Goal: Entertainment & Leisure: Consume media (video, audio)

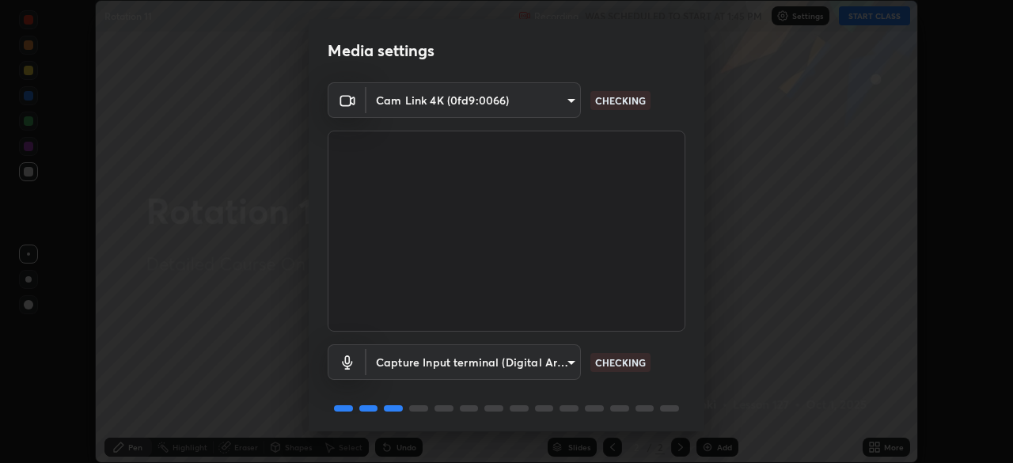
scroll to position [56, 0]
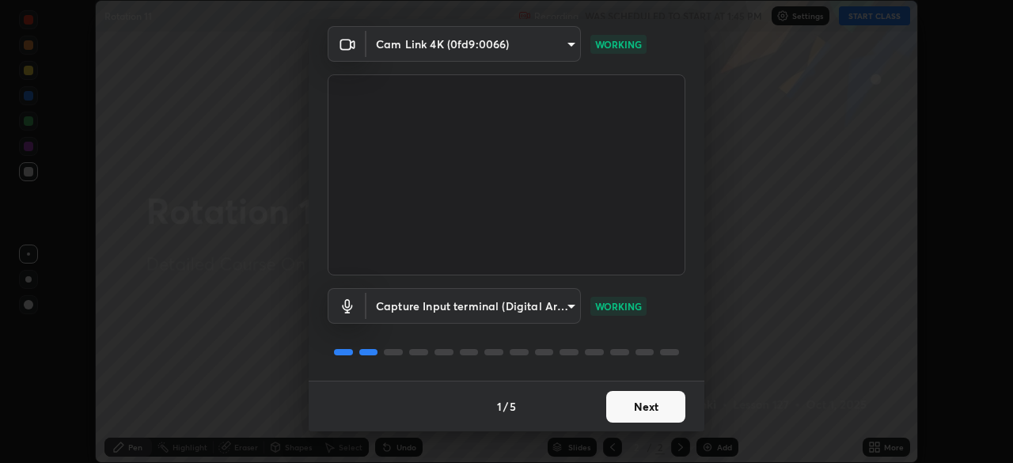
click at [644, 405] on button "Next" at bounding box center [645, 407] width 79 height 32
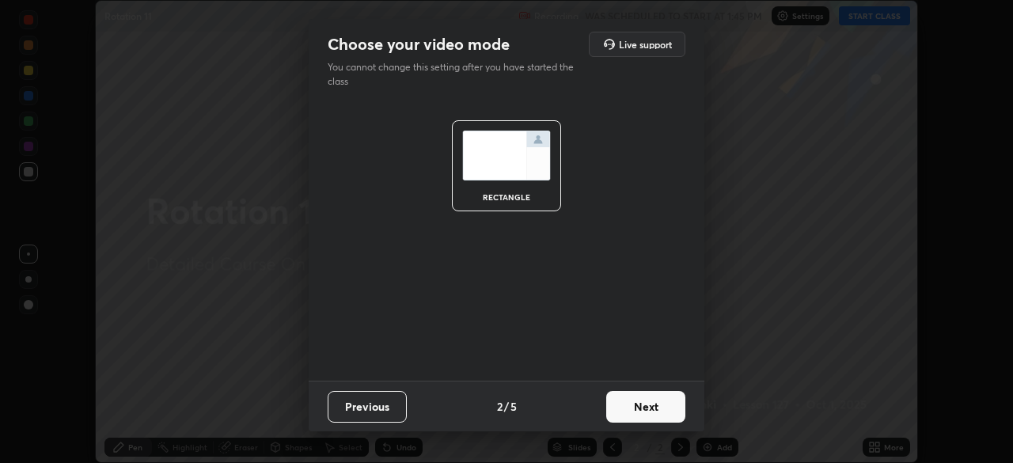
click at [645, 408] on button "Next" at bounding box center [645, 407] width 79 height 32
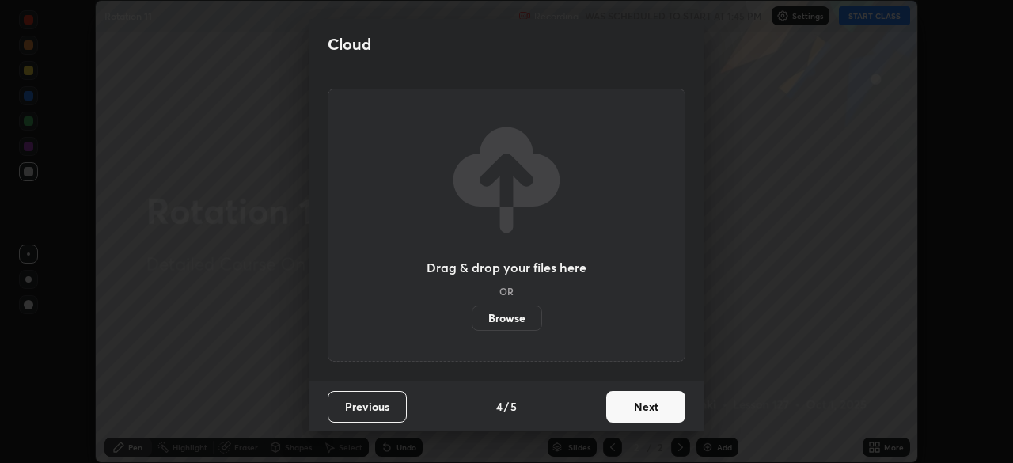
click at [646, 409] on button "Next" at bounding box center [645, 407] width 79 height 32
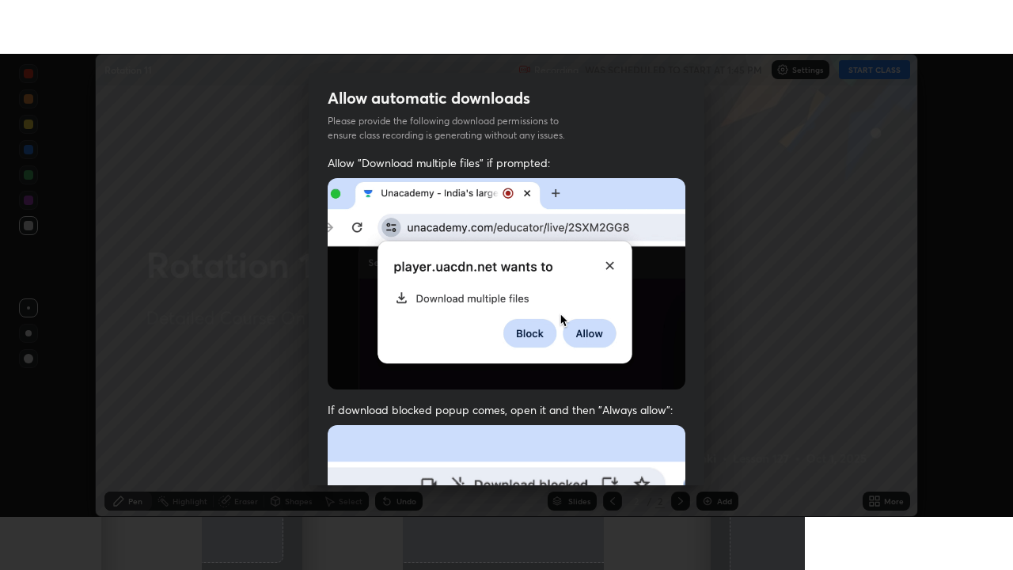
scroll to position [379, 0]
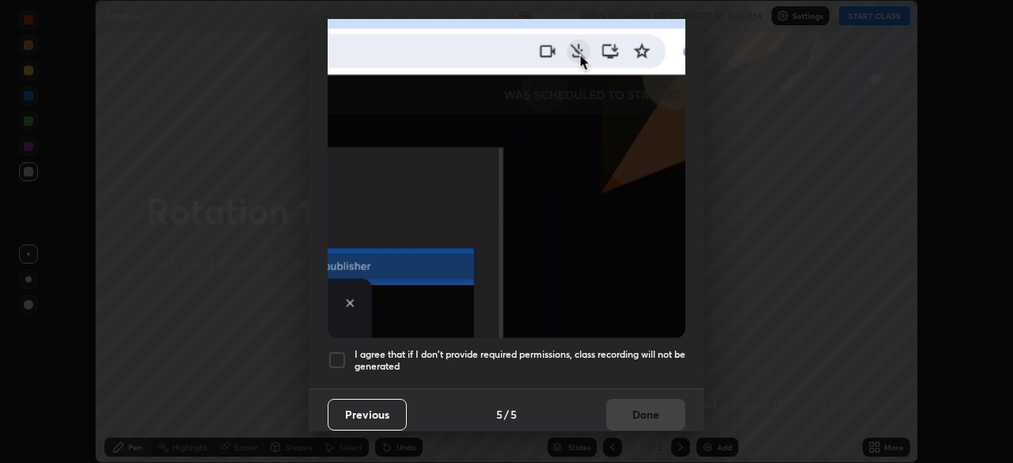
click at [332, 355] on div at bounding box center [337, 360] width 19 height 19
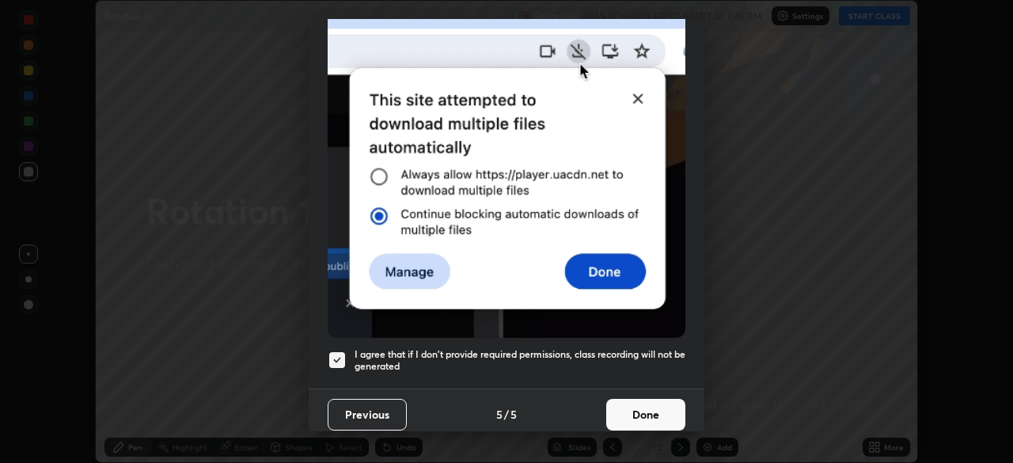
click at [641, 412] on button "Done" at bounding box center [645, 415] width 79 height 32
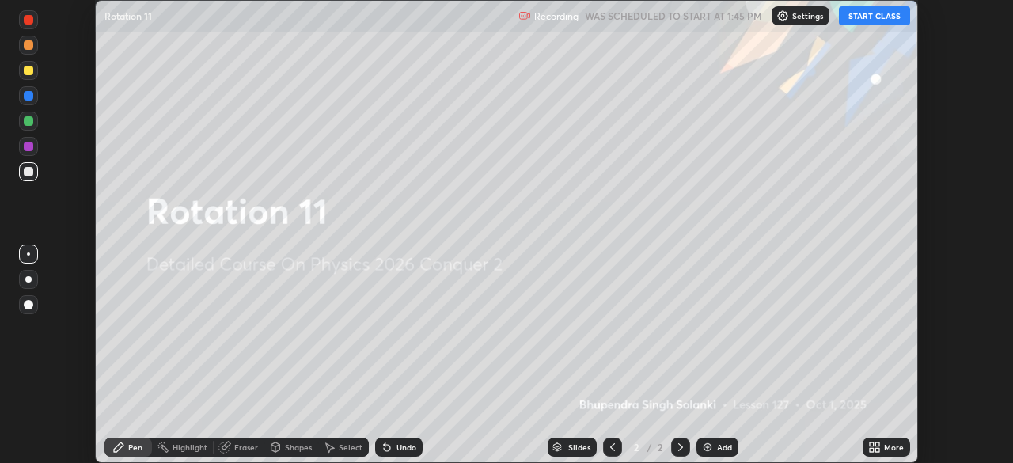
click at [880, 14] on button "START CLASS" at bounding box center [874, 15] width 71 height 19
click at [887, 446] on div "More" at bounding box center [894, 447] width 20 height 8
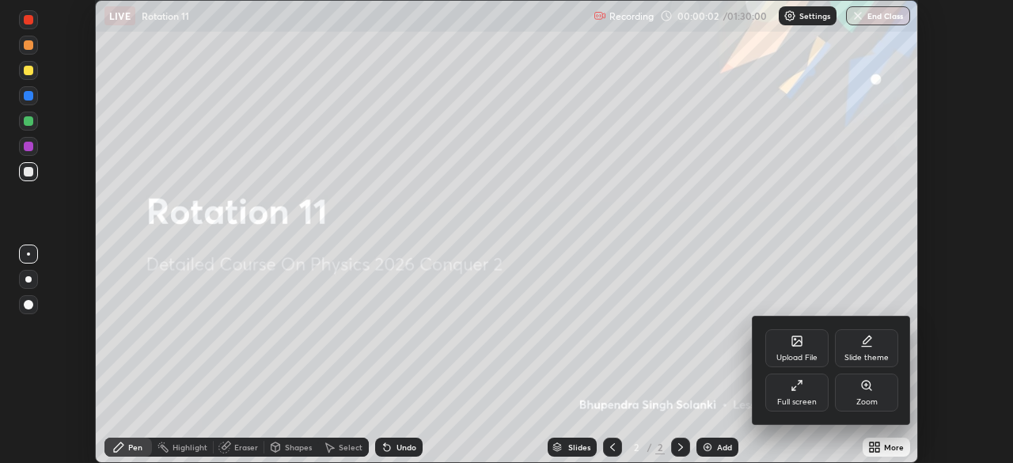
click at [798, 398] on div "Full screen" at bounding box center [797, 402] width 40 height 8
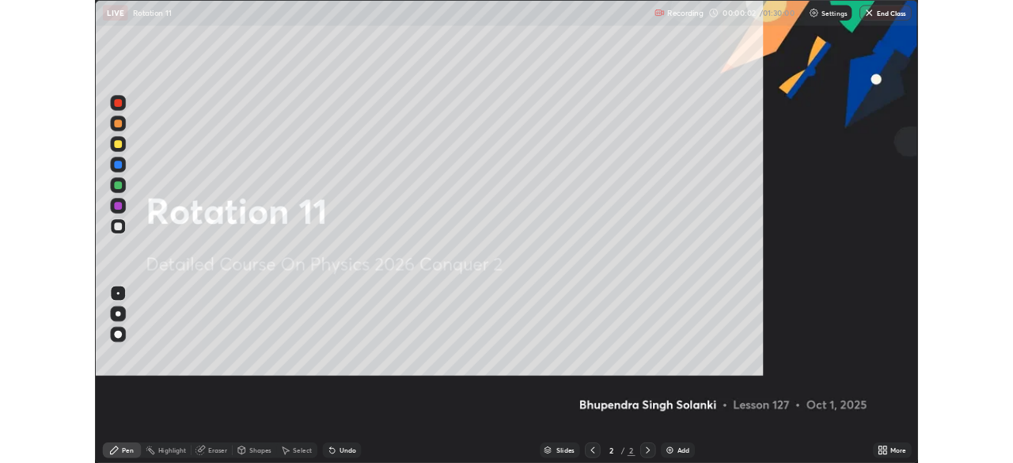
scroll to position [570, 1013]
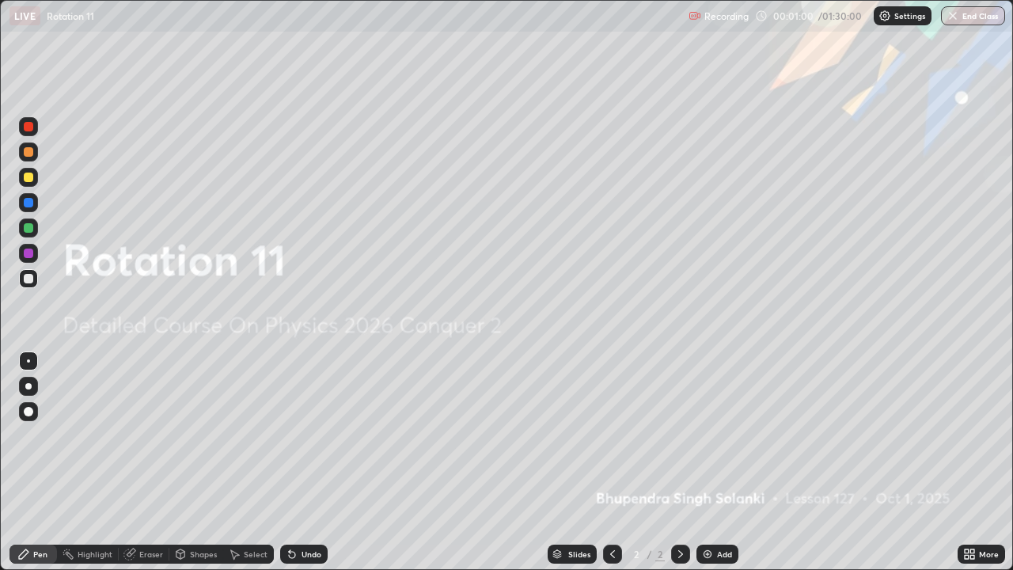
click at [709, 462] on img at bounding box center [707, 554] width 13 height 13
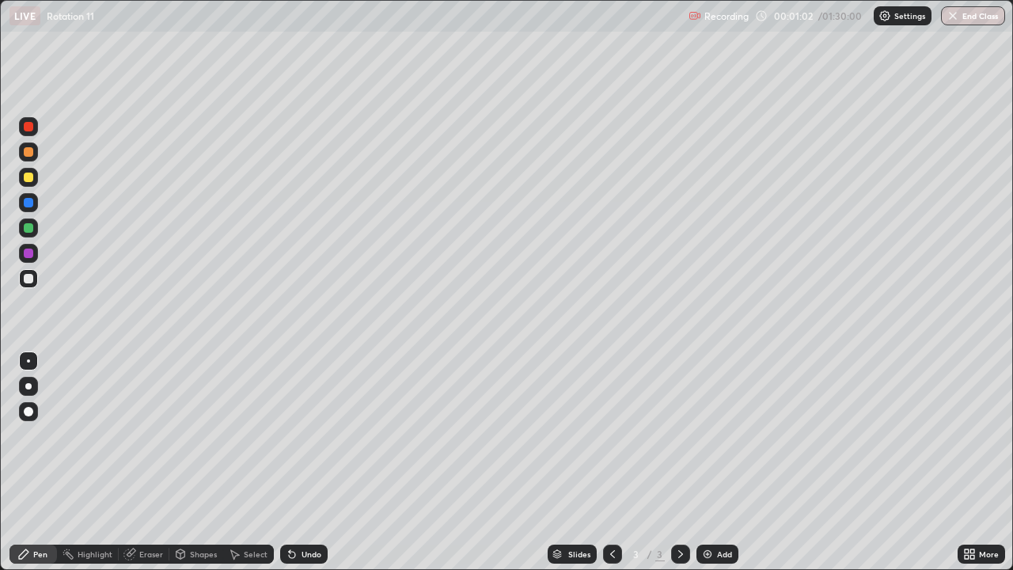
click at [198, 462] on div "Shapes" at bounding box center [203, 554] width 27 height 8
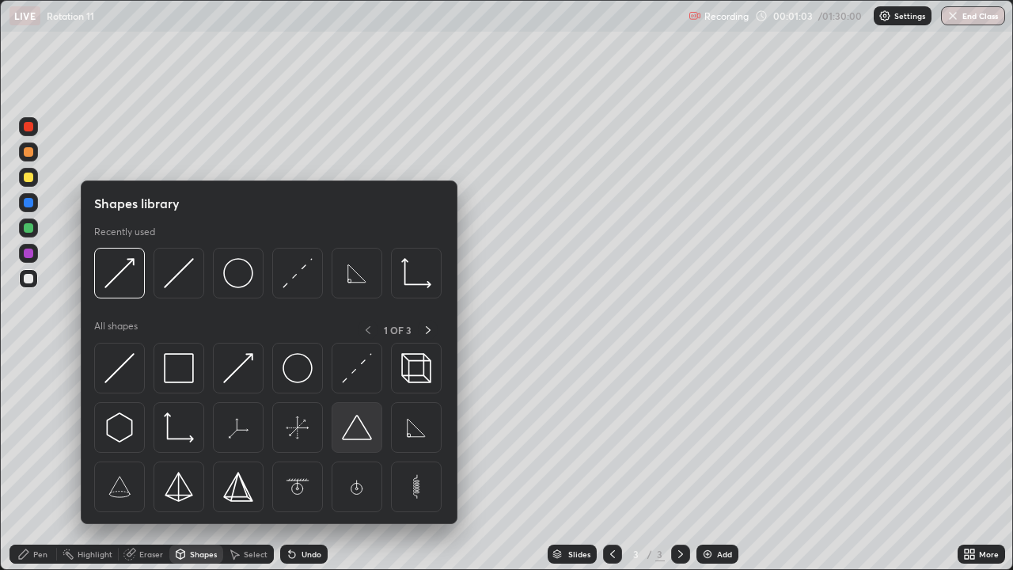
click at [363, 434] on img at bounding box center [357, 427] width 30 height 30
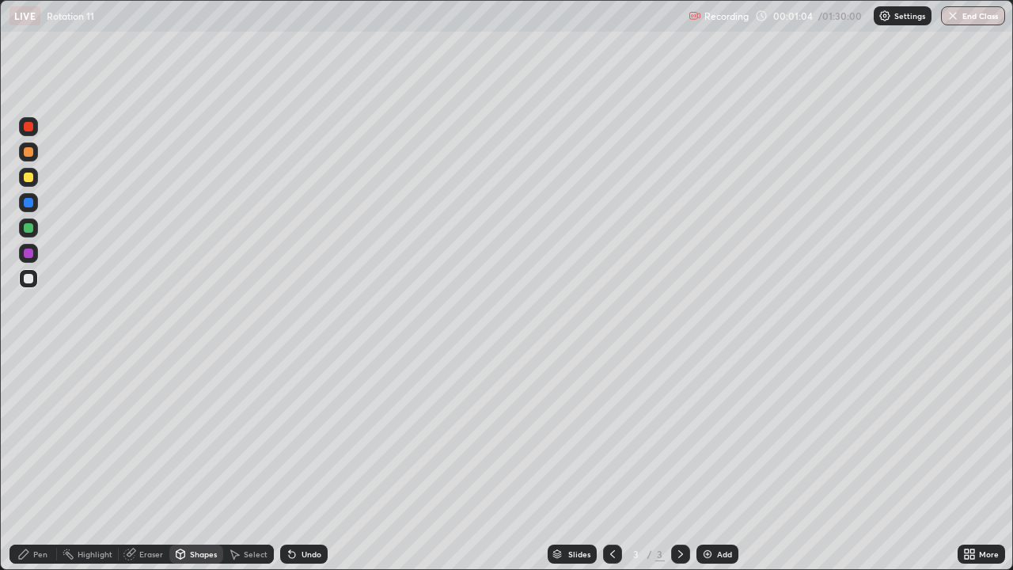
click at [204, 462] on div "Shapes" at bounding box center [203, 554] width 27 height 8
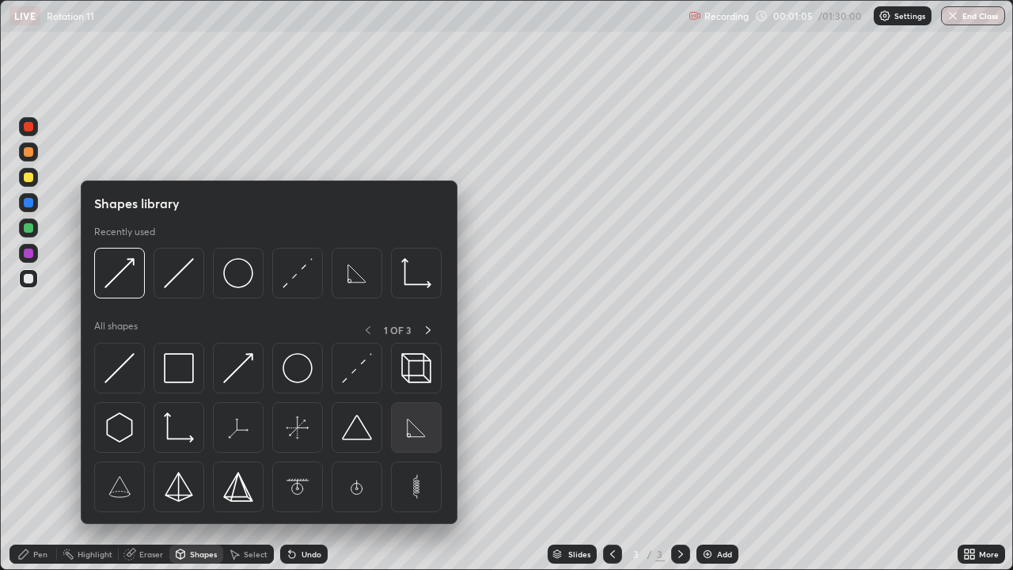
click at [424, 438] on img at bounding box center [416, 427] width 30 height 30
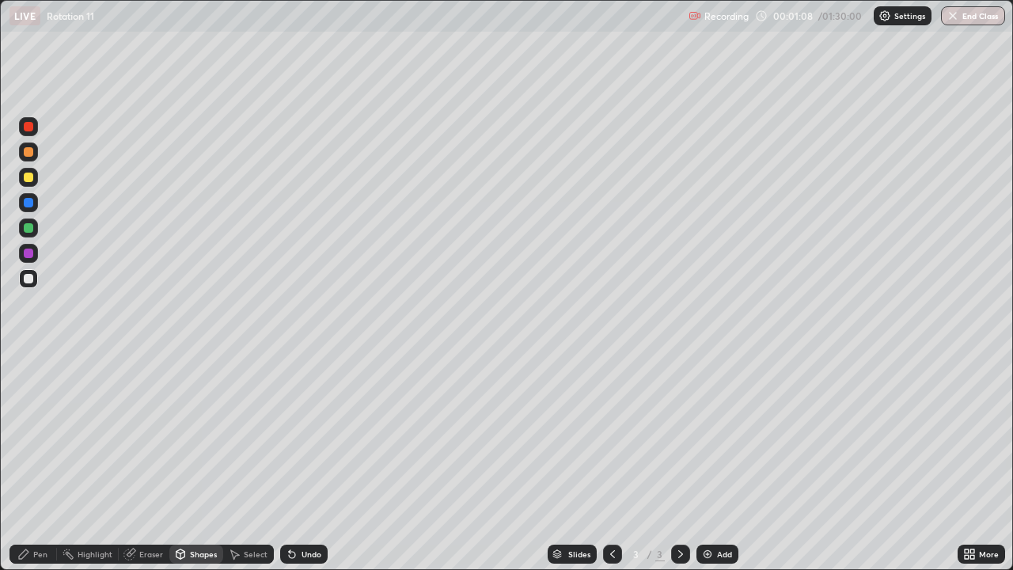
click at [28, 249] on div at bounding box center [29, 254] width 10 height 10
click at [46, 462] on div "Pen" at bounding box center [40, 554] width 14 height 8
click at [244, 462] on div "Select" at bounding box center [256, 554] width 24 height 8
click at [208, 462] on div "Shapes" at bounding box center [203, 554] width 27 height 8
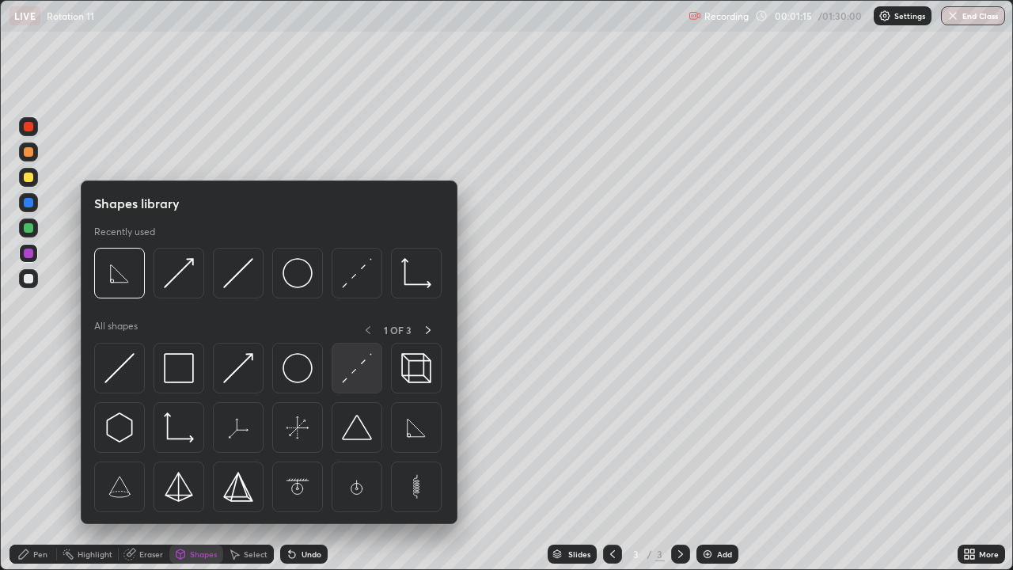
click at [365, 384] on div at bounding box center [357, 368] width 51 height 51
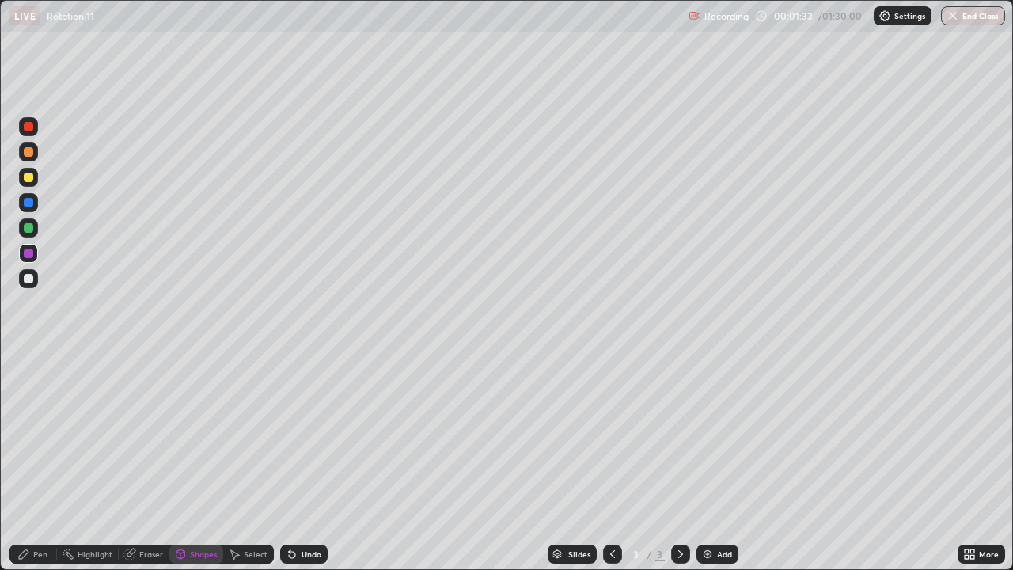
click at [204, 462] on div "Shapes" at bounding box center [203, 554] width 27 height 8
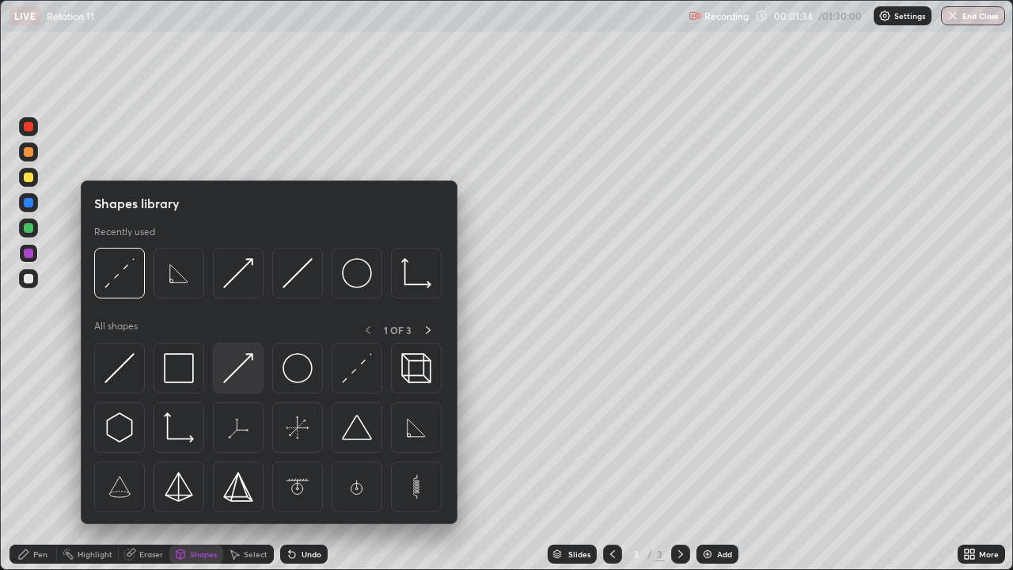
click at [244, 376] on img at bounding box center [238, 368] width 30 height 30
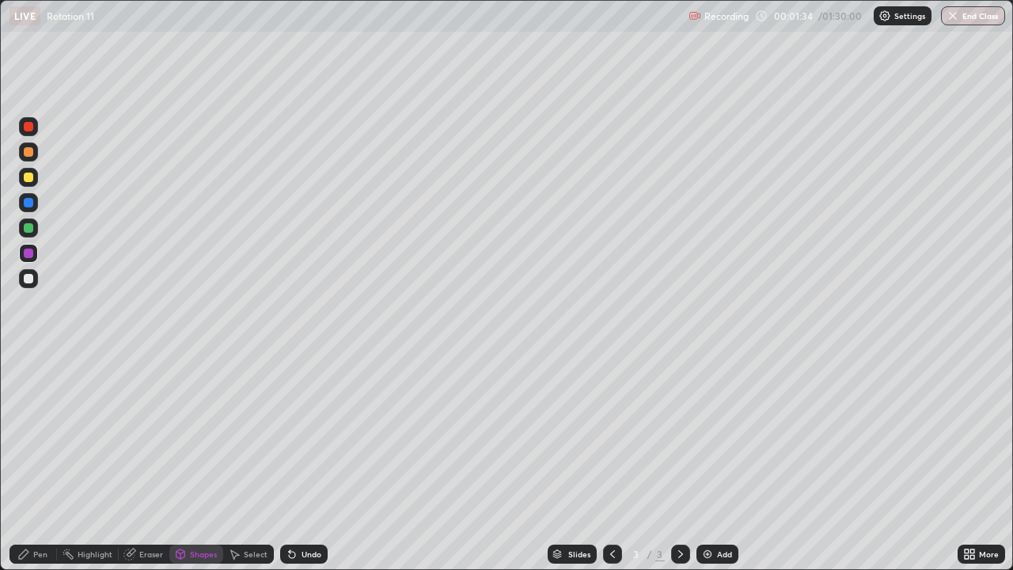
click at [32, 230] on div at bounding box center [29, 228] width 10 height 10
click at [306, 462] on div "Undo" at bounding box center [312, 554] width 20 height 8
click at [40, 462] on div "Pen" at bounding box center [40, 554] width 14 height 8
click at [201, 462] on div "Shapes" at bounding box center [203, 554] width 27 height 8
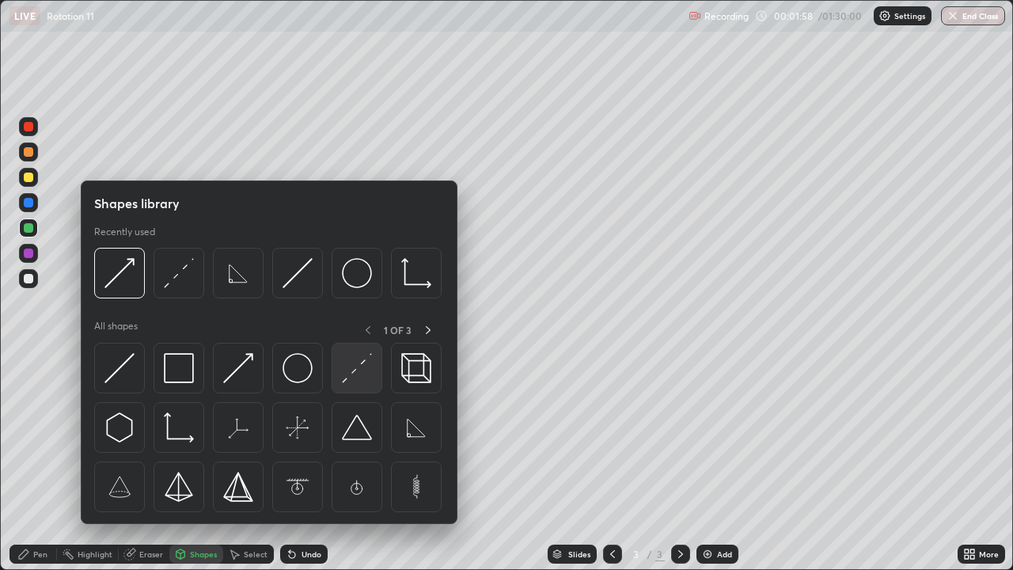
click at [357, 369] on img at bounding box center [357, 368] width 30 height 30
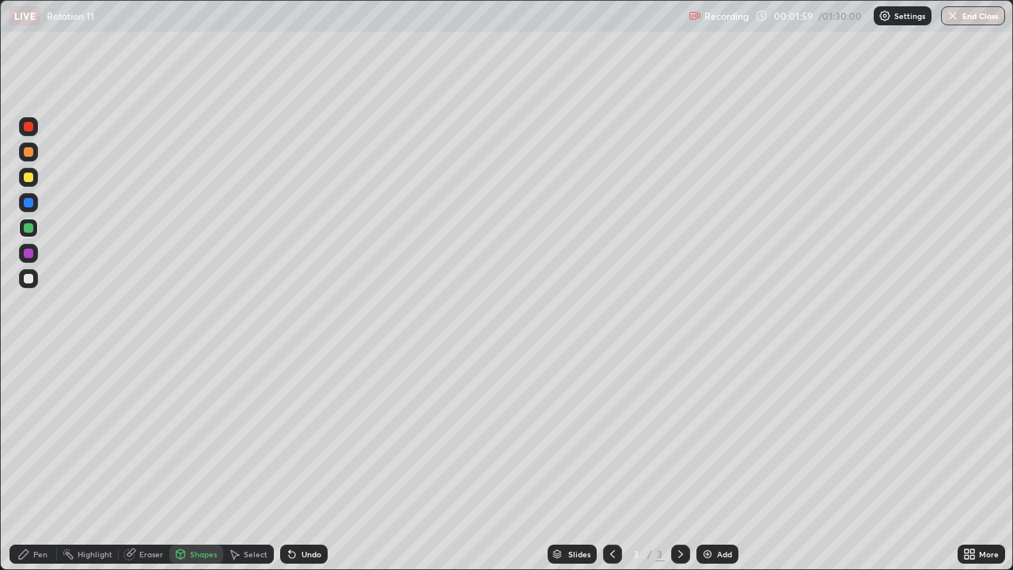
click at [27, 253] on div at bounding box center [29, 254] width 10 height 10
click at [31, 207] on div at bounding box center [29, 203] width 10 height 10
click at [40, 462] on div "Pen" at bounding box center [40, 554] width 14 height 8
click at [35, 179] on div at bounding box center [28, 177] width 19 height 19
click at [203, 462] on div "Shapes" at bounding box center [196, 554] width 54 height 19
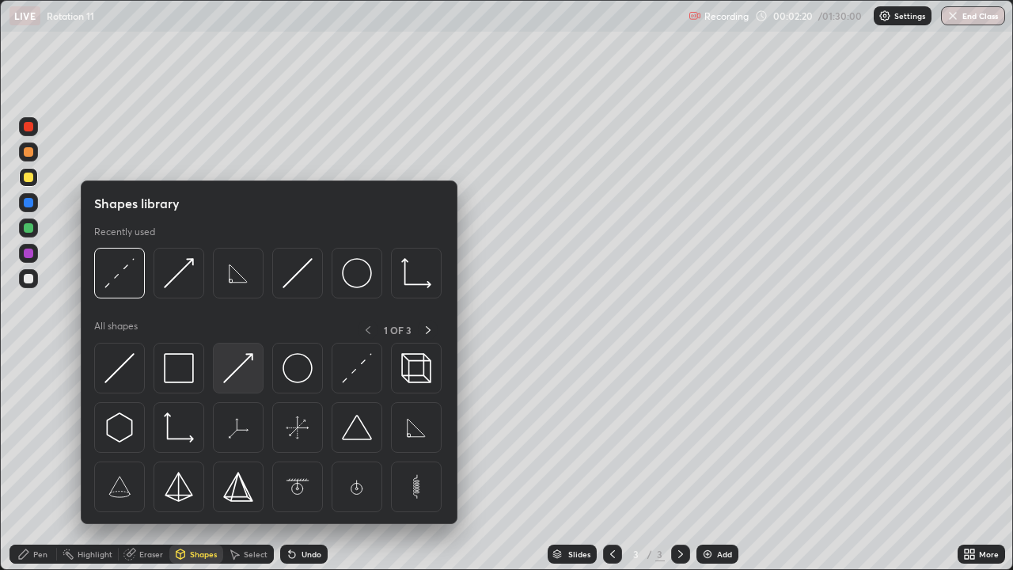
click at [253, 377] on img at bounding box center [238, 368] width 30 height 30
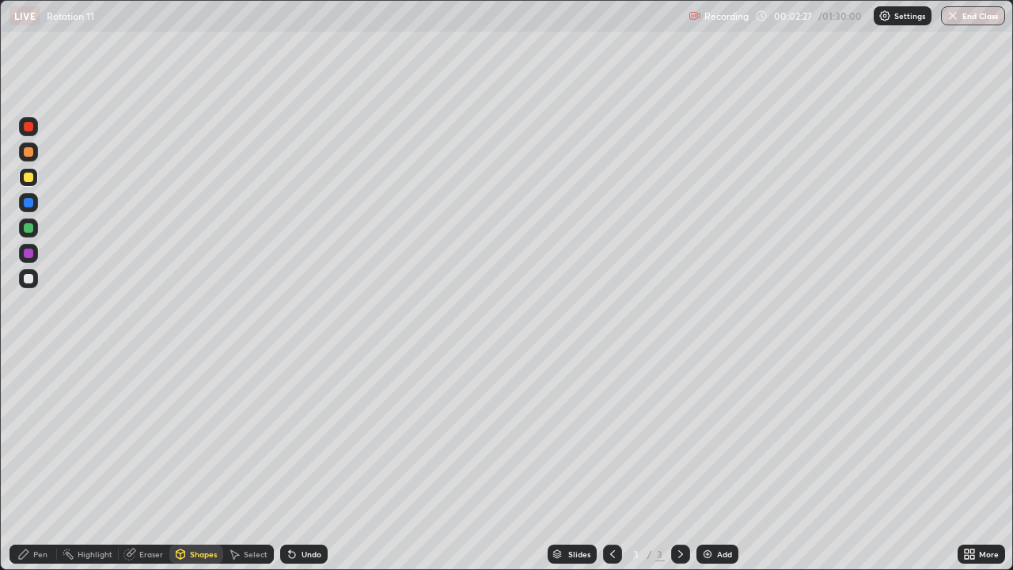
click at [40, 462] on div "Pen" at bounding box center [40, 554] width 14 height 8
click at [151, 462] on div "Eraser" at bounding box center [151, 554] width 24 height 8
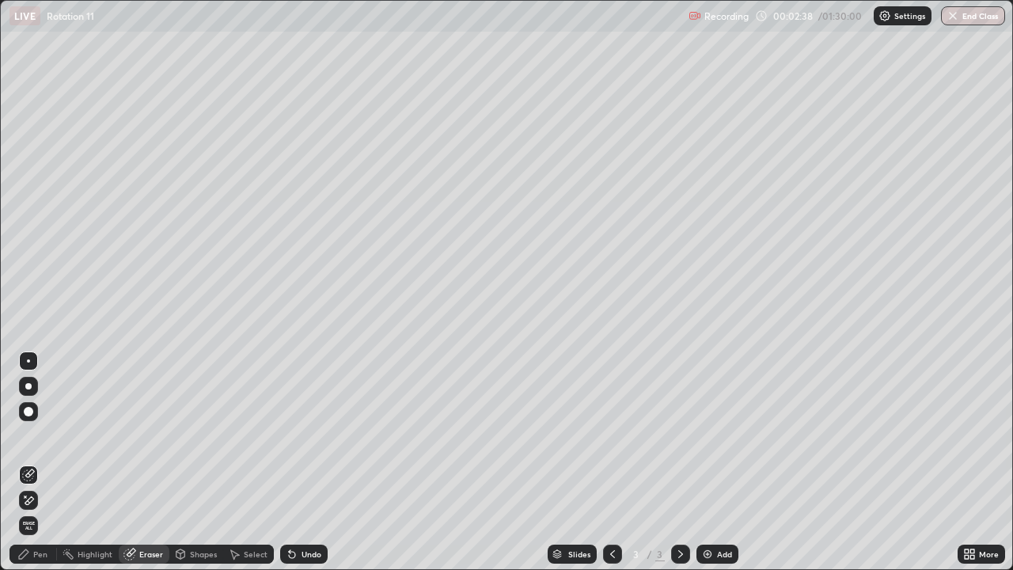
click at [43, 462] on div "Pen" at bounding box center [34, 554] width 48 height 19
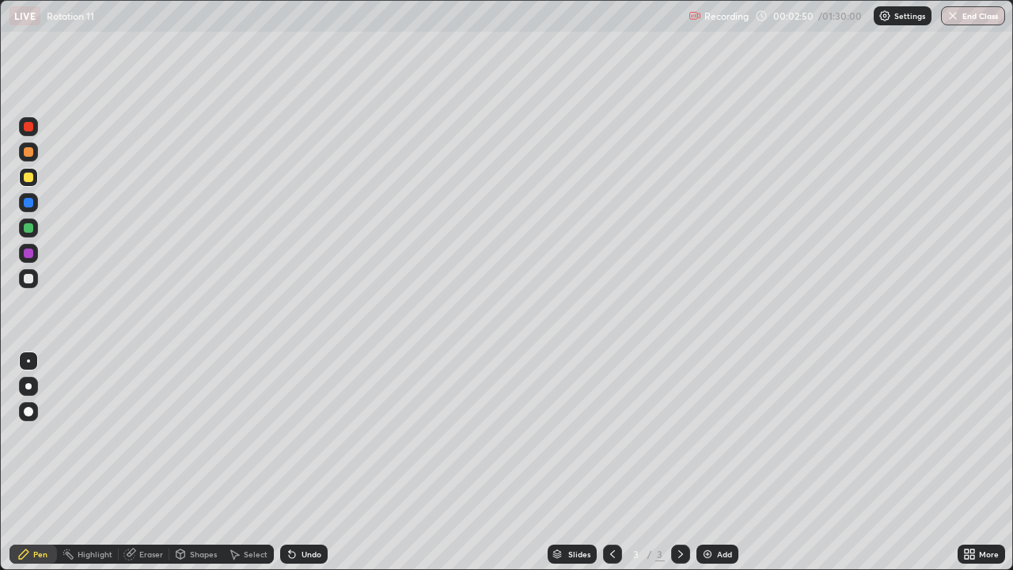
click at [32, 207] on div at bounding box center [29, 203] width 10 height 10
click at [181, 462] on div "Shapes" at bounding box center [196, 554] width 54 height 19
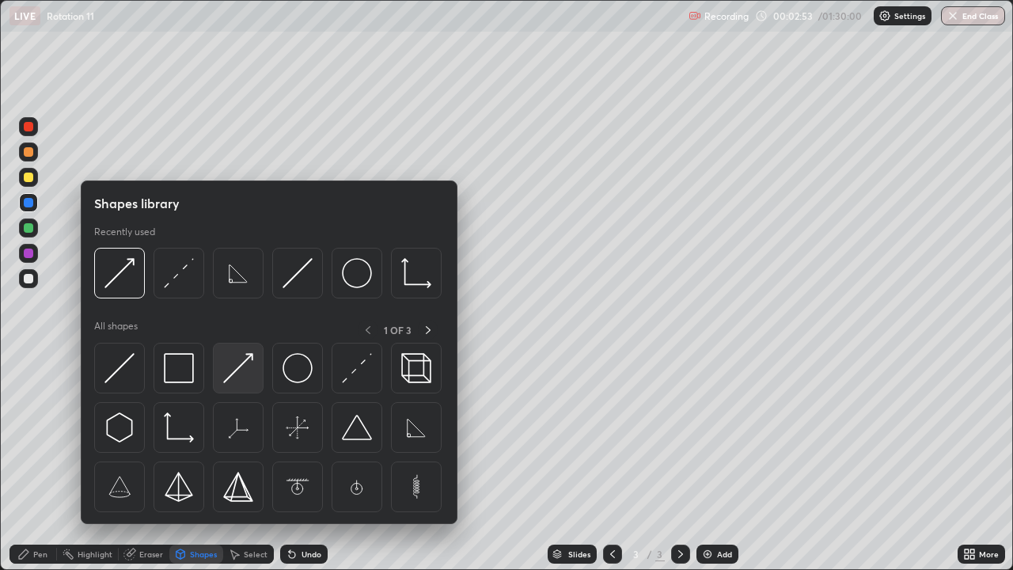
click at [247, 375] on img at bounding box center [238, 368] width 30 height 30
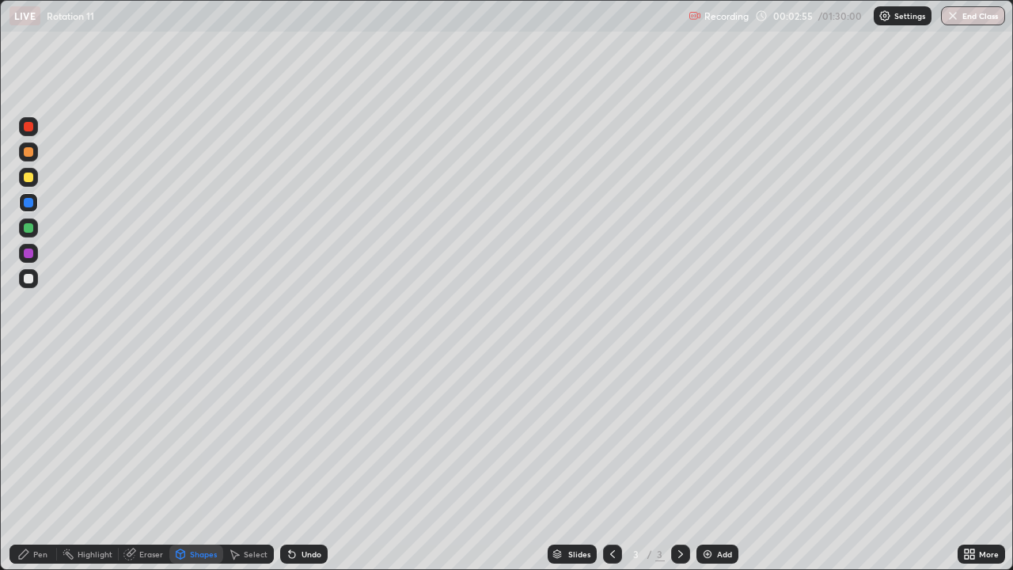
click at [32, 154] on div at bounding box center [29, 152] width 10 height 10
click at [49, 462] on div "Pen" at bounding box center [34, 554] width 48 height 19
click at [709, 462] on img at bounding box center [707, 554] width 13 height 13
click at [611, 462] on icon at bounding box center [612, 554] width 13 height 13
click at [715, 462] on div "Add" at bounding box center [718, 554] width 42 height 19
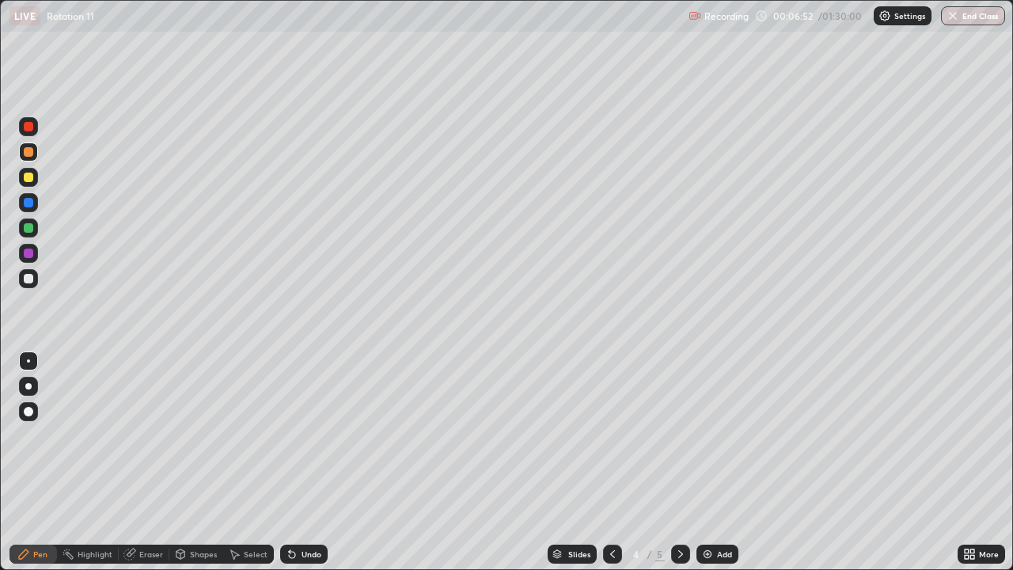
click at [190, 462] on div "Shapes" at bounding box center [203, 554] width 27 height 8
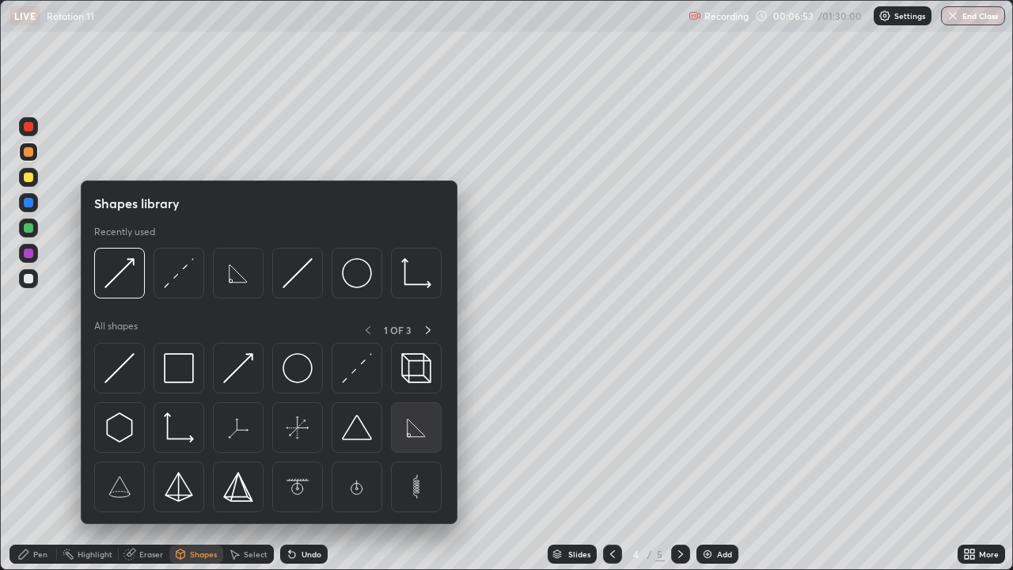
click at [412, 432] on img at bounding box center [416, 427] width 30 height 30
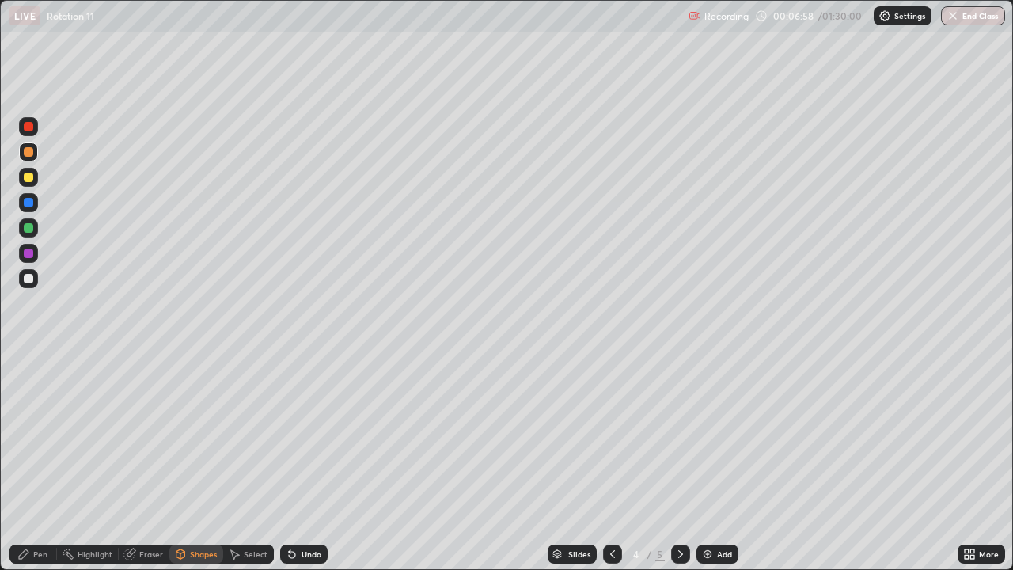
click at [150, 462] on div "Eraser" at bounding box center [151, 554] width 24 height 8
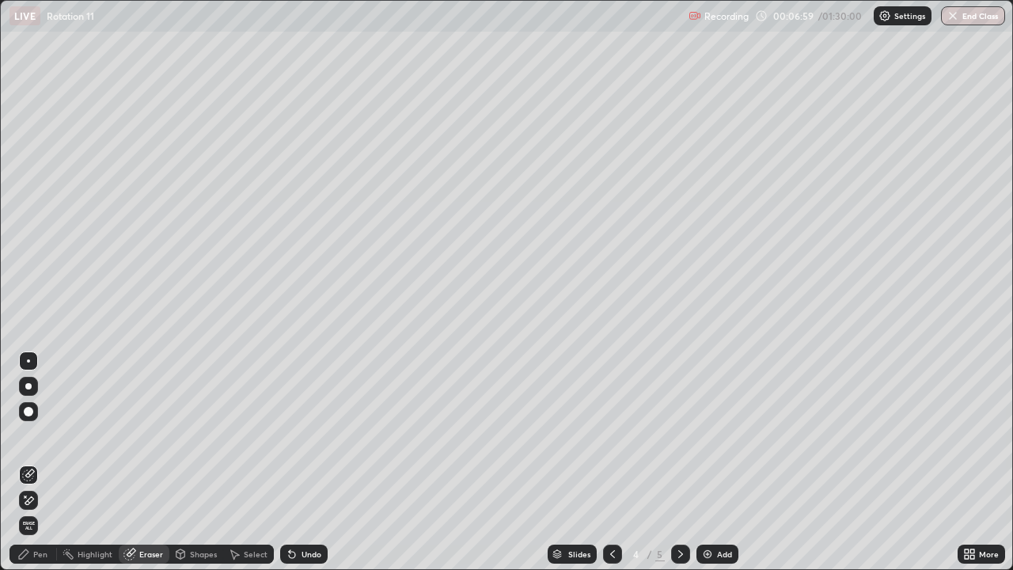
click at [37, 462] on div "Pen" at bounding box center [40, 554] width 14 height 8
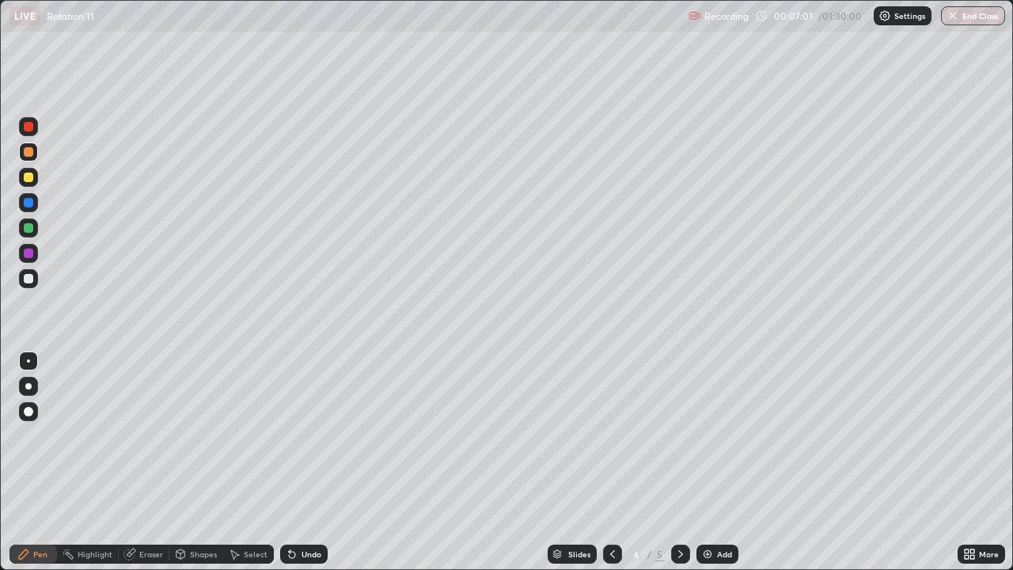
click at [203, 462] on div "Shapes" at bounding box center [203, 554] width 27 height 8
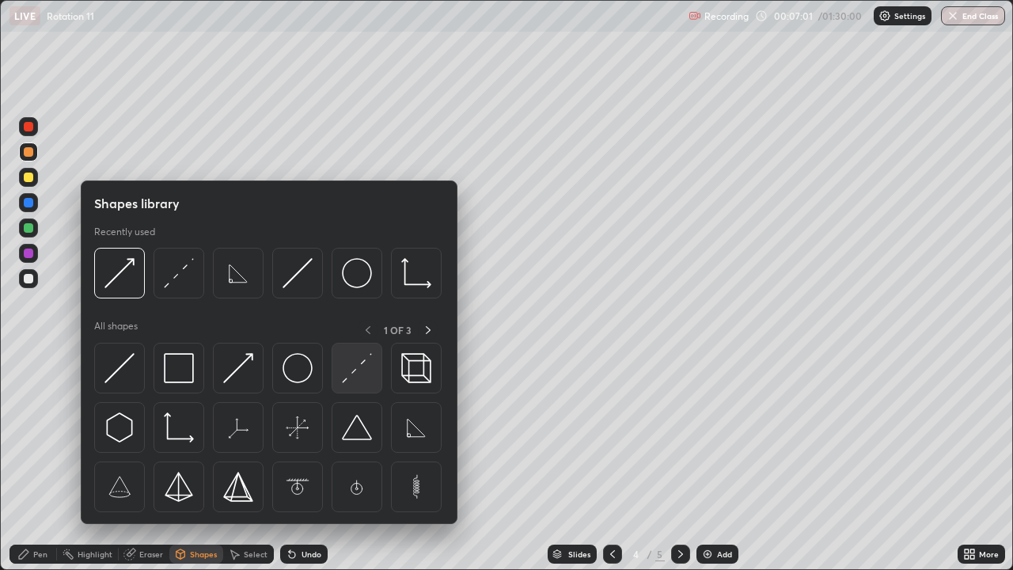
click at [359, 380] on img at bounding box center [357, 368] width 30 height 30
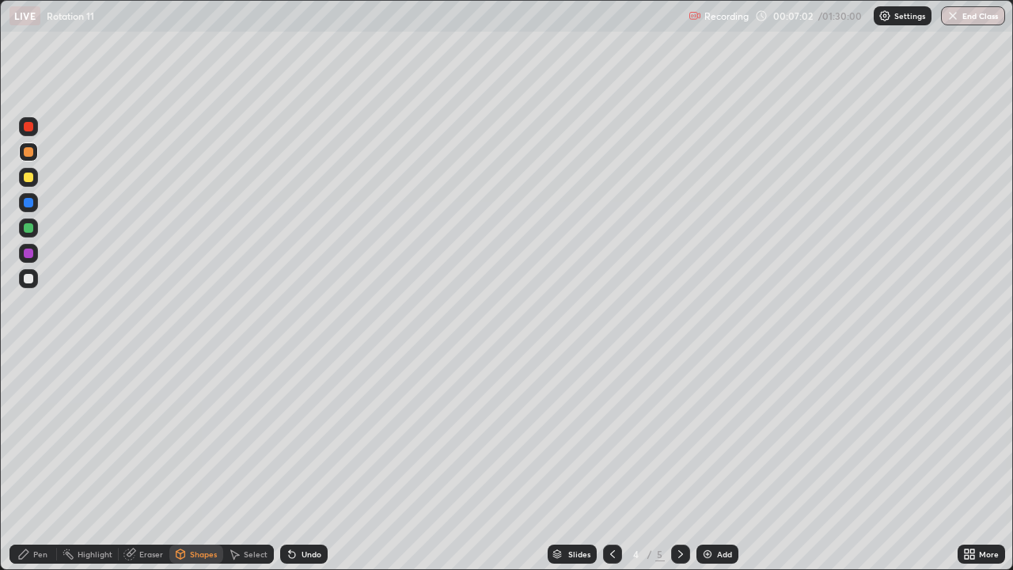
click at [29, 279] on div at bounding box center [29, 279] width 10 height 10
click at [42, 462] on div "Pen" at bounding box center [40, 554] width 14 height 8
click at [306, 462] on div "Undo" at bounding box center [304, 554] width 48 height 19
click at [314, 462] on div "Undo" at bounding box center [312, 554] width 20 height 8
click at [140, 462] on div "Eraser" at bounding box center [151, 554] width 24 height 8
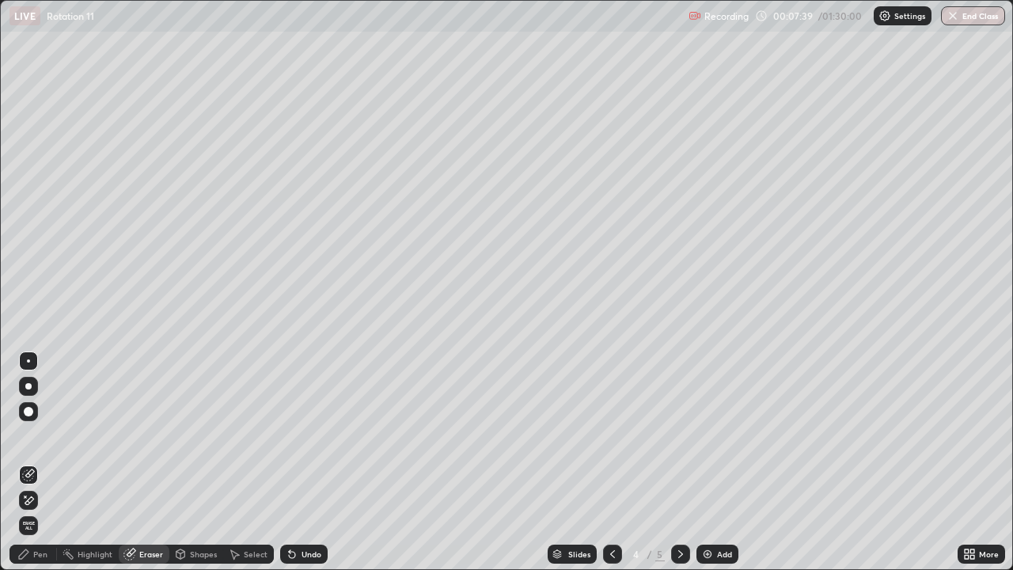
click at [198, 462] on div "Shapes" at bounding box center [203, 554] width 27 height 8
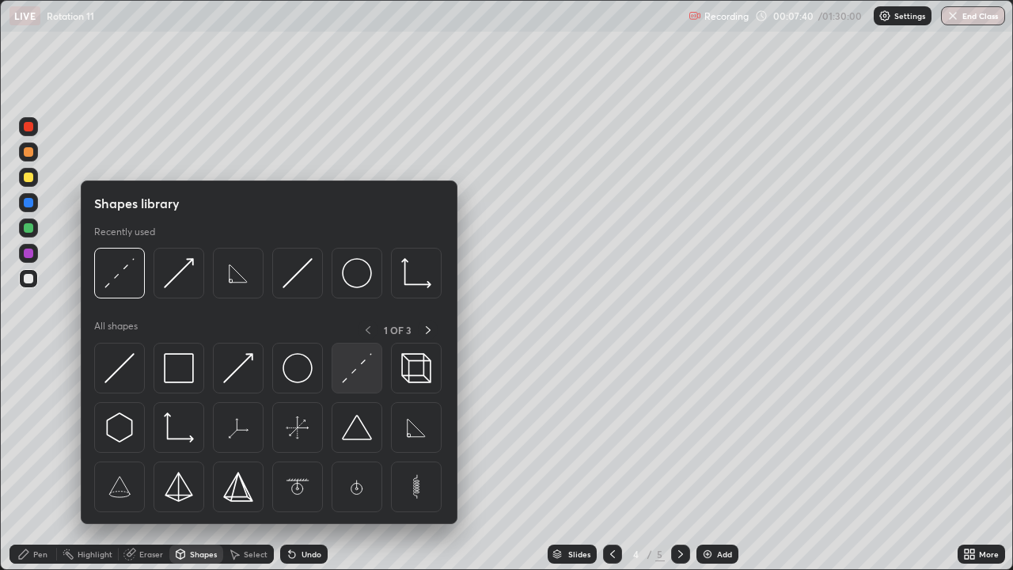
click at [355, 361] on img at bounding box center [357, 368] width 30 height 30
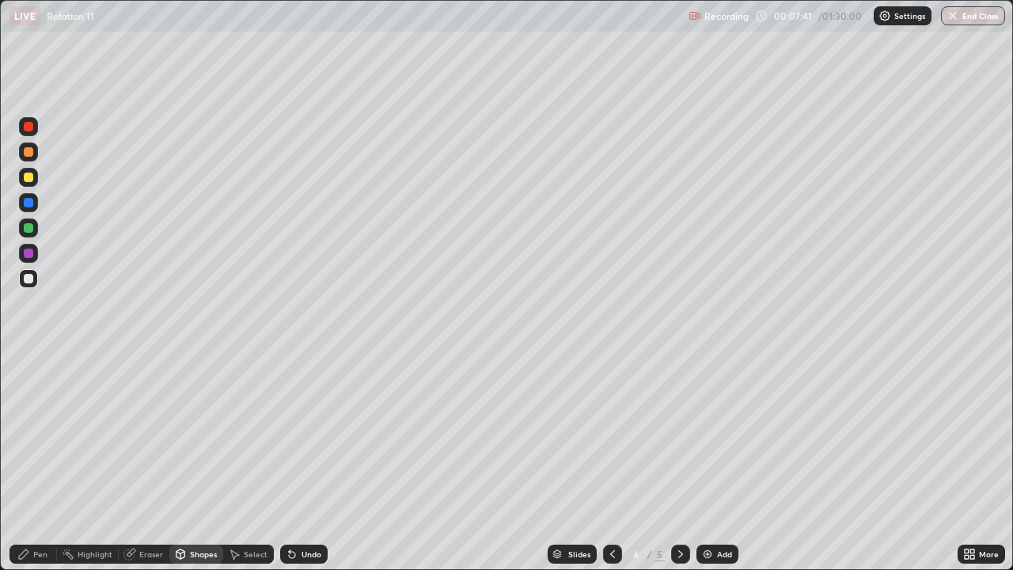
click at [29, 201] on div at bounding box center [29, 203] width 10 height 10
click at [32, 131] on div at bounding box center [29, 127] width 10 height 10
click at [37, 462] on div "Pen" at bounding box center [40, 554] width 14 height 8
click at [30, 388] on div at bounding box center [28, 386] width 6 height 6
click at [200, 462] on div "Shapes" at bounding box center [203, 554] width 27 height 8
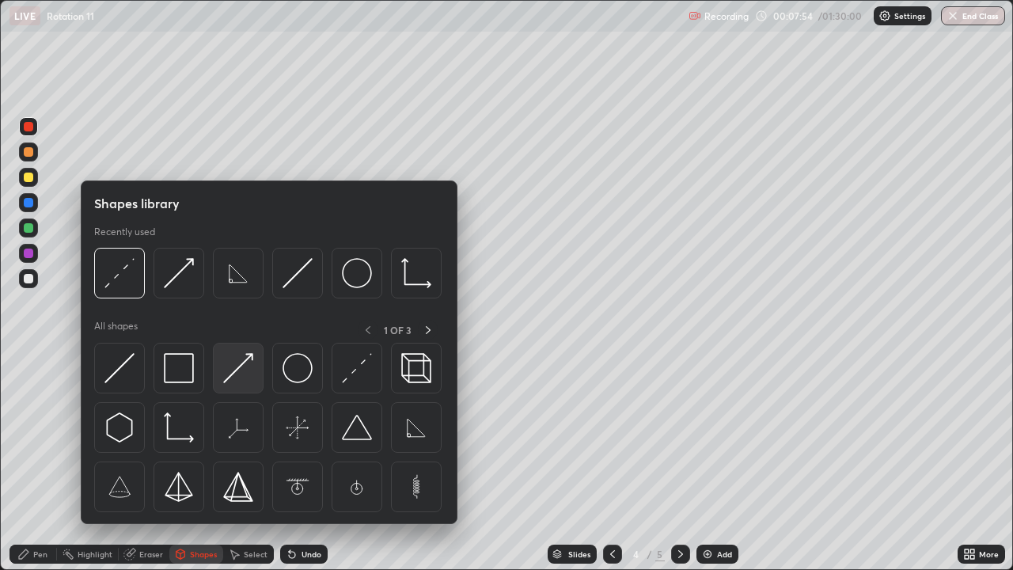
click at [238, 381] on img at bounding box center [238, 368] width 30 height 30
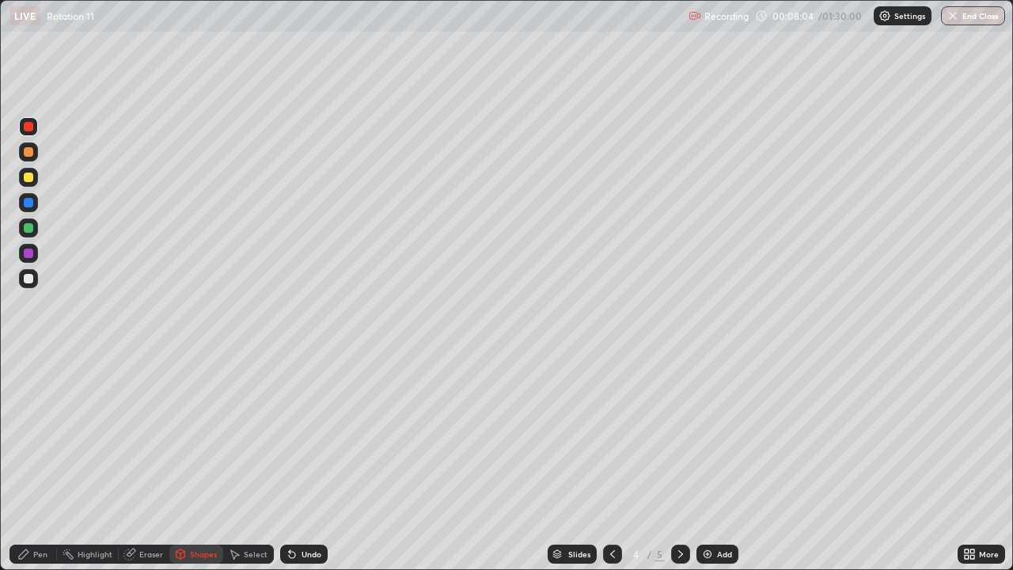
click at [41, 462] on div "Pen" at bounding box center [40, 554] width 14 height 8
click at [150, 462] on div "Eraser" at bounding box center [151, 554] width 24 height 8
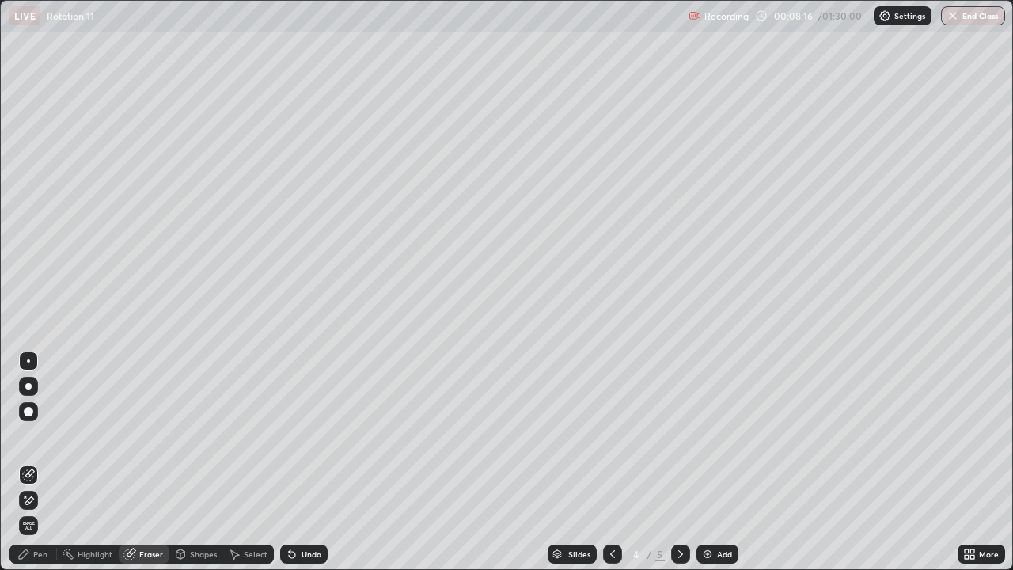
click at [49, 462] on div "Pen" at bounding box center [34, 554] width 48 height 19
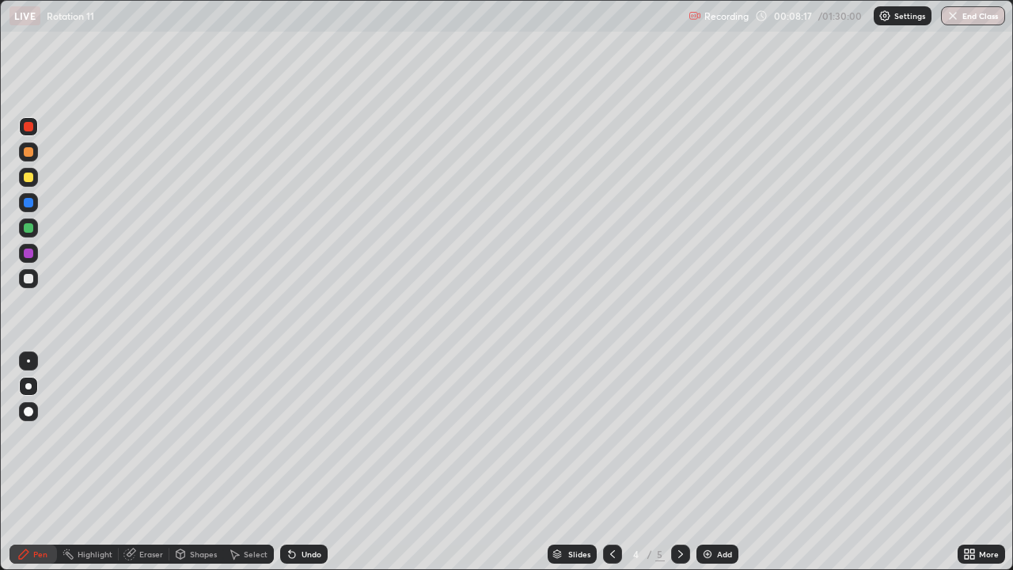
click at [29, 279] on div at bounding box center [29, 279] width 10 height 10
click at [192, 462] on div "Shapes" at bounding box center [203, 554] width 27 height 8
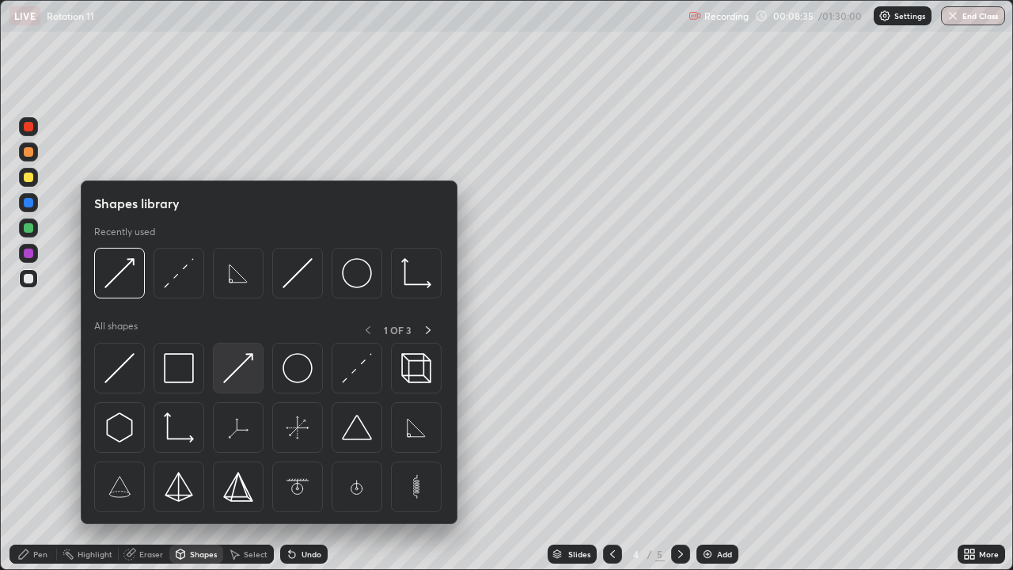
click at [249, 367] on img at bounding box center [238, 368] width 30 height 30
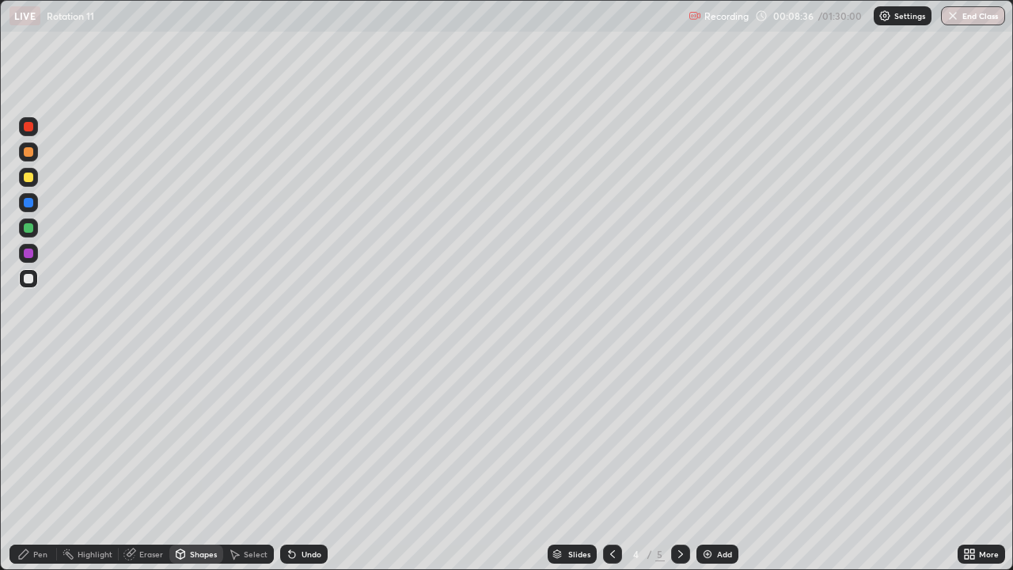
click at [28, 151] on div at bounding box center [29, 152] width 10 height 10
click at [30, 181] on div at bounding box center [29, 178] width 10 height 10
click at [40, 462] on div "Pen" at bounding box center [40, 554] width 14 height 8
click at [26, 279] on div at bounding box center [29, 279] width 10 height 10
click at [29, 180] on div at bounding box center [29, 178] width 10 height 10
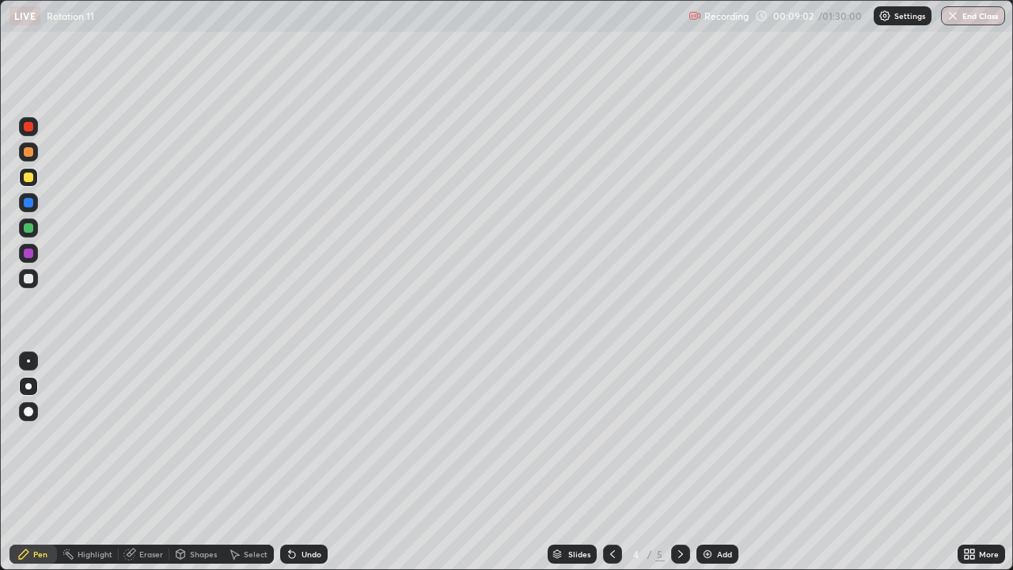
click at [310, 462] on div "Undo" at bounding box center [304, 554] width 48 height 19
click at [141, 462] on div "Eraser" at bounding box center [151, 554] width 24 height 8
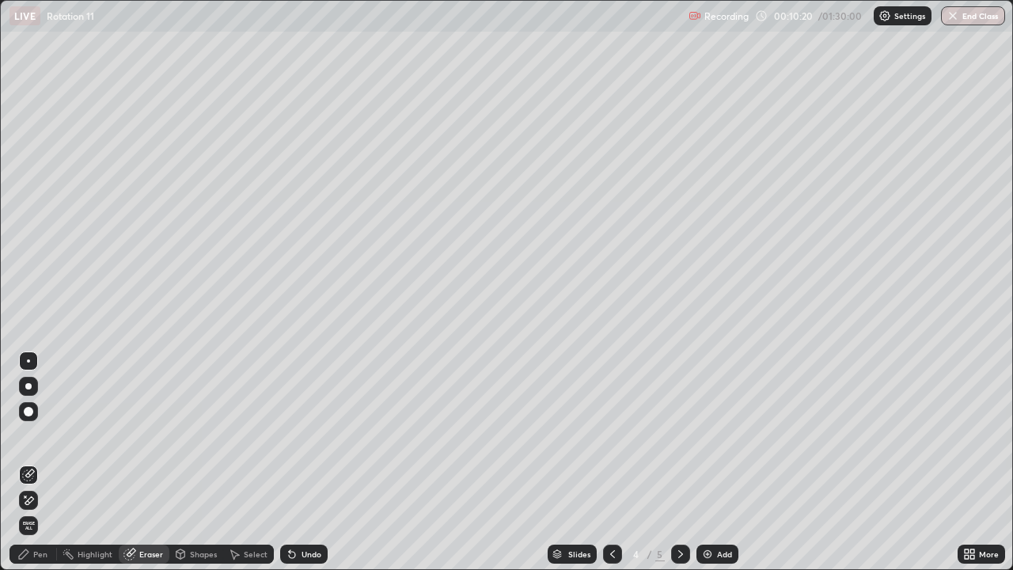
click at [27, 462] on icon at bounding box center [23, 554] width 13 height 13
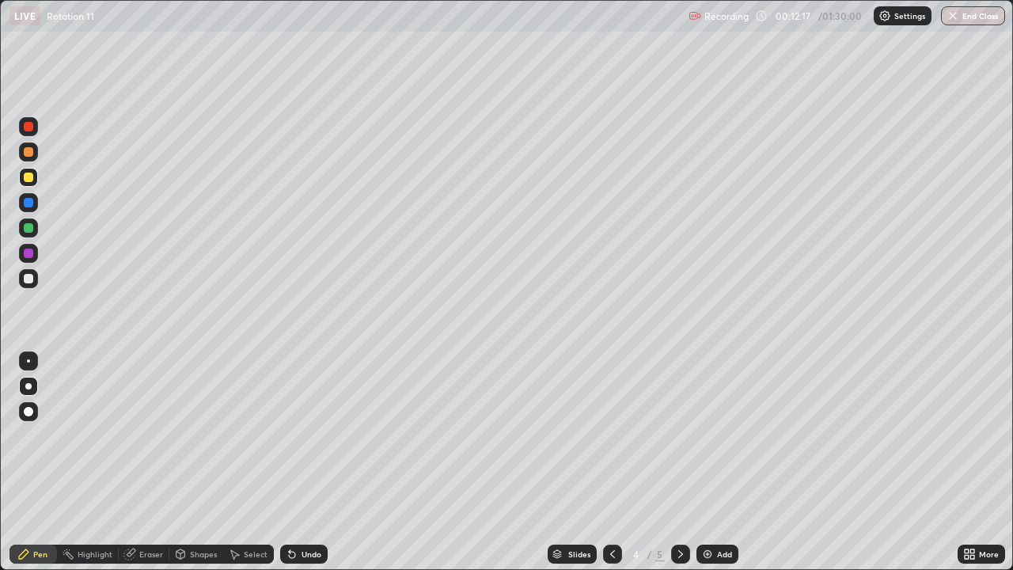
click at [30, 275] on div at bounding box center [29, 279] width 10 height 10
click at [193, 462] on div "Shapes" at bounding box center [203, 554] width 27 height 8
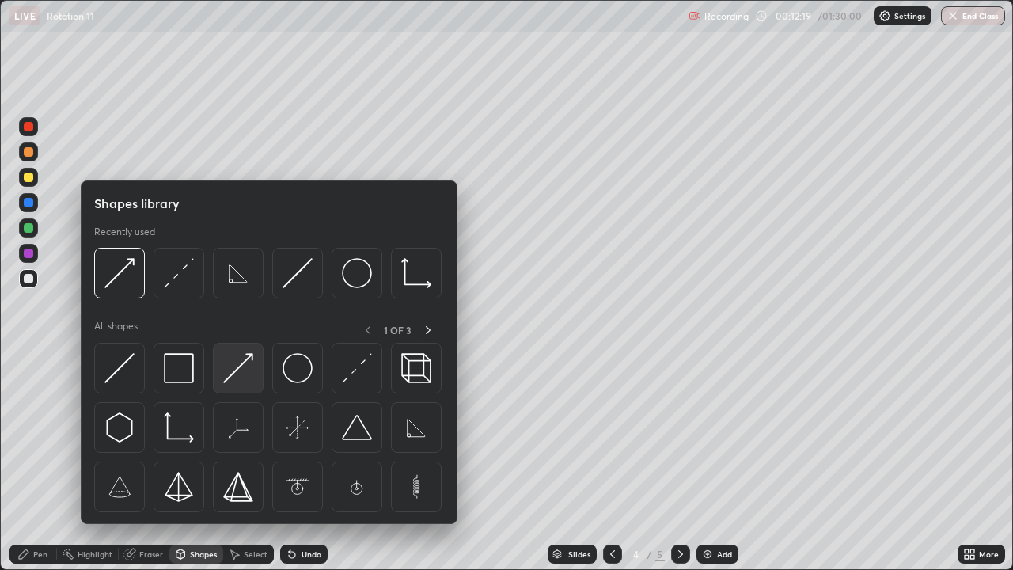
click at [234, 378] on img at bounding box center [238, 368] width 30 height 30
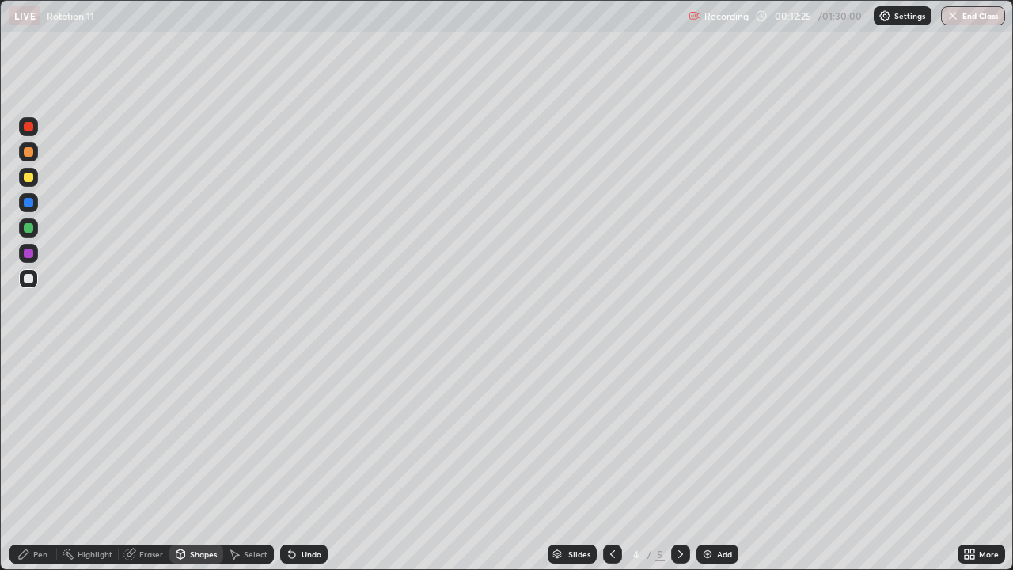
click at [44, 462] on div "Pen" at bounding box center [40, 554] width 14 height 8
click at [713, 462] on div "Add" at bounding box center [718, 554] width 42 height 19
click at [181, 462] on icon at bounding box center [181, 556] width 0 height 6
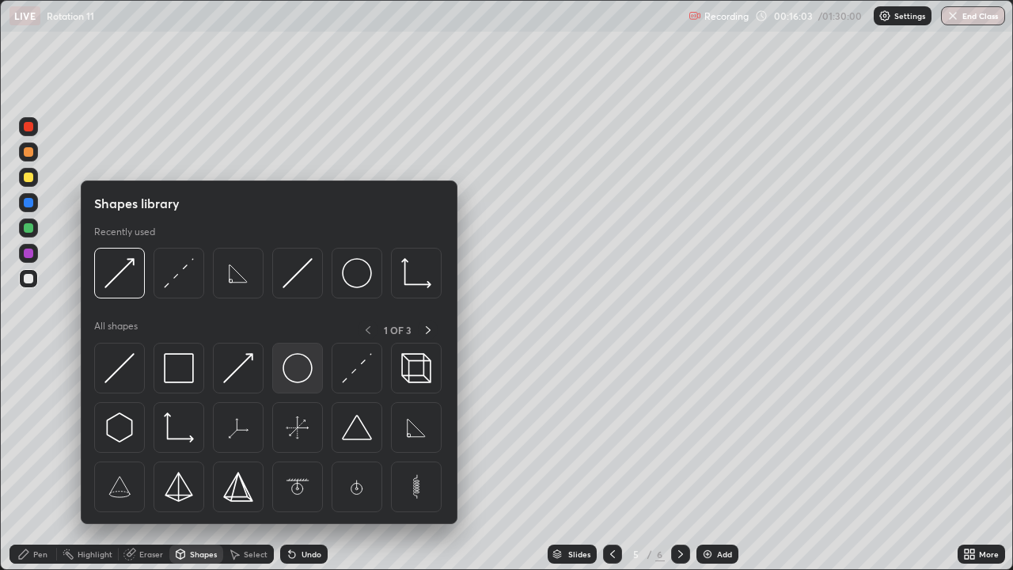
click at [292, 373] on img at bounding box center [298, 368] width 30 height 30
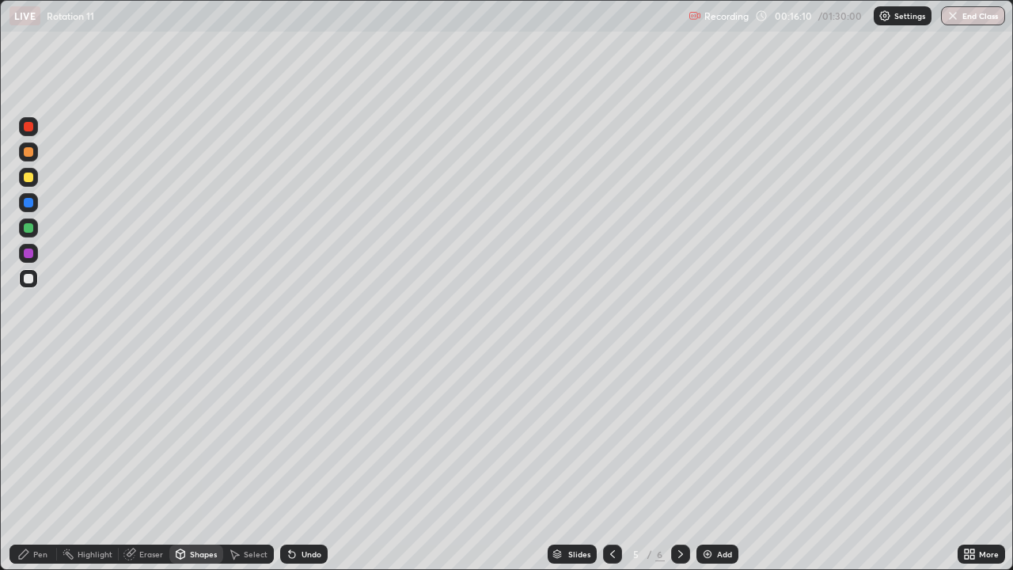
click at [196, 462] on div "Shapes" at bounding box center [203, 554] width 27 height 8
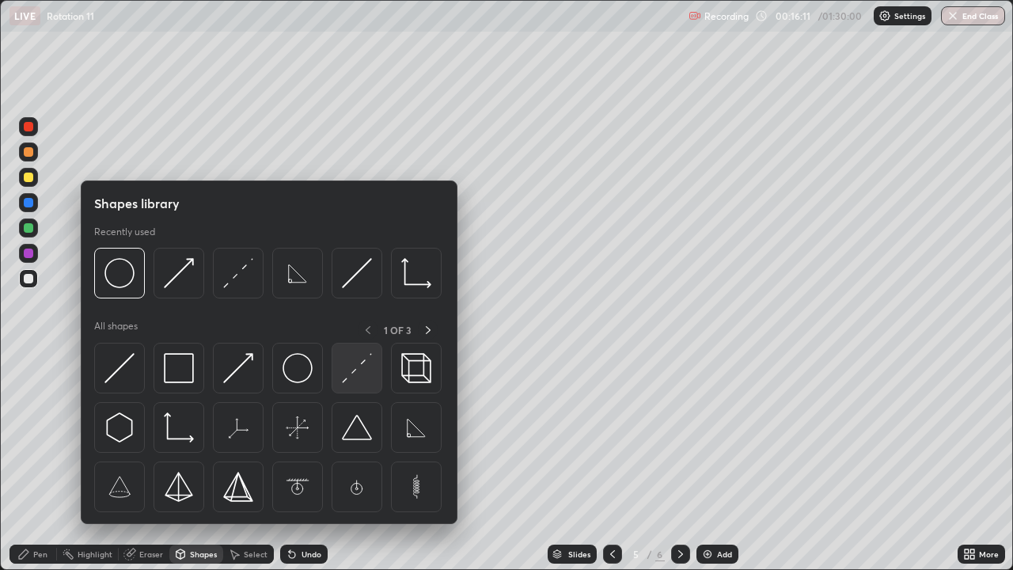
click at [350, 367] on img at bounding box center [357, 368] width 30 height 30
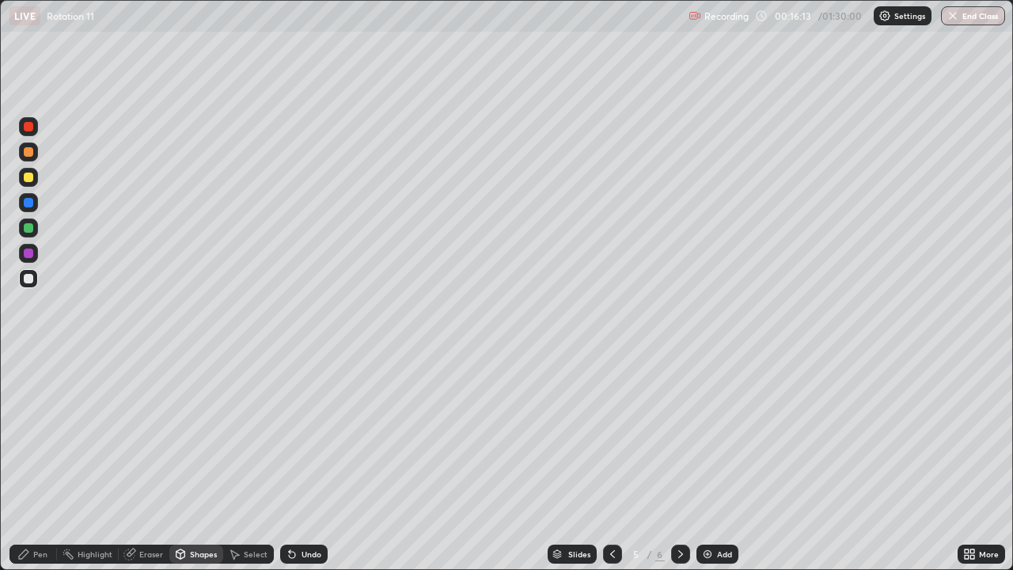
click at [30, 203] on div at bounding box center [29, 203] width 10 height 10
click at [306, 462] on div "Undo" at bounding box center [304, 554] width 48 height 19
click at [32, 462] on div "Pen" at bounding box center [34, 554] width 48 height 19
click at [29, 362] on div at bounding box center [28, 360] width 3 height 3
click at [211, 462] on div "Shapes" at bounding box center [203, 554] width 27 height 8
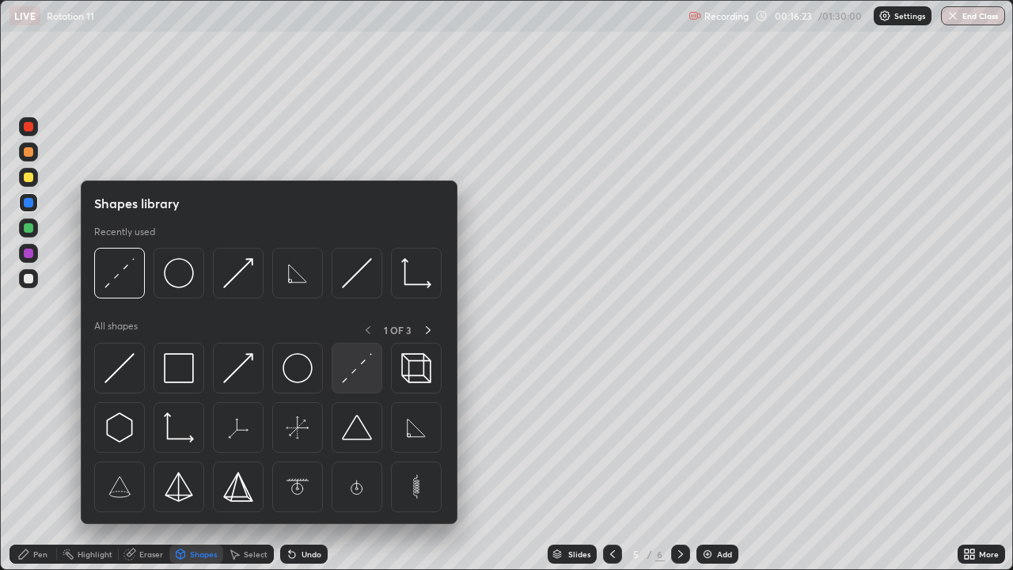
click at [369, 366] on img at bounding box center [357, 368] width 30 height 30
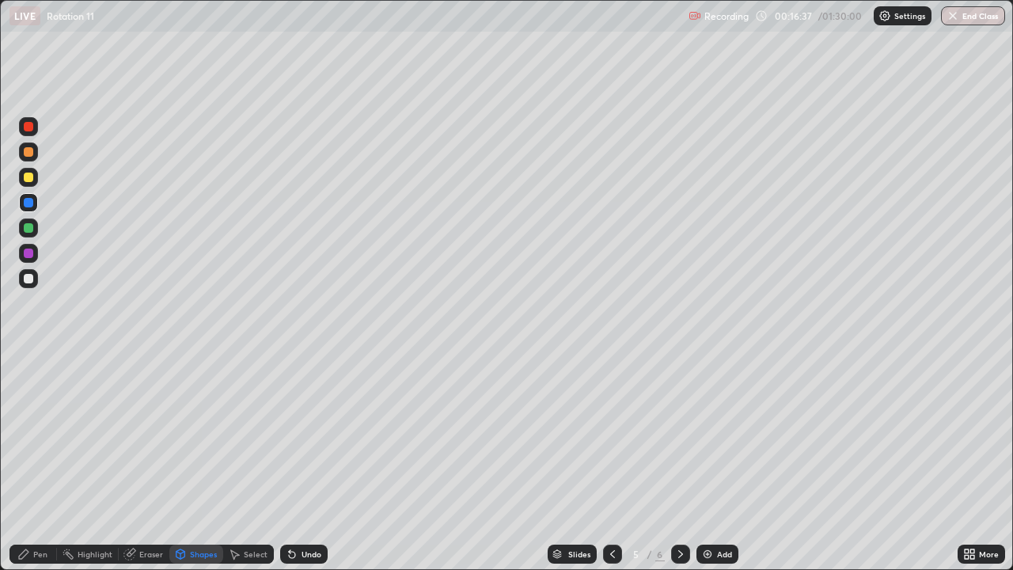
click at [204, 462] on div "Shapes" at bounding box center [203, 554] width 27 height 8
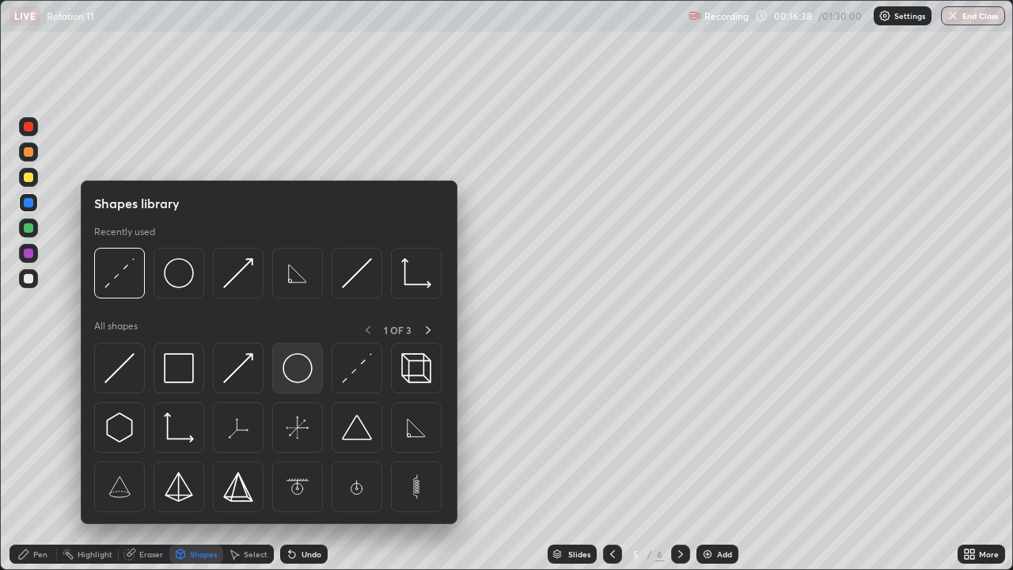
click at [306, 383] on div at bounding box center [297, 368] width 51 height 51
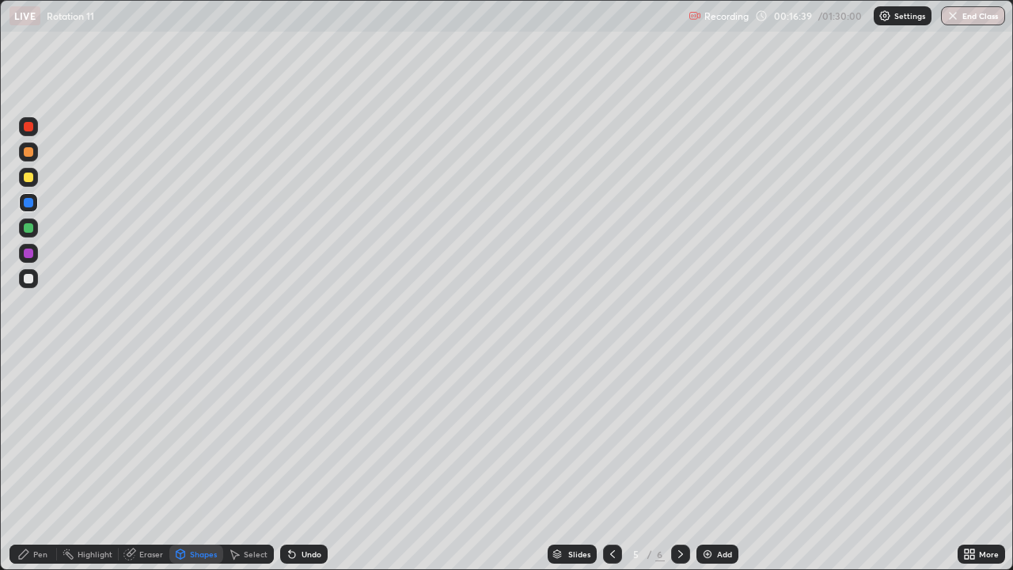
click at [29, 279] on div at bounding box center [29, 279] width 10 height 10
click at [45, 462] on div "Pen" at bounding box center [40, 554] width 14 height 8
click at [31, 388] on div at bounding box center [28, 386] width 6 height 6
click at [29, 278] on div at bounding box center [29, 279] width 10 height 10
click at [209, 462] on div "Shapes" at bounding box center [203, 554] width 27 height 8
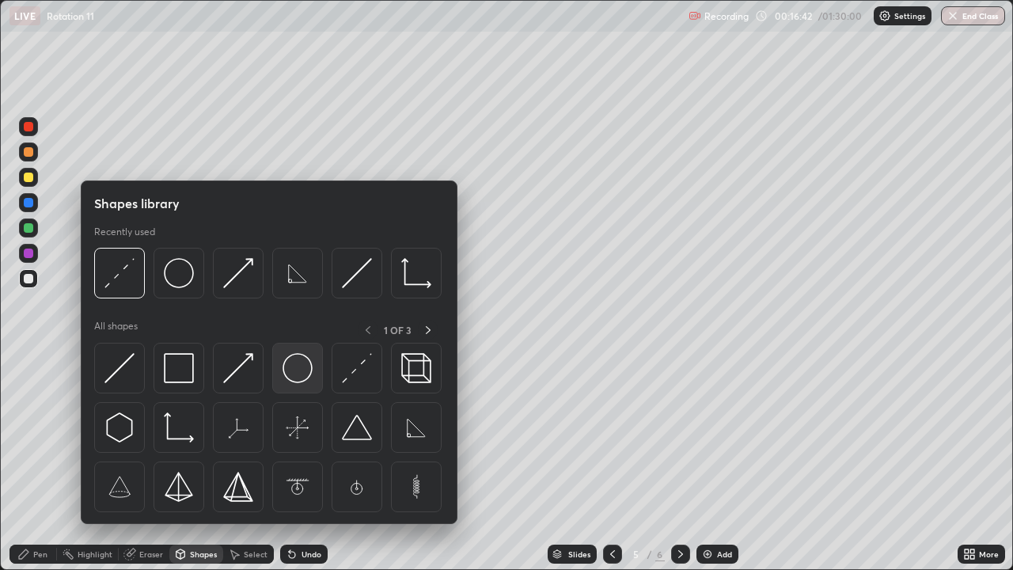
click at [299, 371] on img at bounding box center [298, 368] width 30 height 30
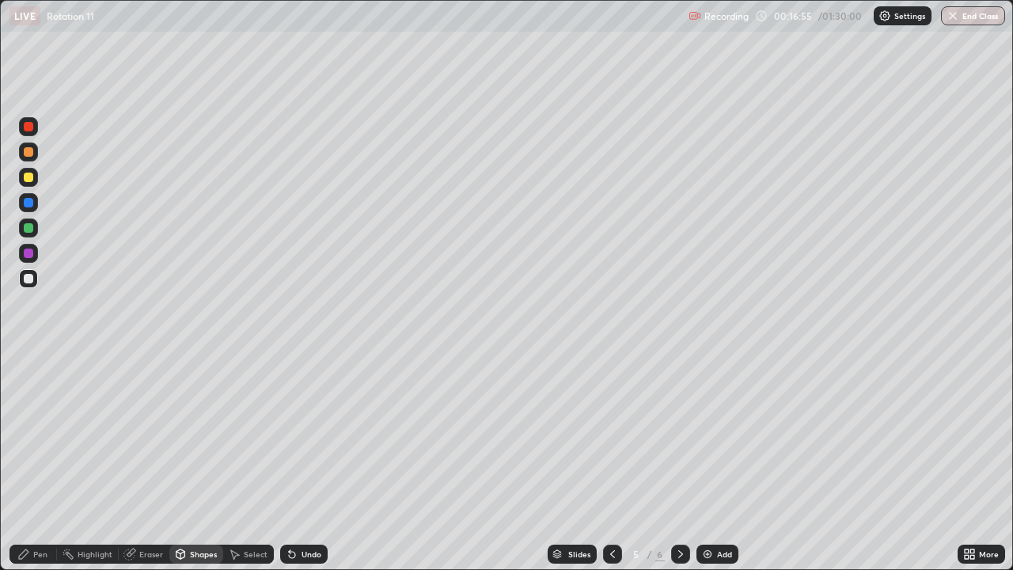
click at [184, 462] on icon at bounding box center [180, 554] width 13 height 13
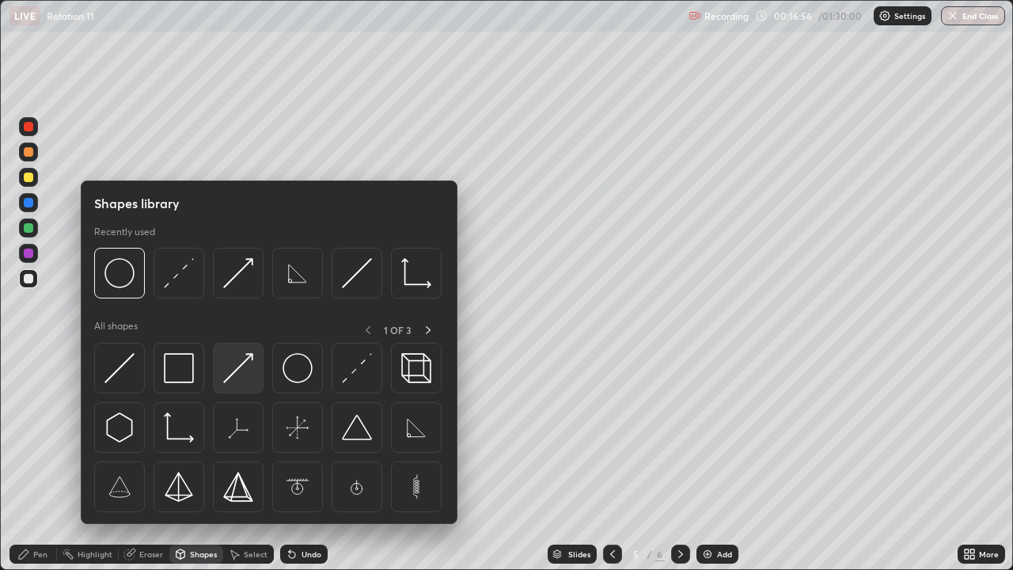
click at [243, 379] on img at bounding box center [238, 368] width 30 height 30
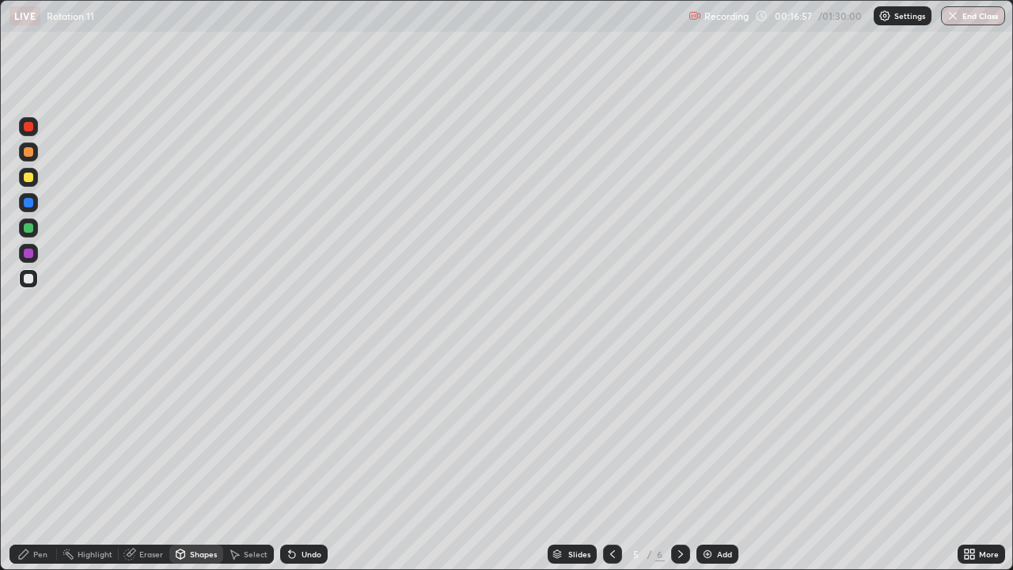
click at [29, 231] on div at bounding box center [29, 228] width 10 height 10
click at [306, 462] on div "Undo" at bounding box center [312, 554] width 20 height 8
click at [302, 462] on div "Undo" at bounding box center [312, 554] width 20 height 8
click at [306, 462] on div "Undo" at bounding box center [304, 554] width 48 height 19
click at [42, 462] on div "Pen" at bounding box center [34, 554] width 48 height 19
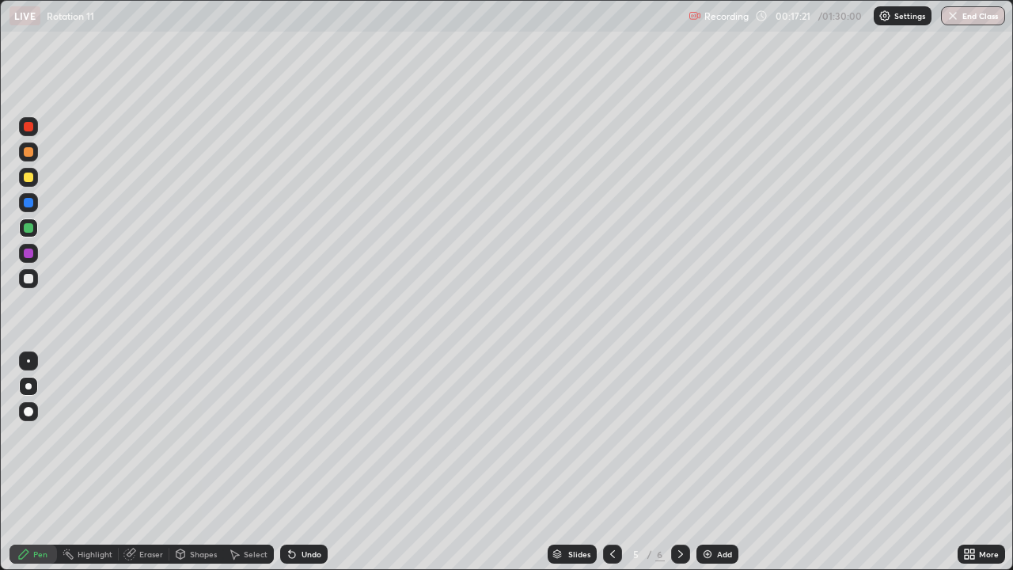
click at [28, 278] on div at bounding box center [29, 279] width 10 height 10
click at [31, 252] on div at bounding box center [29, 254] width 10 height 10
click at [30, 281] on div at bounding box center [29, 279] width 10 height 10
click at [189, 462] on div "Shapes" at bounding box center [196, 554] width 54 height 19
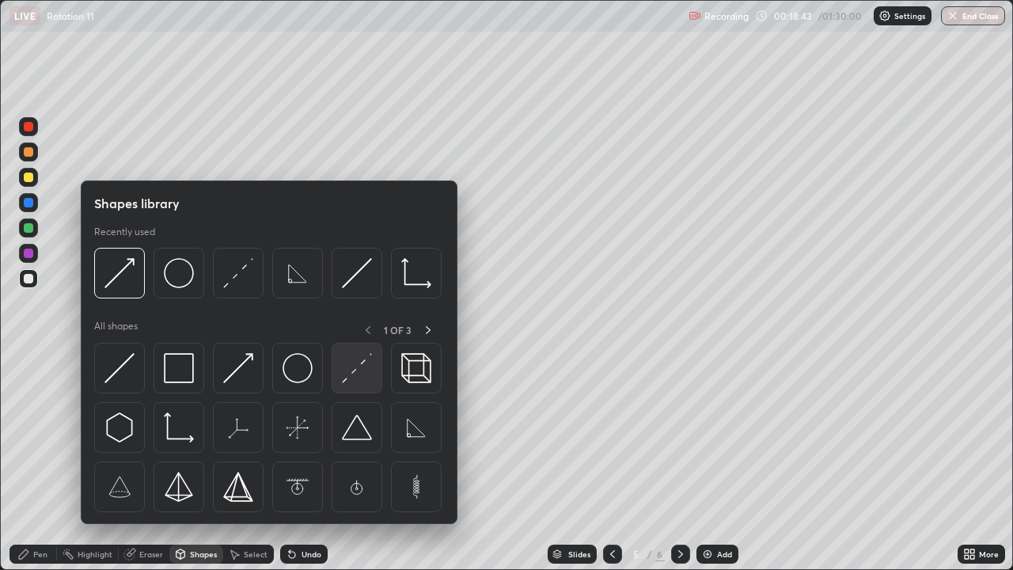
click at [359, 376] on img at bounding box center [357, 368] width 30 height 30
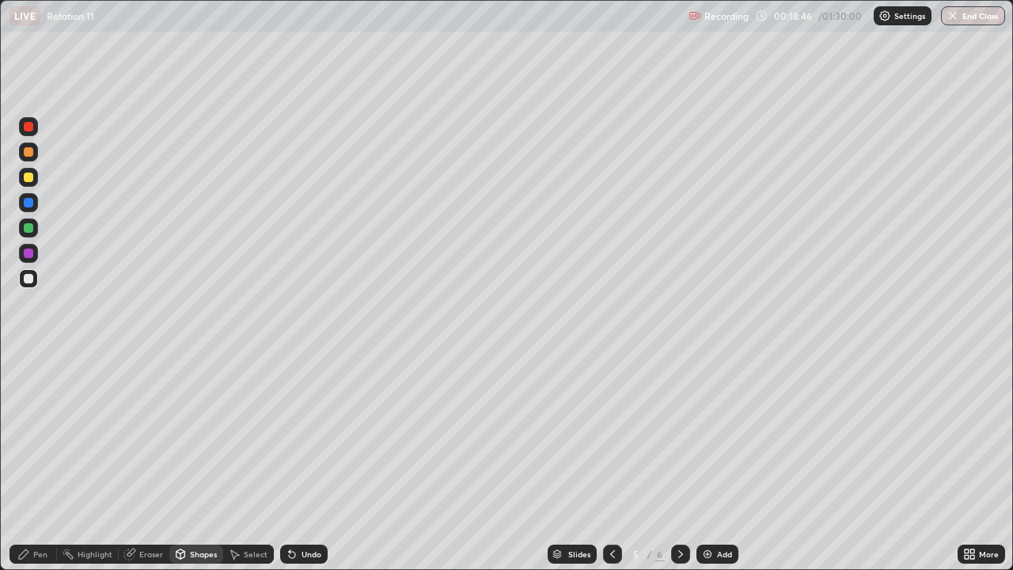
click at [28, 206] on div at bounding box center [29, 203] width 10 height 10
click at [41, 462] on div "Pen" at bounding box center [40, 554] width 14 height 8
click at [29, 361] on div at bounding box center [28, 360] width 3 height 3
click at [209, 462] on div "Shapes" at bounding box center [203, 554] width 27 height 8
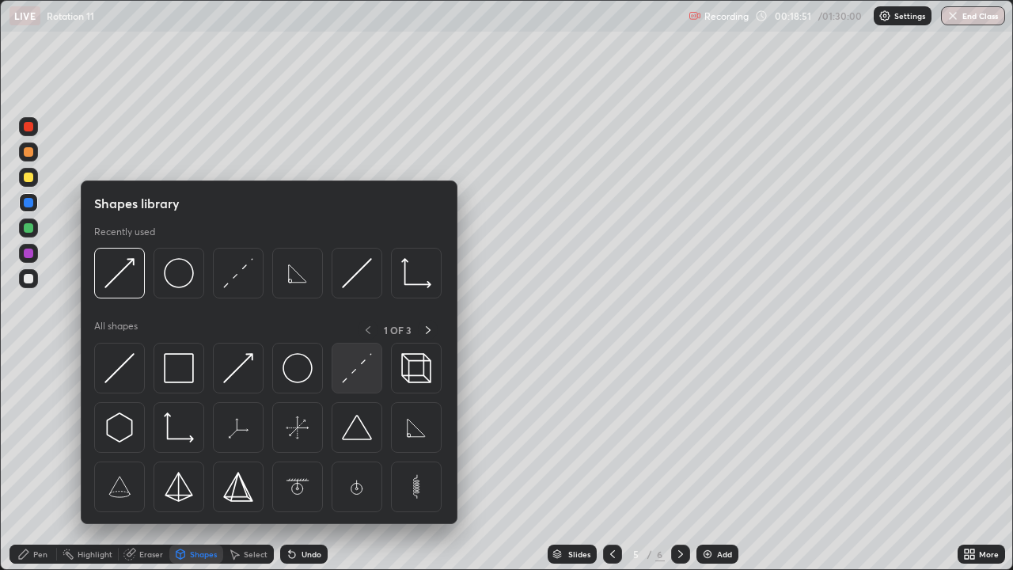
click at [348, 376] on img at bounding box center [357, 368] width 30 height 30
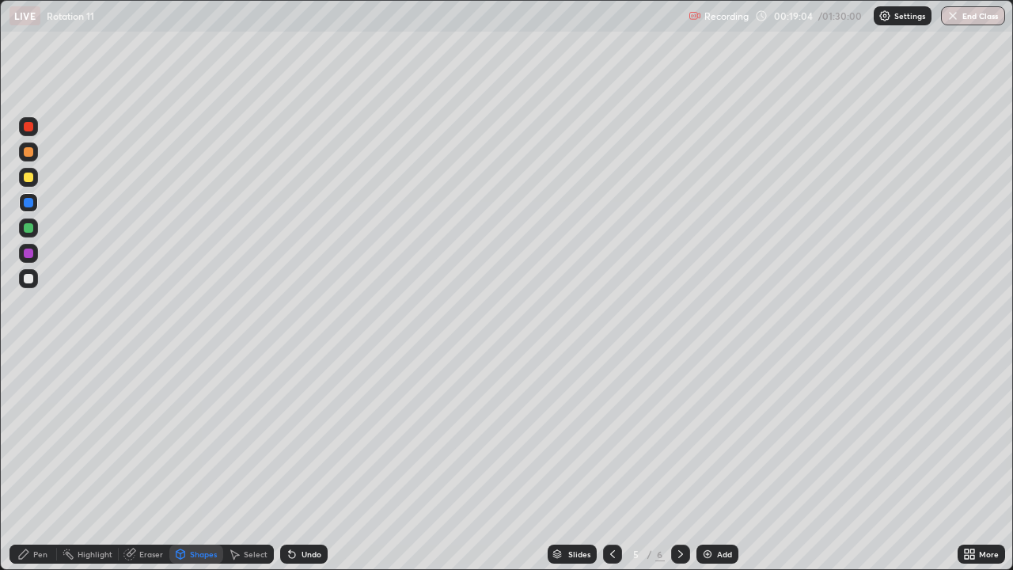
click at [195, 462] on div "Shapes" at bounding box center [196, 554] width 54 height 19
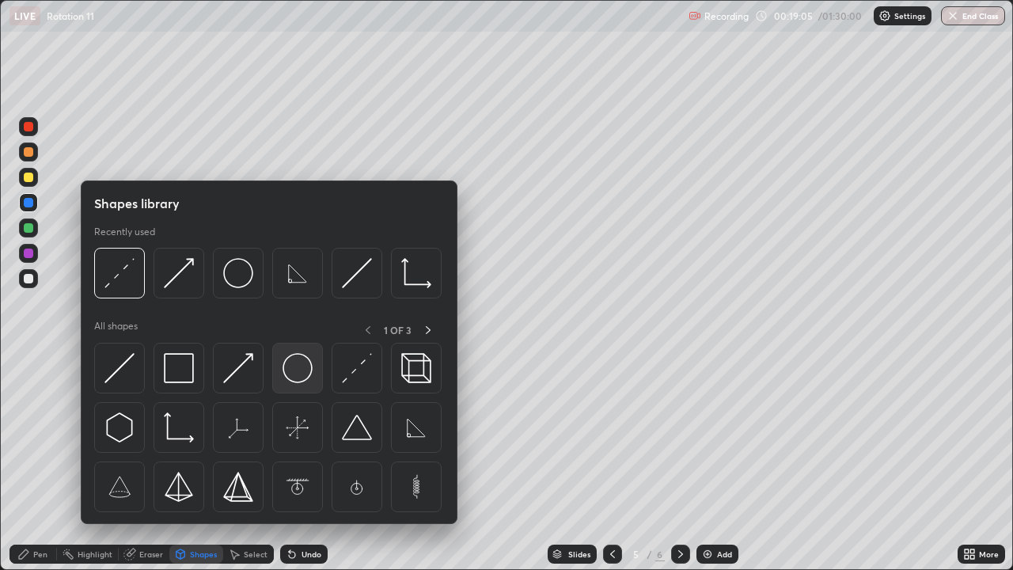
click at [301, 374] on img at bounding box center [298, 368] width 30 height 30
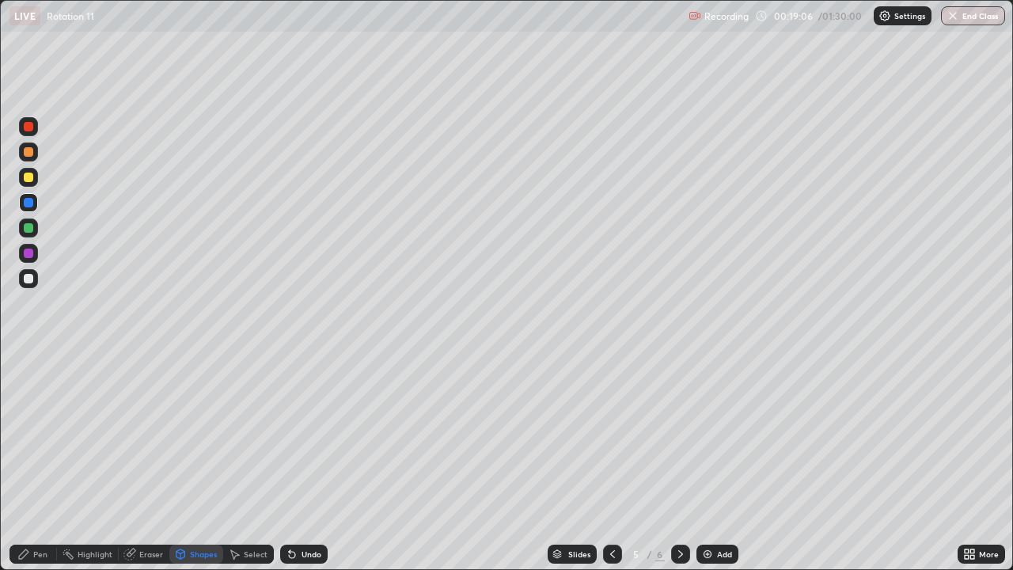
click at [28, 280] on div at bounding box center [29, 279] width 10 height 10
click at [46, 462] on div "Pen" at bounding box center [40, 554] width 14 height 8
click at [29, 386] on div at bounding box center [28, 386] width 6 height 6
click at [207, 462] on div "Shapes" at bounding box center [203, 554] width 27 height 8
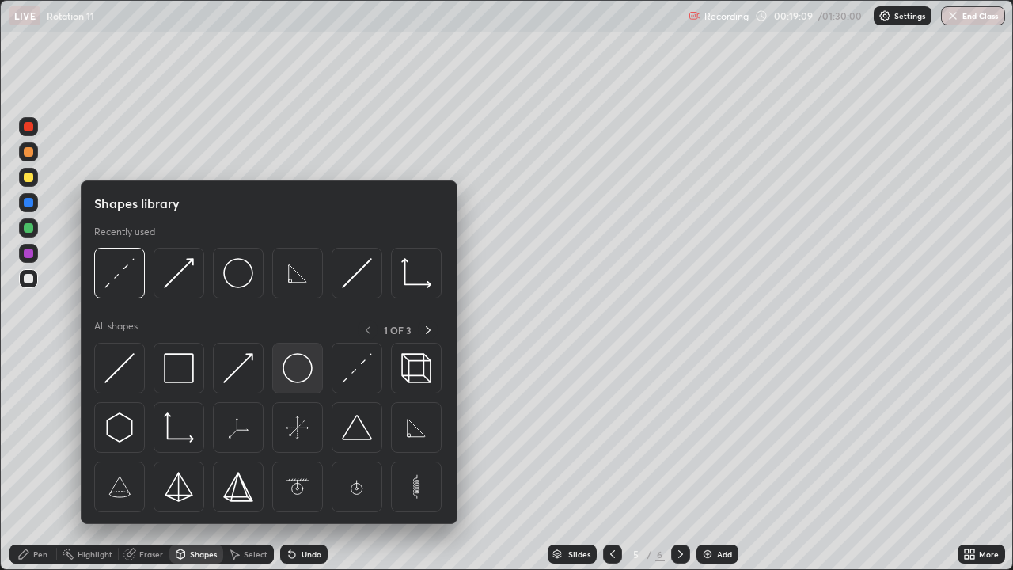
click at [293, 371] on img at bounding box center [298, 368] width 30 height 30
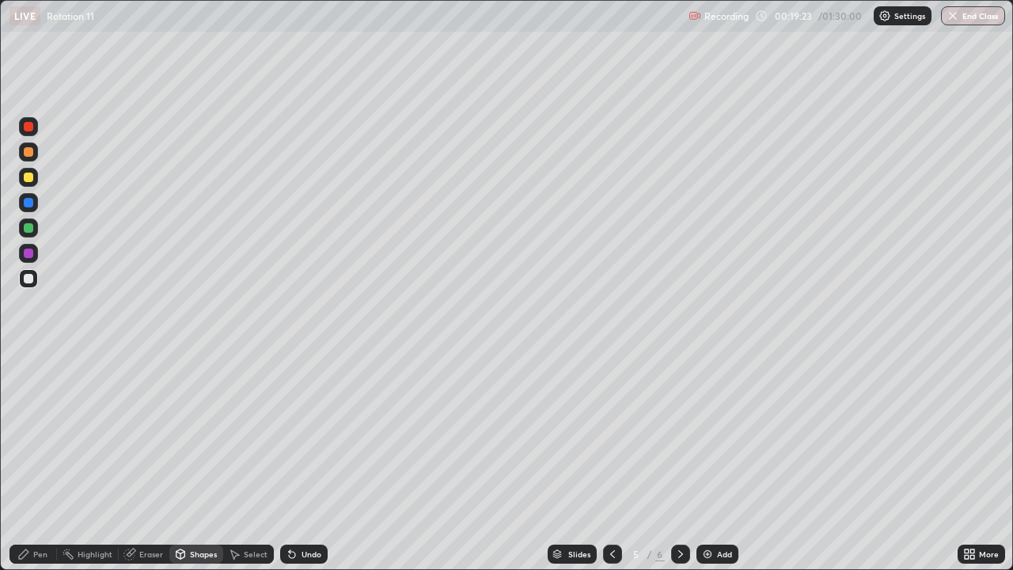
click at [311, 462] on div "Undo" at bounding box center [312, 554] width 20 height 8
click at [309, 462] on div "Undo" at bounding box center [312, 554] width 20 height 8
click at [310, 462] on div "Undo" at bounding box center [312, 554] width 20 height 8
click at [198, 462] on div "Shapes" at bounding box center [203, 554] width 27 height 8
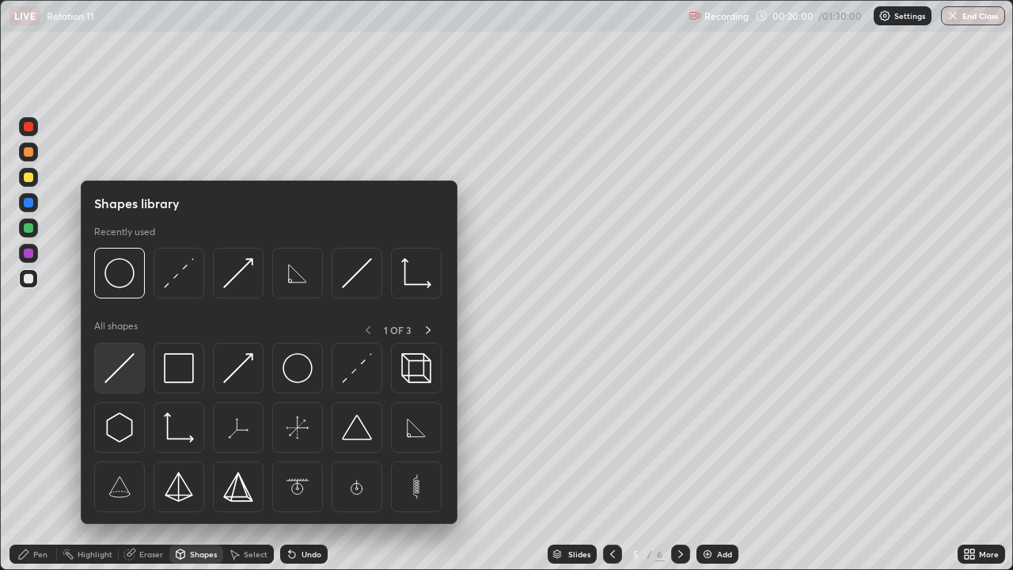
click at [124, 365] on img at bounding box center [120, 368] width 30 height 30
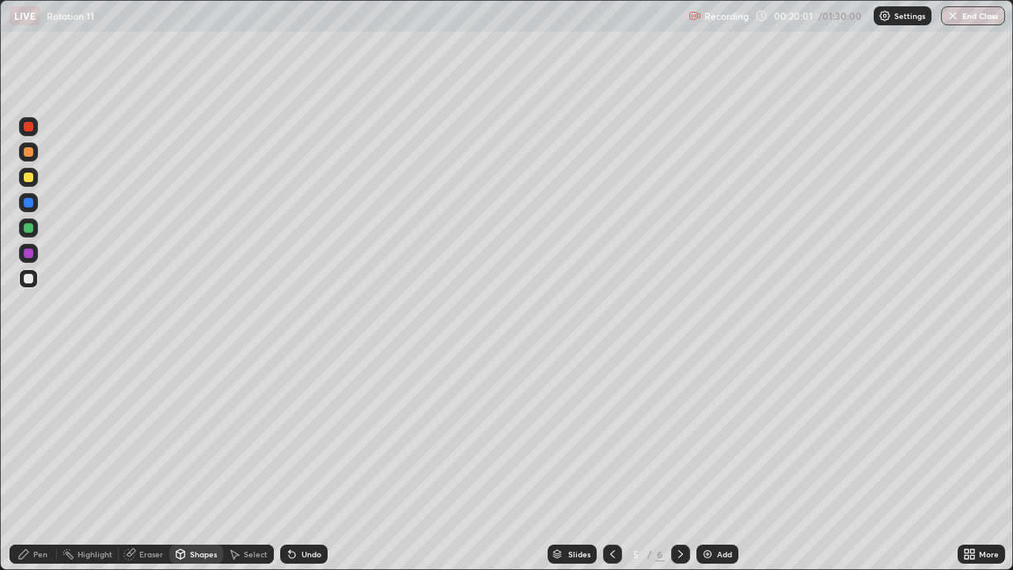
click at [26, 158] on div at bounding box center [28, 152] width 19 height 19
click at [312, 462] on div "Undo" at bounding box center [312, 554] width 20 height 8
click at [44, 462] on div "Pen" at bounding box center [40, 554] width 14 height 8
click at [33, 285] on div at bounding box center [28, 278] width 19 height 19
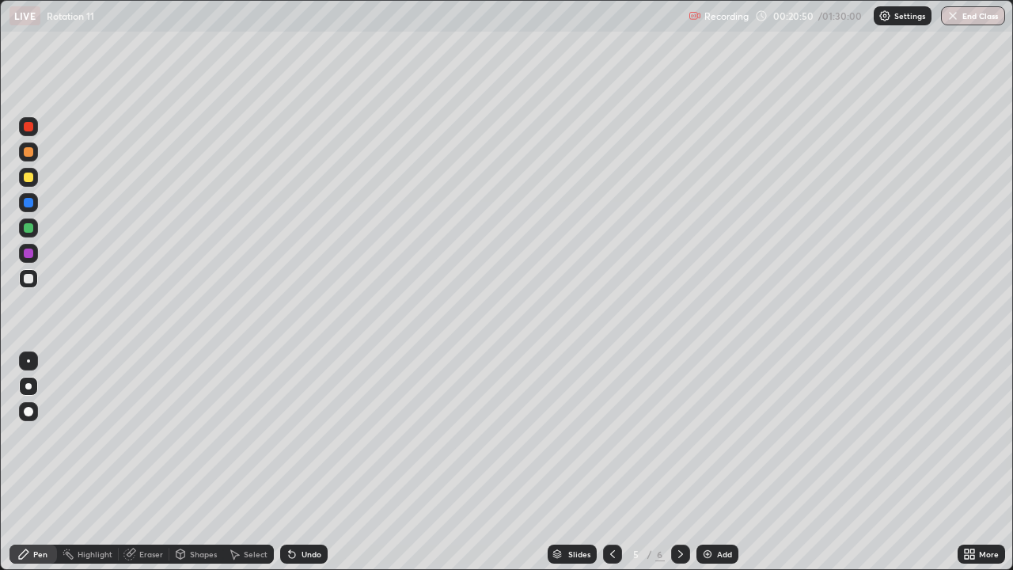
click at [29, 225] on div at bounding box center [29, 228] width 10 height 10
click at [199, 462] on div "Shapes" at bounding box center [203, 554] width 27 height 8
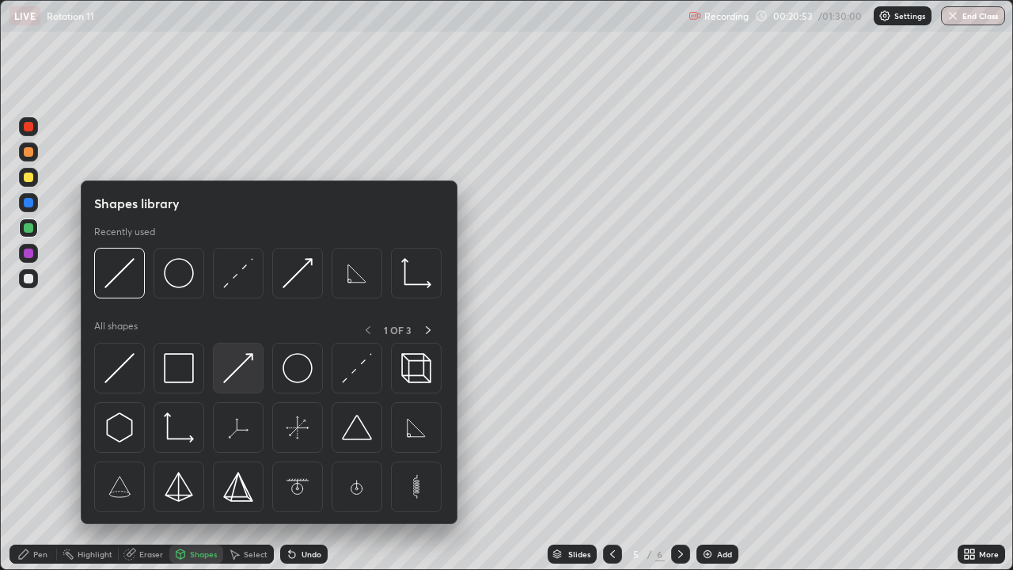
click at [247, 374] on img at bounding box center [238, 368] width 30 height 30
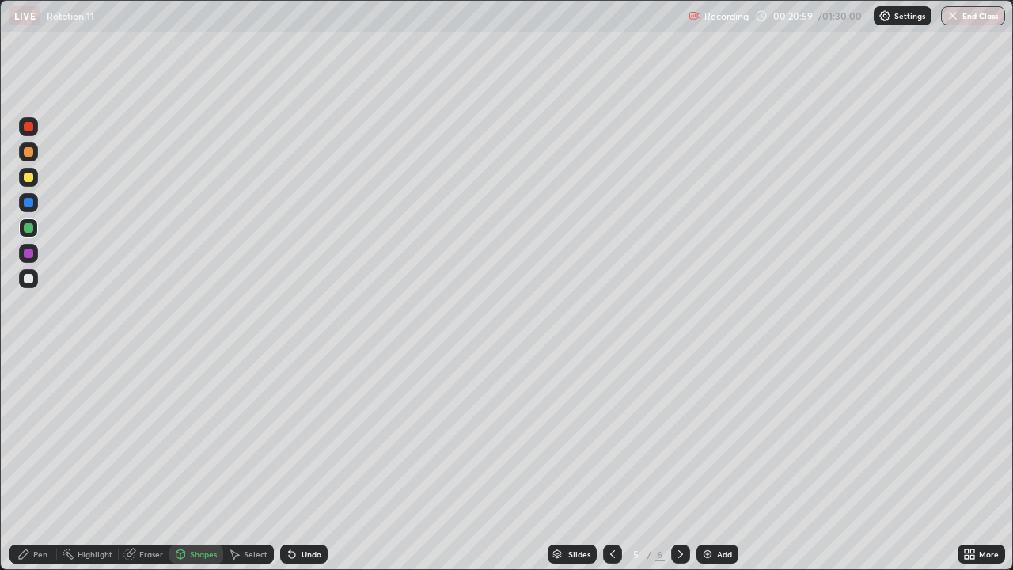
click at [310, 462] on div "Undo" at bounding box center [312, 554] width 20 height 8
click at [37, 462] on div "Pen" at bounding box center [40, 554] width 14 height 8
click at [28, 281] on div at bounding box center [29, 279] width 10 height 10
click at [193, 462] on div "Shapes" at bounding box center [203, 554] width 27 height 8
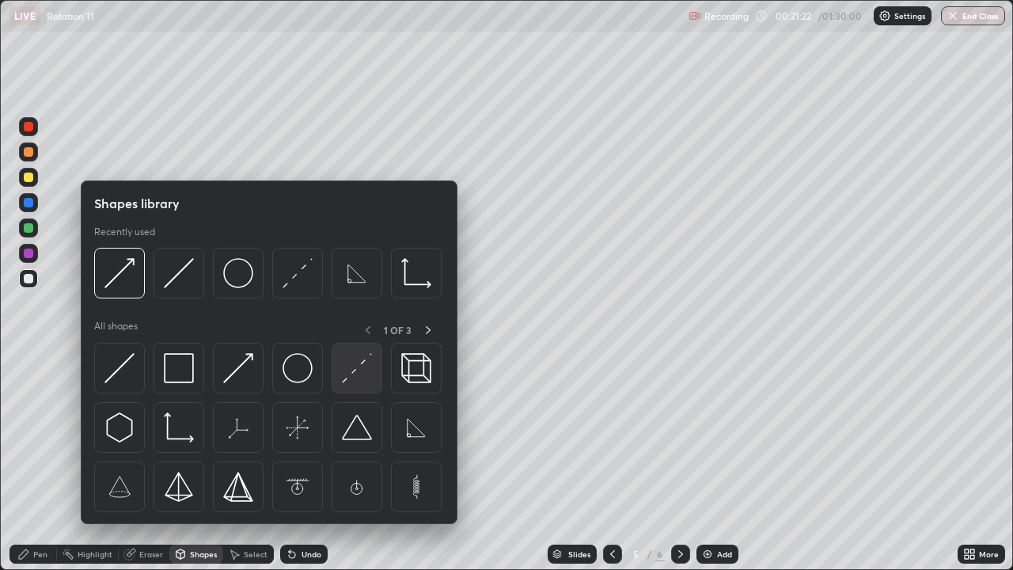
click at [353, 374] on img at bounding box center [357, 368] width 30 height 30
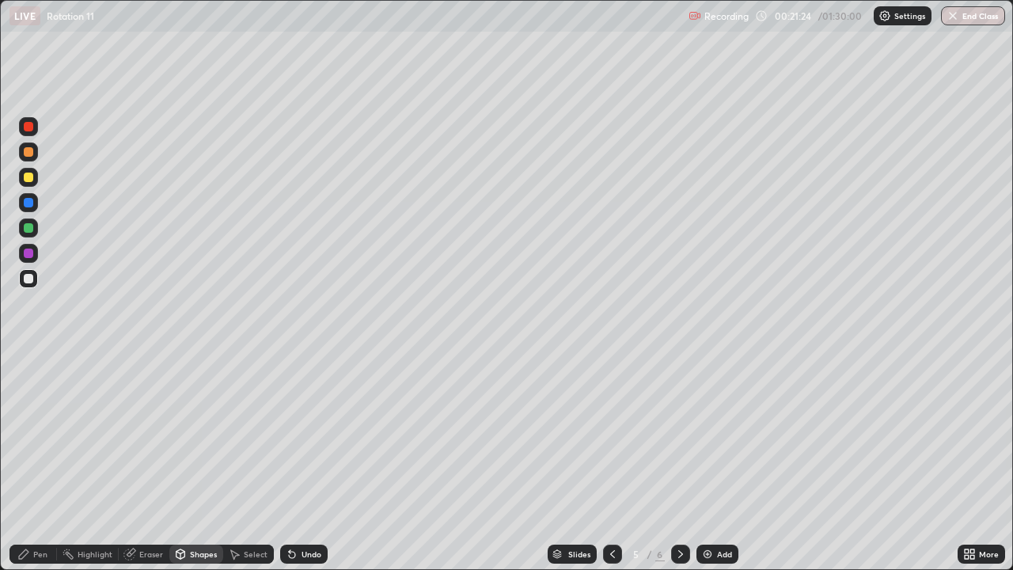
click at [30, 203] on div at bounding box center [29, 203] width 10 height 10
click at [51, 462] on div "Pen" at bounding box center [34, 554] width 48 height 19
click at [29, 279] on div at bounding box center [29, 279] width 10 height 10
click at [28, 359] on div at bounding box center [28, 360] width 3 height 3
click at [305, 462] on div "Undo" at bounding box center [312, 554] width 20 height 8
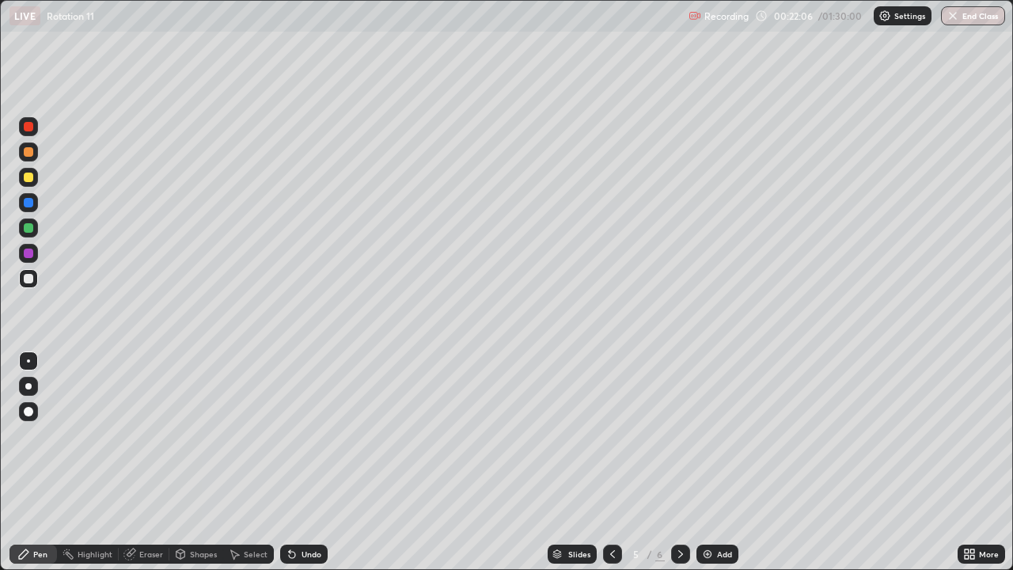
click at [212, 462] on div "Shapes" at bounding box center [196, 554] width 54 height 19
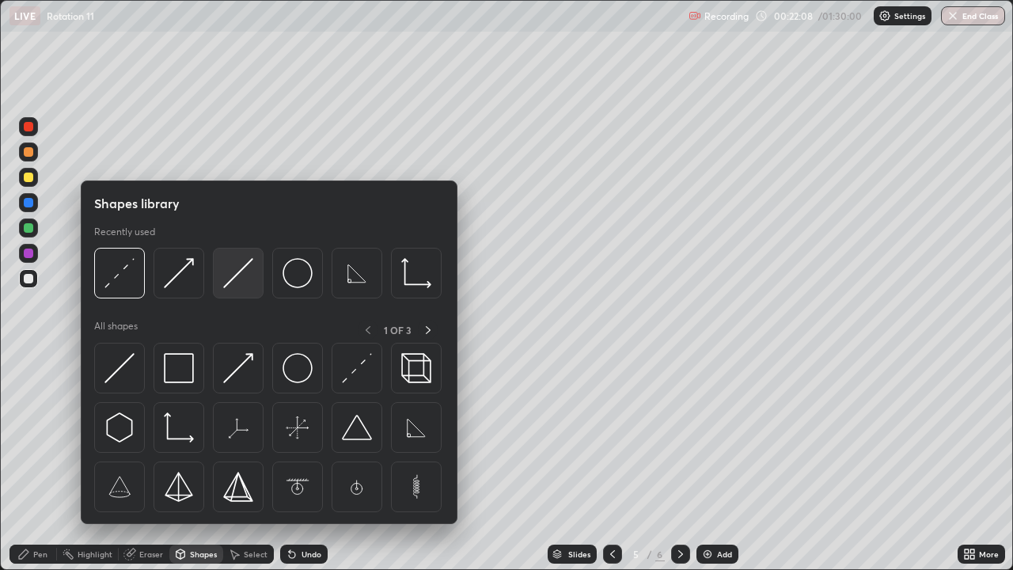
click at [242, 289] on div at bounding box center [238, 273] width 51 height 51
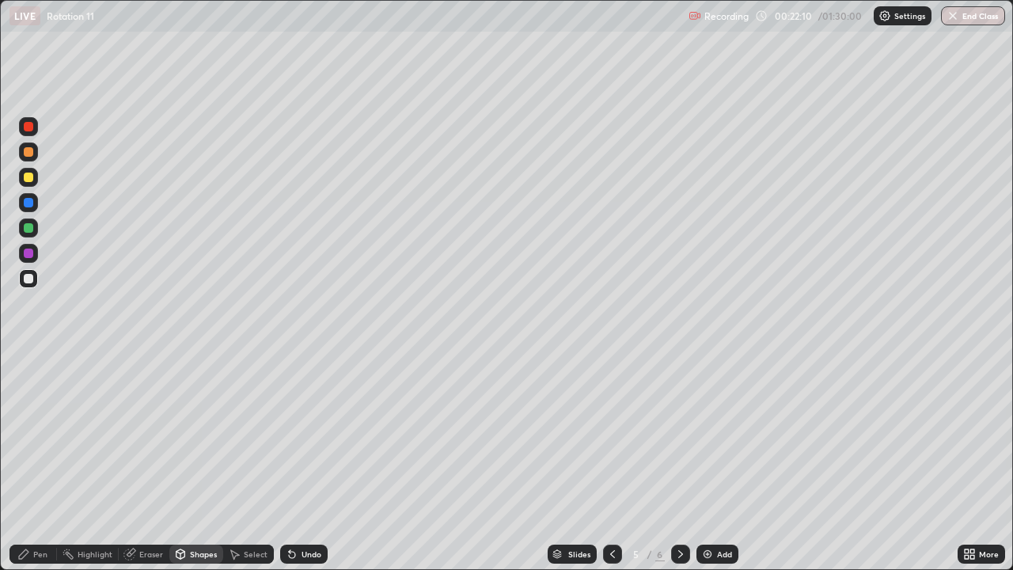
click at [206, 462] on div "Shapes" at bounding box center [203, 554] width 27 height 8
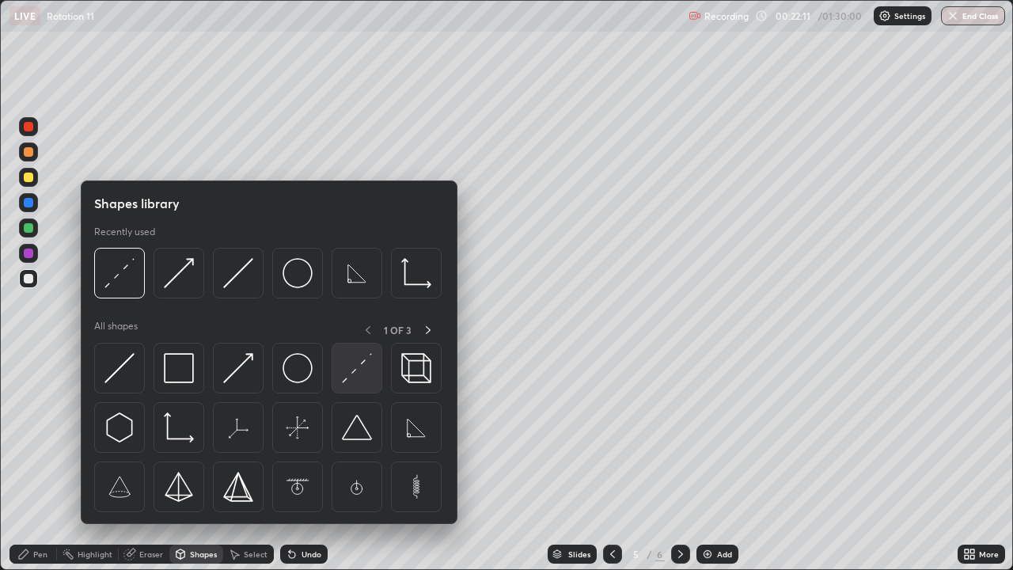
click at [353, 374] on img at bounding box center [357, 368] width 30 height 30
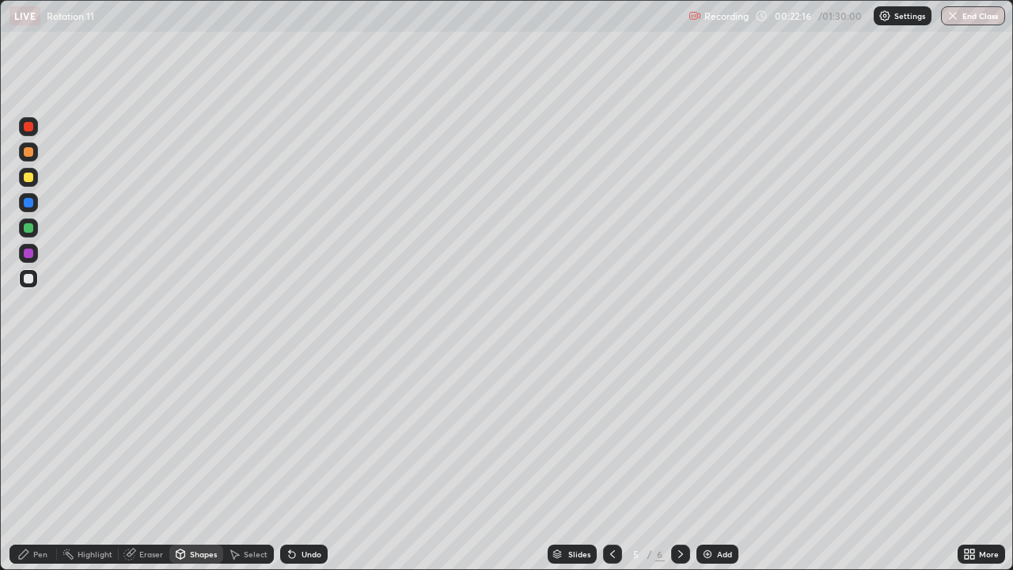
click at [38, 462] on div "Pen" at bounding box center [40, 554] width 14 height 8
click at [26, 260] on div at bounding box center [28, 253] width 19 height 19
click at [304, 462] on div "Undo" at bounding box center [312, 554] width 20 height 8
click at [29, 226] on div at bounding box center [29, 228] width 10 height 10
click at [308, 462] on div "Undo" at bounding box center [312, 554] width 20 height 8
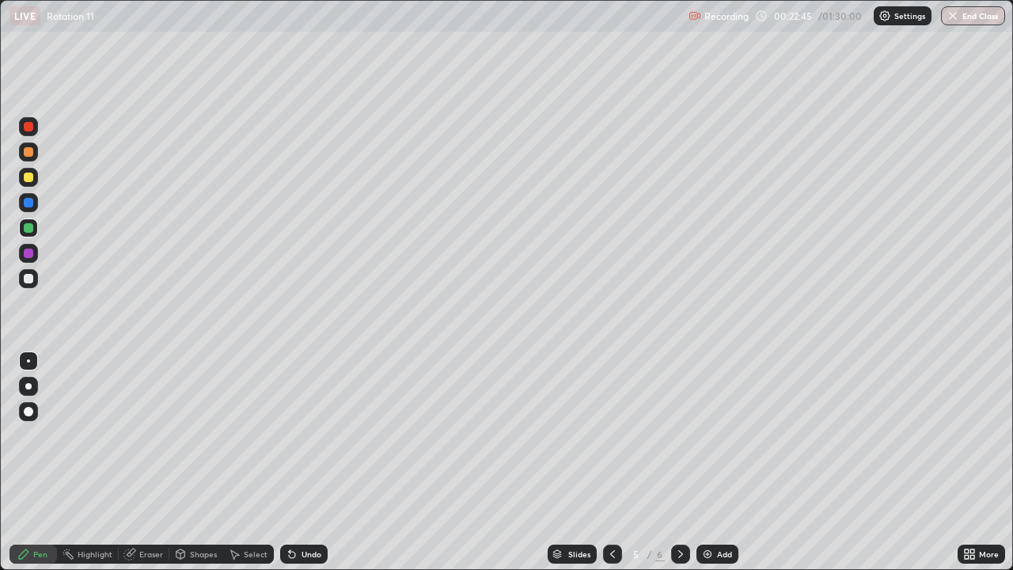
click at [297, 462] on div "Undo" at bounding box center [304, 554] width 48 height 19
click at [196, 462] on div "Shapes" at bounding box center [203, 554] width 27 height 8
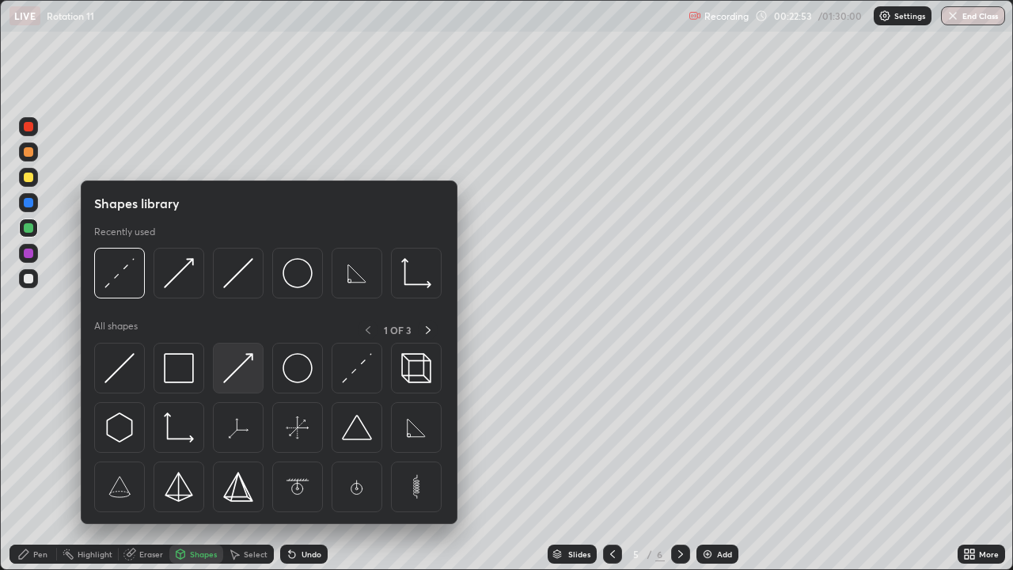
click at [246, 371] on img at bounding box center [238, 368] width 30 height 30
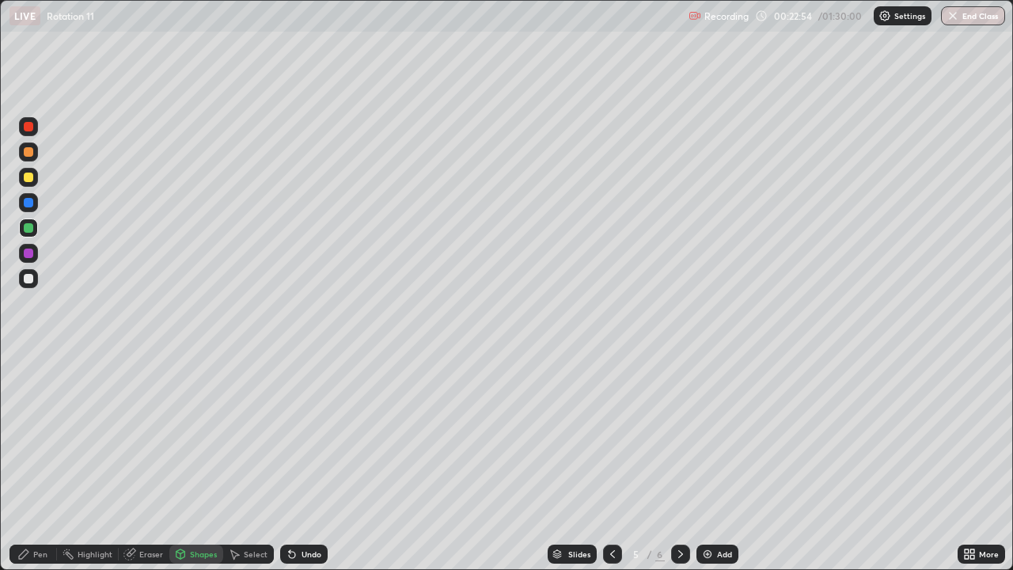
click at [29, 127] on div at bounding box center [29, 127] width 10 height 10
click at [29, 284] on div at bounding box center [28, 278] width 19 height 19
click at [28, 176] on div at bounding box center [29, 178] width 10 height 10
click at [306, 462] on div "Undo" at bounding box center [312, 554] width 20 height 8
click at [40, 462] on div "Pen" at bounding box center [34, 554] width 48 height 19
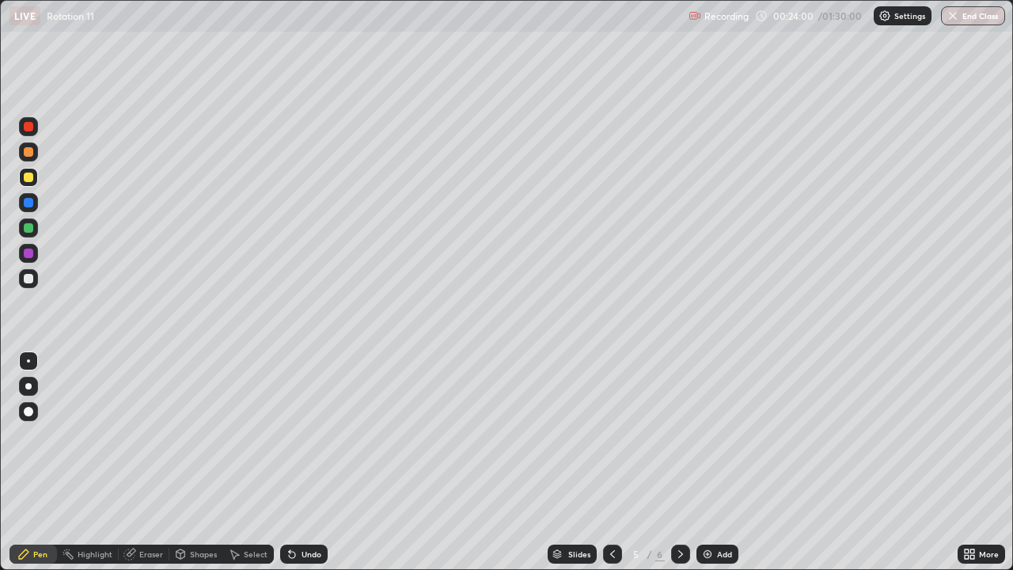
click at [194, 462] on div "Shapes" at bounding box center [196, 554] width 54 height 19
click at [24, 277] on div at bounding box center [29, 279] width 10 height 10
click at [40, 462] on div "Pen" at bounding box center [40, 554] width 14 height 8
click at [32, 411] on div at bounding box center [29, 412] width 10 height 10
click at [29, 361] on div at bounding box center [28, 360] width 3 height 3
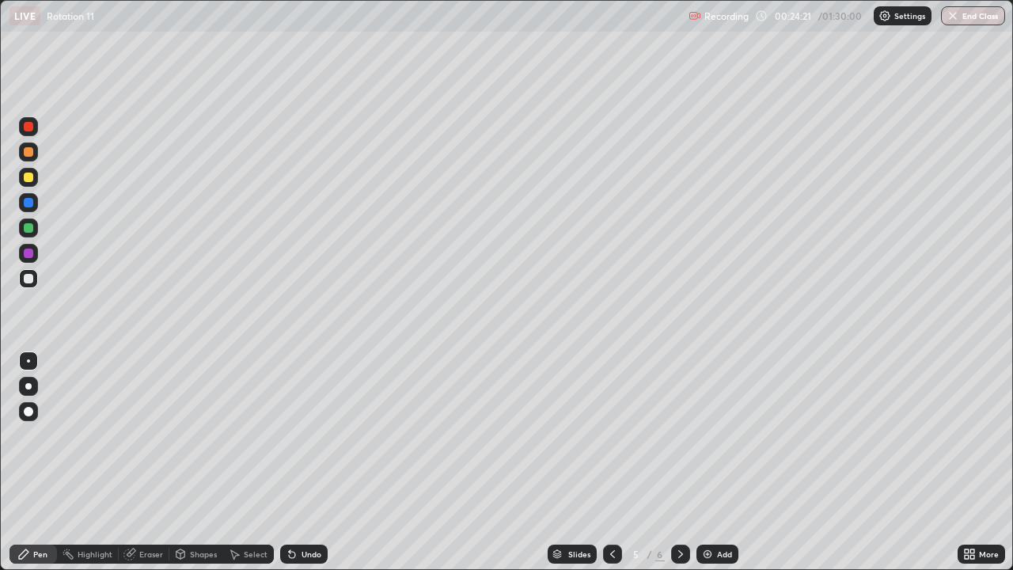
click at [193, 462] on div "Shapes" at bounding box center [203, 554] width 27 height 8
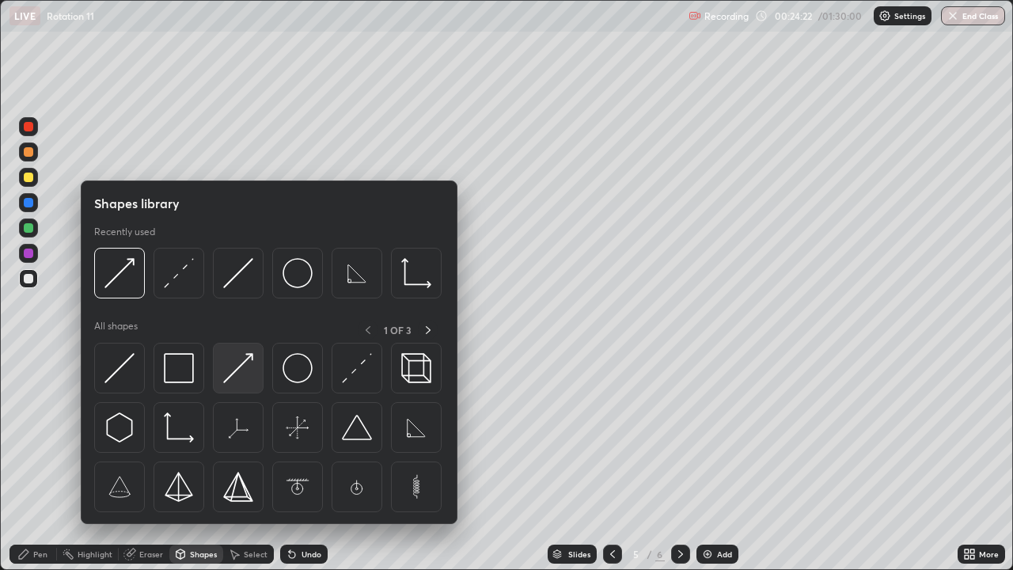
click at [245, 378] on img at bounding box center [238, 368] width 30 height 30
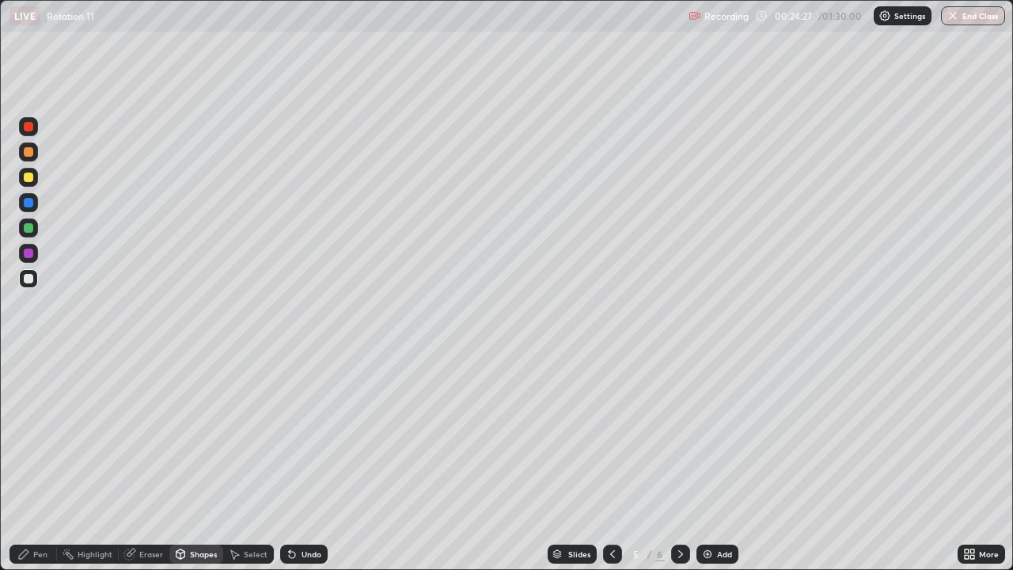
click at [29, 127] on div at bounding box center [29, 127] width 10 height 10
click at [297, 462] on div "Undo" at bounding box center [304, 554] width 48 height 19
click at [301, 462] on div "Undo" at bounding box center [304, 554] width 48 height 19
click at [304, 462] on div "Undo" at bounding box center [304, 554] width 48 height 19
click at [309, 462] on div "Undo" at bounding box center [312, 554] width 20 height 8
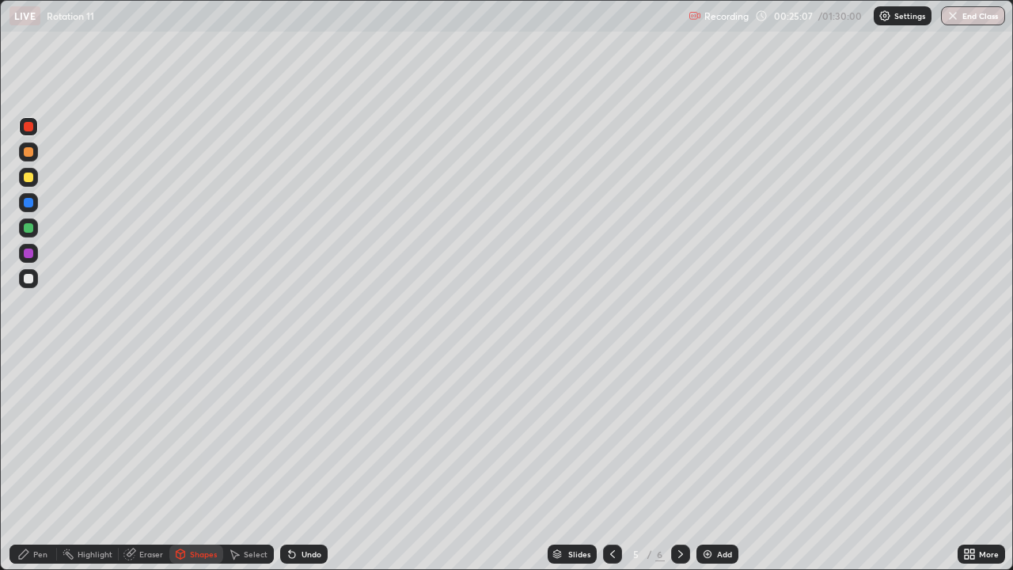
click at [31, 462] on div "Pen" at bounding box center [34, 554] width 48 height 19
click at [295, 462] on icon at bounding box center [292, 554] width 13 height 13
click at [31, 231] on div at bounding box center [29, 228] width 10 height 10
click at [29, 279] on div at bounding box center [29, 279] width 10 height 10
click at [28, 385] on div at bounding box center [28, 386] width 6 height 6
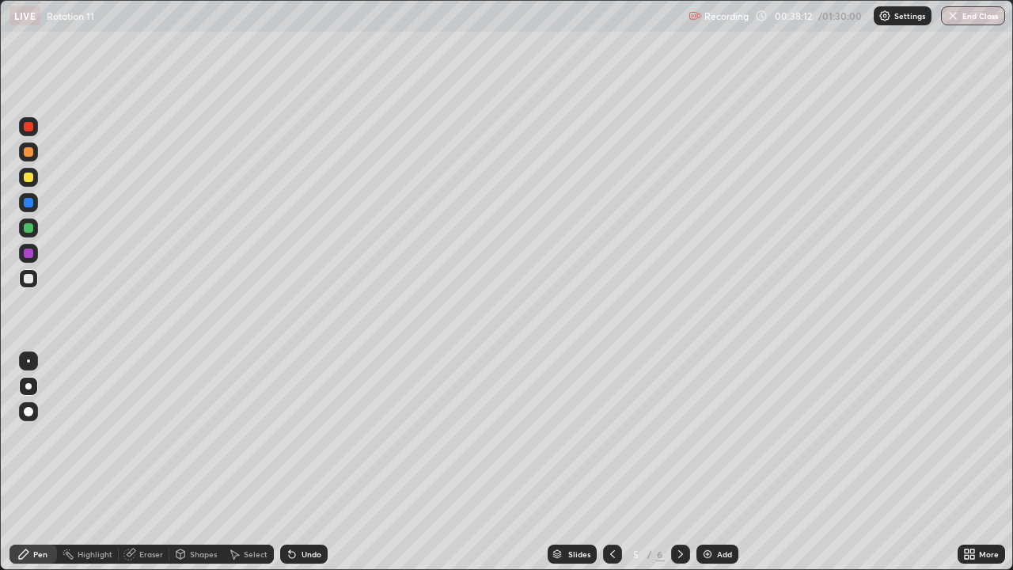
click at [703, 462] on img at bounding box center [707, 554] width 13 height 13
click at [29, 181] on div at bounding box center [29, 178] width 10 height 10
click at [306, 462] on div "Undo" at bounding box center [304, 554] width 48 height 19
click at [713, 462] on div "Add" at bounding box center [718, 554] width 42 height 19
click at [186, 462] on div "Shapes" at bounding box center [196, 554] width 54 height 19
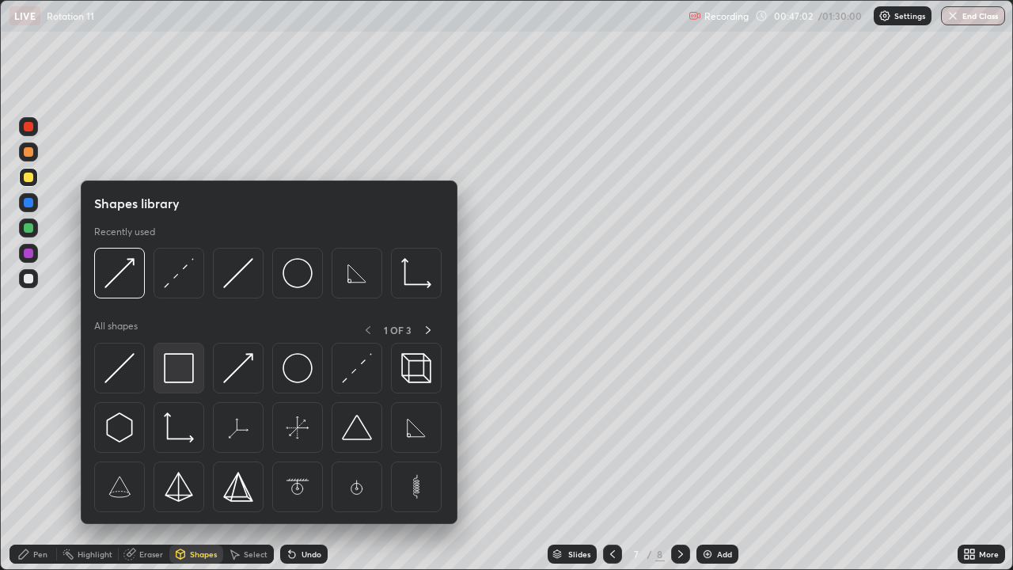
click at [181, 376] on img at bounding box center [179, 368] width 30 height 30
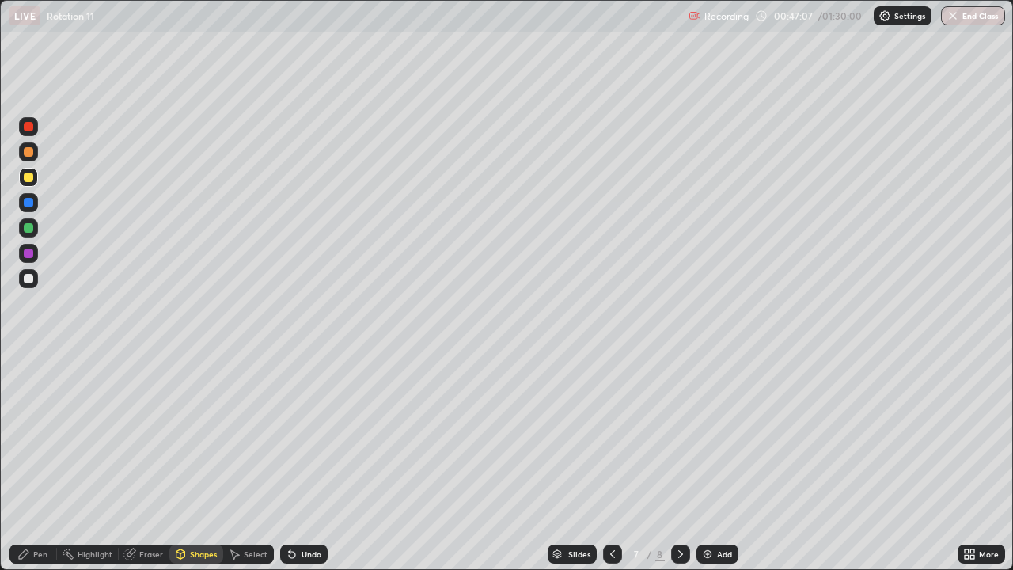
click at [44, 462] on div "Pen" at bounding box center [40, 554] width 14 height 8
click at [196, 462] on div "Shapes" at bounding box center [203, 554] width 27 height 8
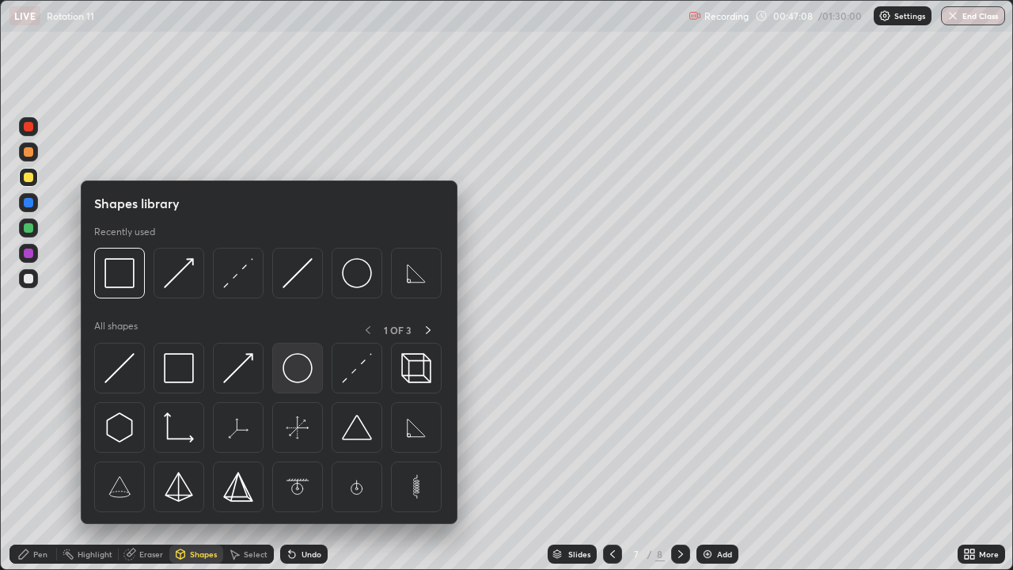
click at [291, 380] on img at bounding box center [298, 368] width 30 height 30
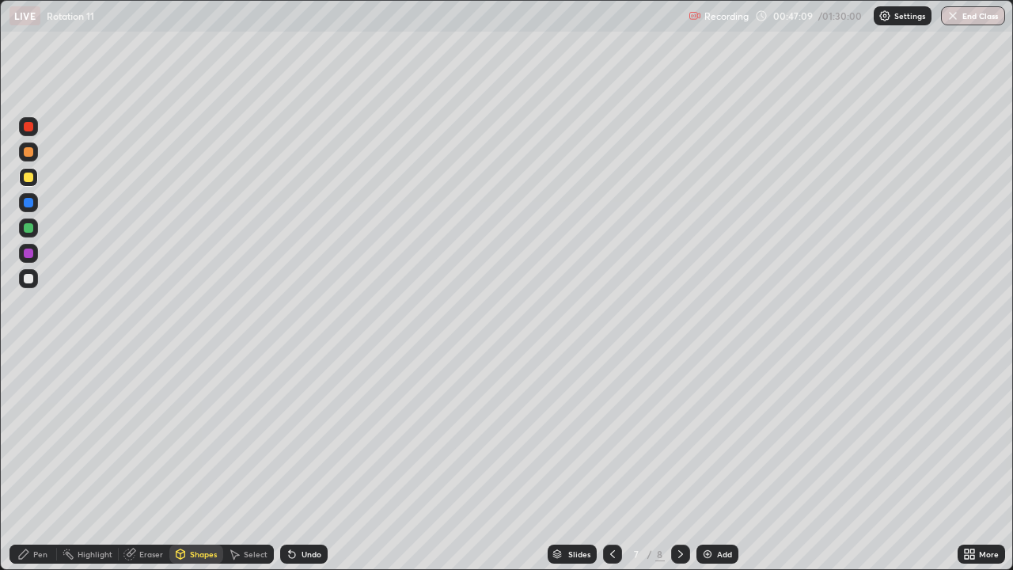
click at [28, 253] on div at bounding box center [29, 254] width 10 height 10
click at [192, 462] on div "Shapes" at bounding box center [196, 554] width 54 height 19
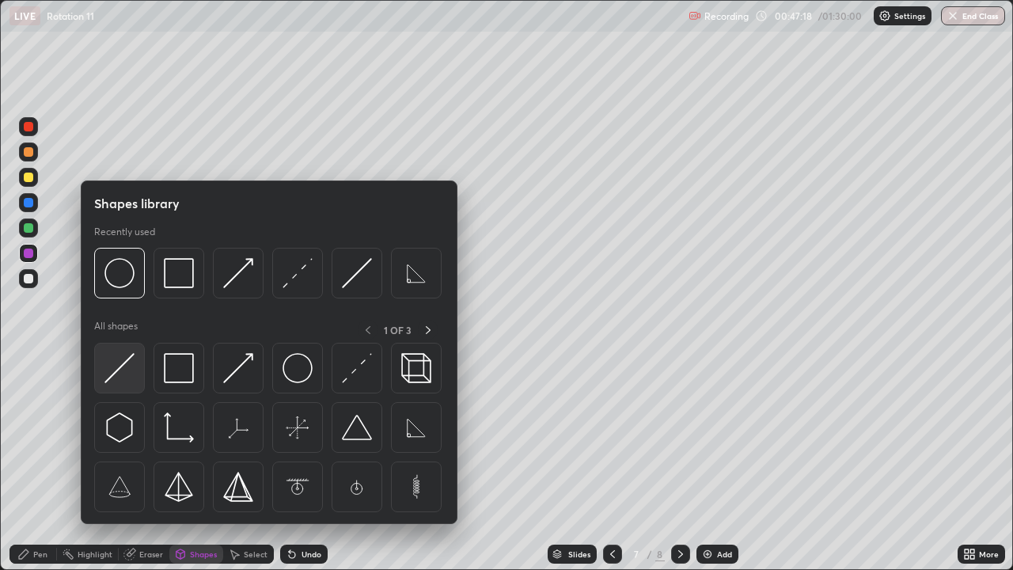
click at [130, 367] on img at bounding box center [120, 368] width 30 height 30
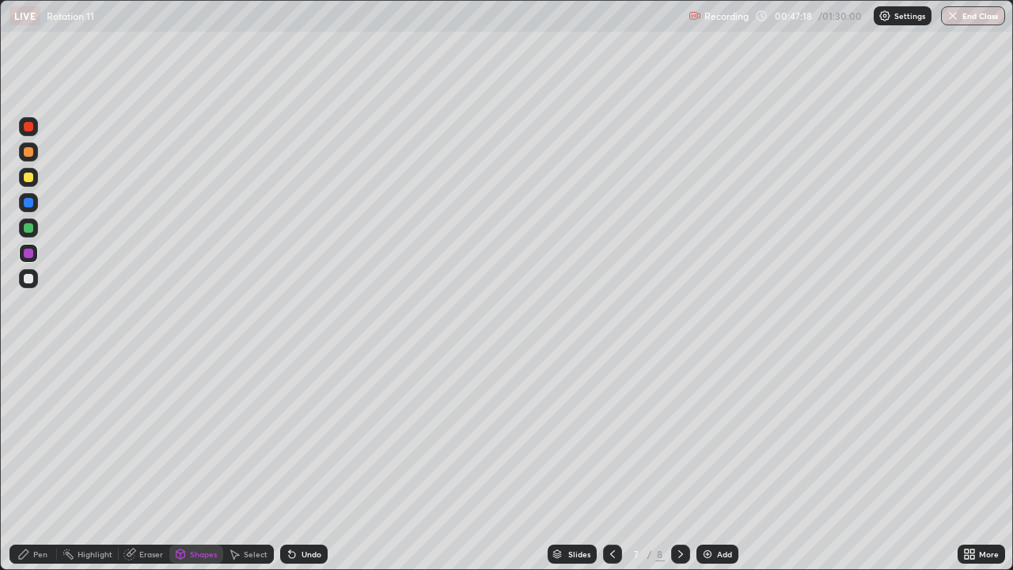
click at [31, 286] on div at bounding box center [28, 278] width 19 height 19
click at [33, 462] on div "Pen" at bounding box center [40, 554] width 14 height 8
click at [150, 462] on div "Eraser" at bounding box center [151, 554] width 24 height 8
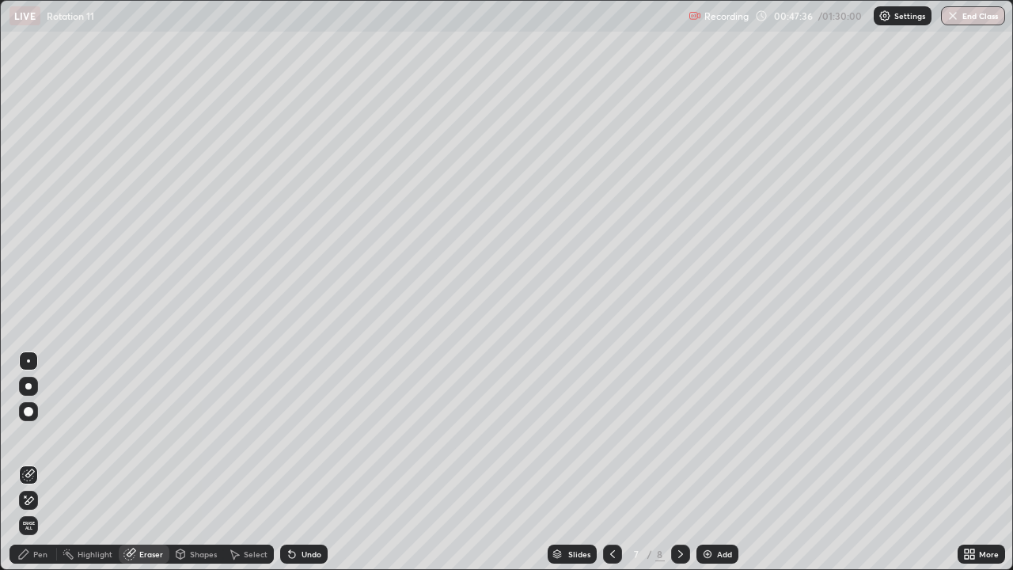
click at [44, 462] on div "Pen" at bounding box center [34, 554] width 48 height 19
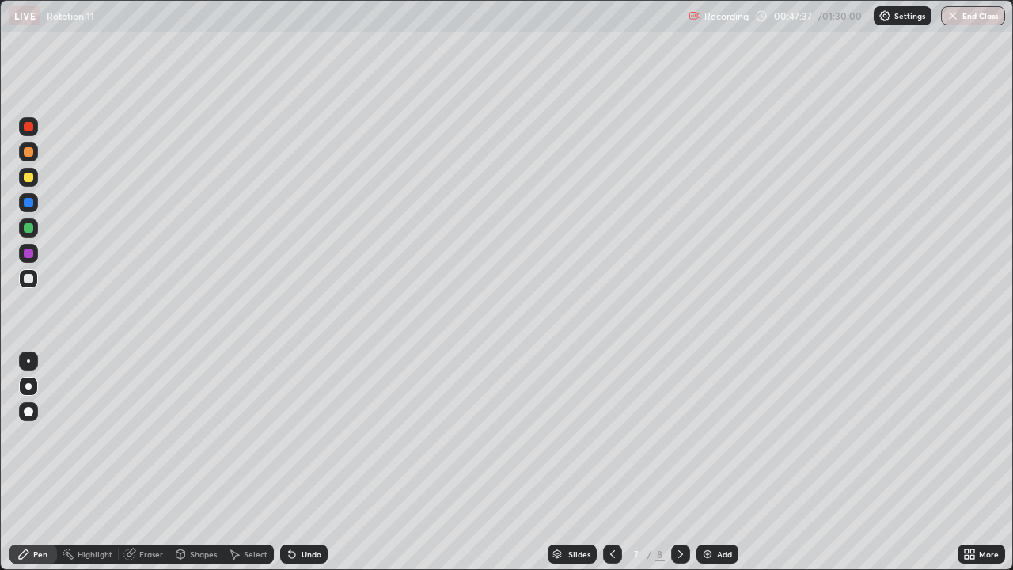
click at [29, 253] on div at bounding box center [29, 254] width 10 height 10
click at [21, 279] on div at bounding box center [28, 278] width 19 height 19
click at [32, 154] on div at bounding box center [29, 152] width 10 height 10
click at [202, 462] on div "Shapes" at bounding box center [196, 554] width 54 height 19
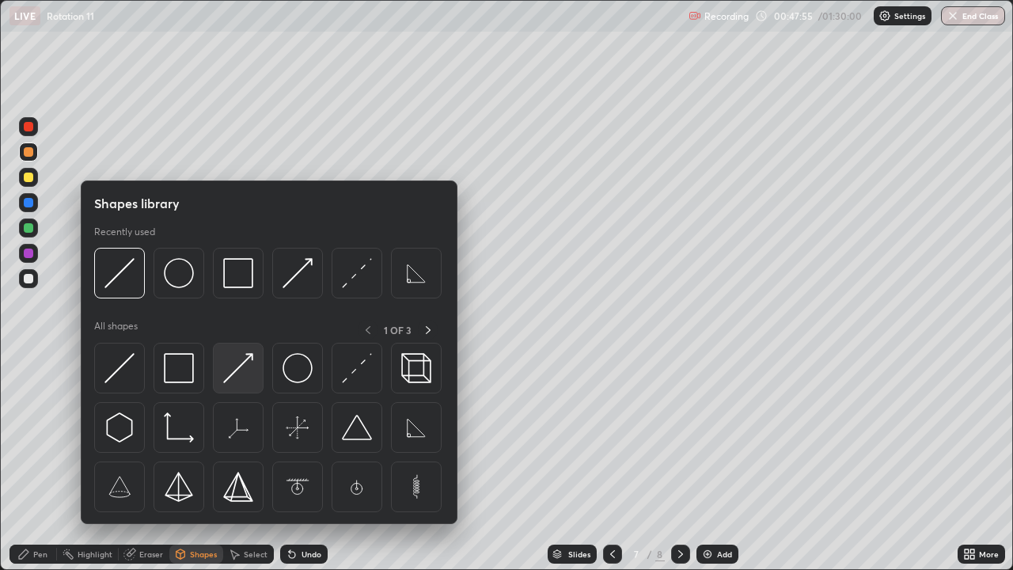
click at [244, 374] on img at bounding box center [238, 368] width 30 height 30
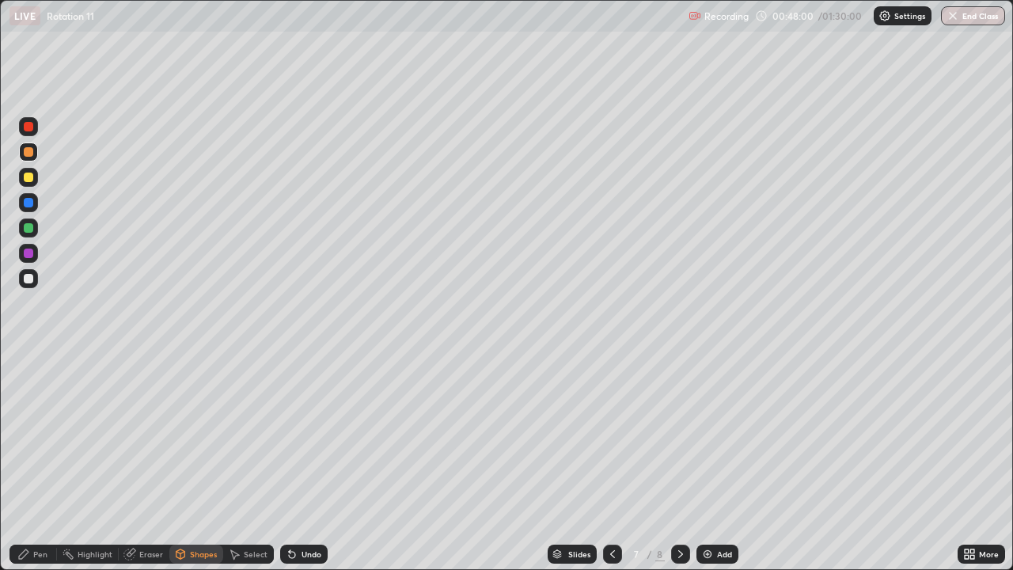
click at [43, 462] on div "Pen" at bounding box center [40, 554] width 14 height 8
click at [181, 462] on icon at bounding box center [181, 556] width 0 height 6
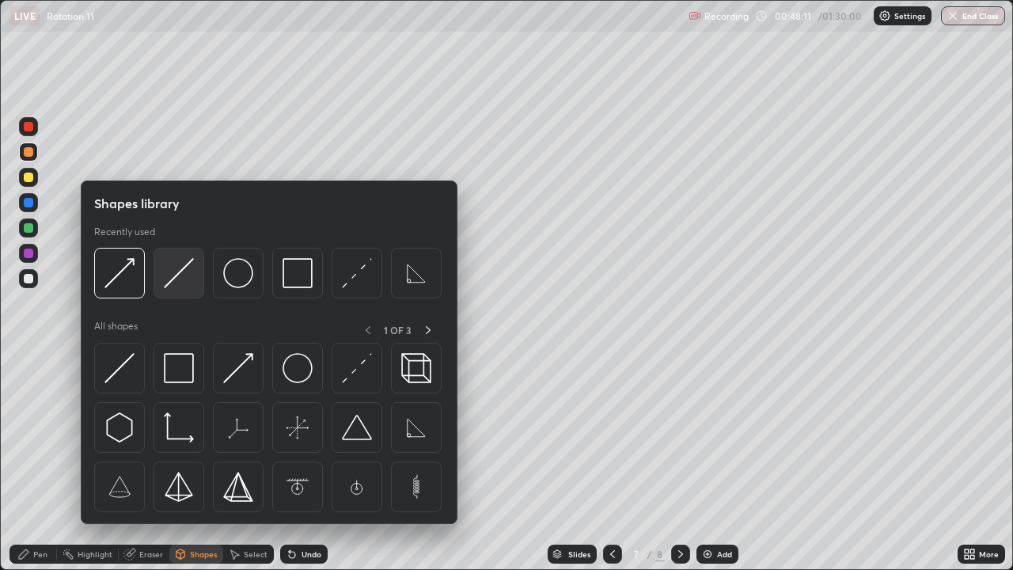
click at [178, 278] on img at bounding box center [179, 273] width 30 height 30
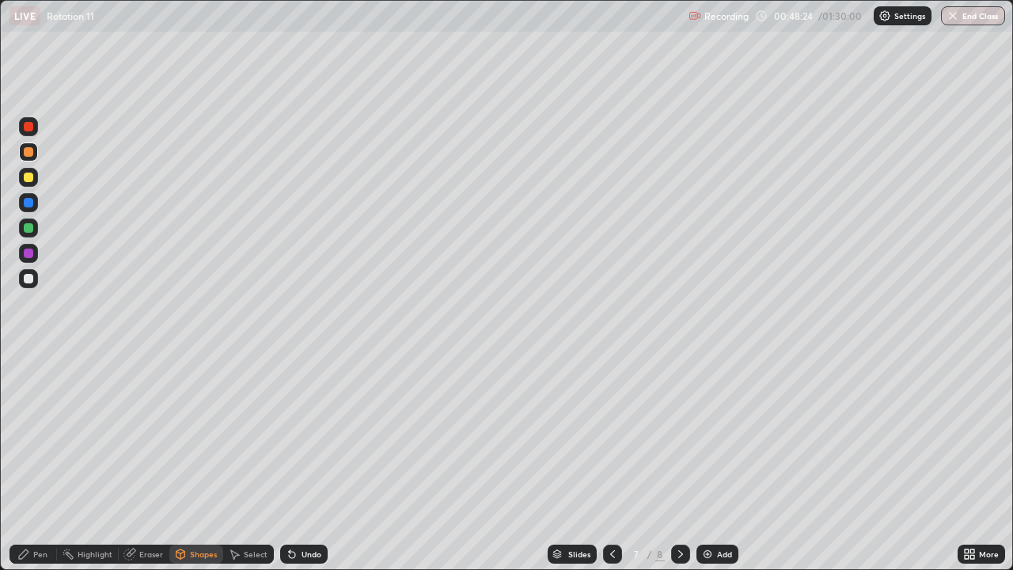
click at [146, 462] on div "Eraser" at bounding box center [151, 554] width 24 height 8
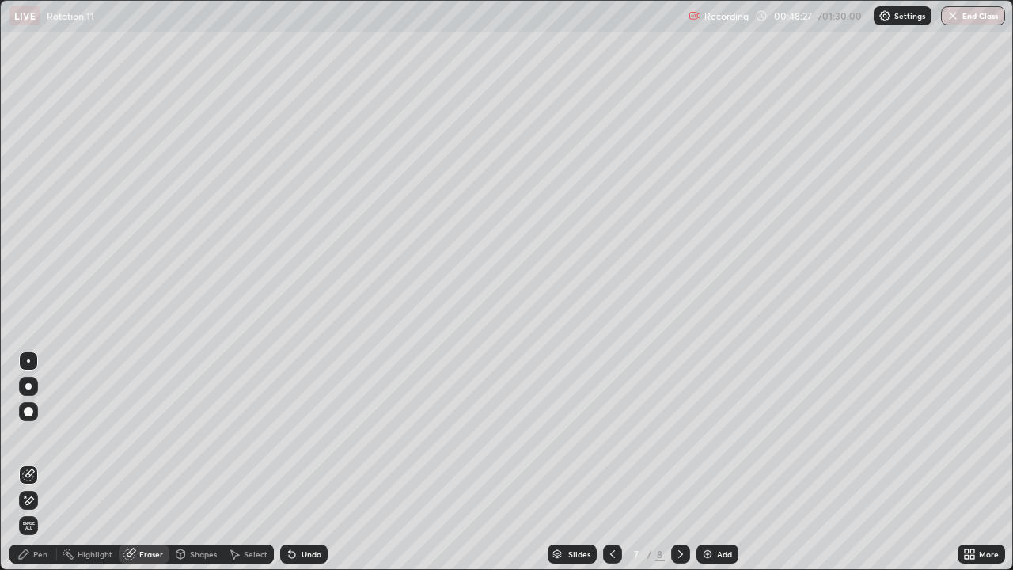
click at [40, 462] on div "Pen" at bounding box center [40, 554] width 14 height 8
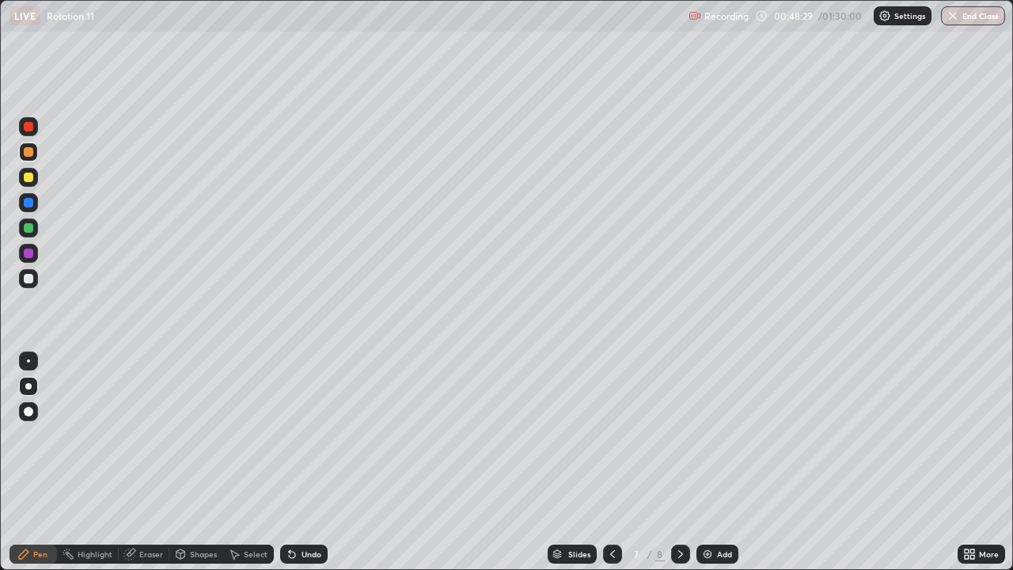
click at [28, 204] on div at bounding box center [29, 203] width 10 height 10
click at [31, 280] on div at bounding box center [29, 279] width 10 height 10
click at [29, 179] on div at bounding box center [29, 178] width 10 height 10
click at [612, 462] on icon at bounding box center [612, 554] width 13 height 13
click at [679, 462] on icon at bounding box center [681, 554] width 5 height 8
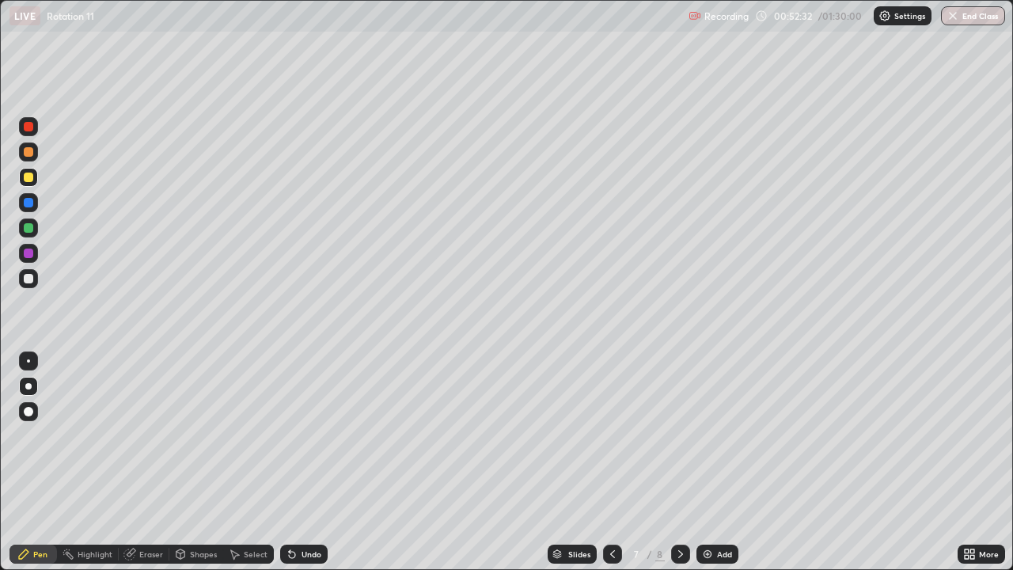
click at [29, 204] on div at bounding box center [29, 203] width 10 height 10
click at [36, 182] on div at bounding box center [28, 177] width 19 height 19
click at [31, 128] on div at bounding box center [29, 127] width 10 height 10
click at [191, 462] on div "Shapes" at bounding box center [203, 554] width 27 height 8
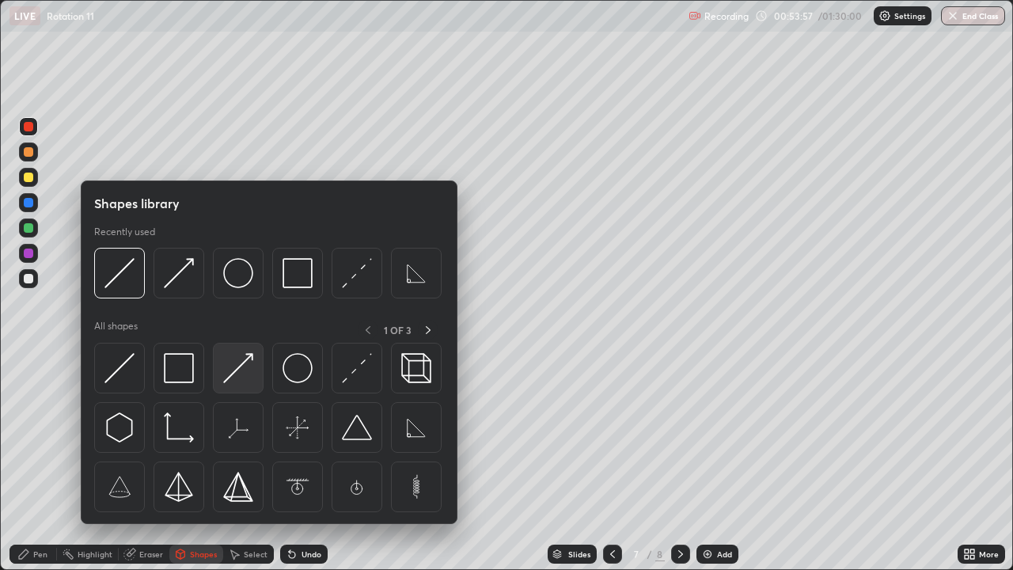
click at [248, 378] on img at bounding box center [238, 368] width 30 height 30
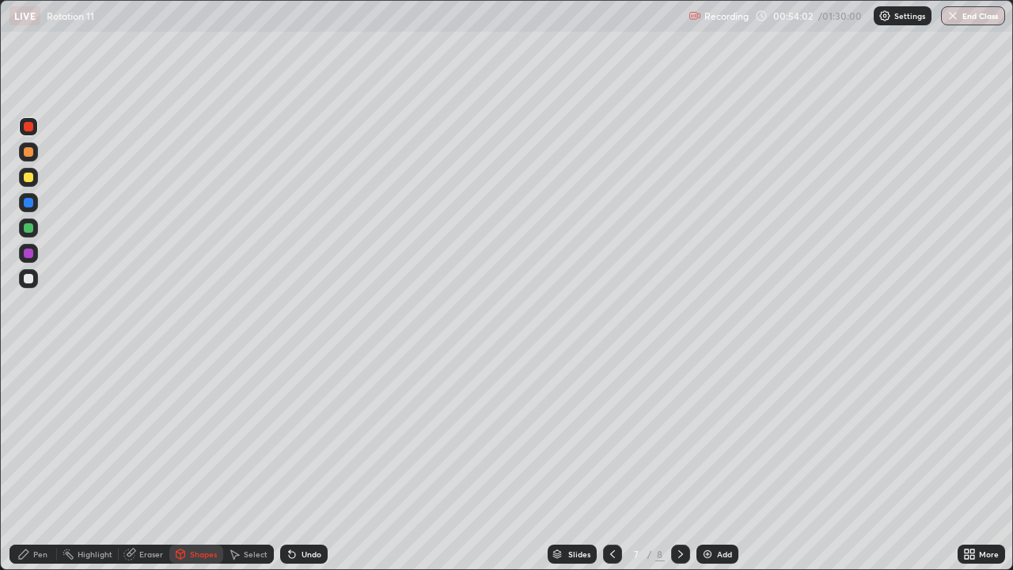
click at [39, 462] on div "Pen" at bounding box center [40, 554] width 14 height 8
click at [302, 462] on div "Undo" at bounding box center [312, 554] width 20 height 8
click at [306, 462] on div "Undo" at bounding box center [312, 554] width 20 height 8
click at [149, 462] on div "Eraser" at bounding box center [144, 554] width 51 height 19
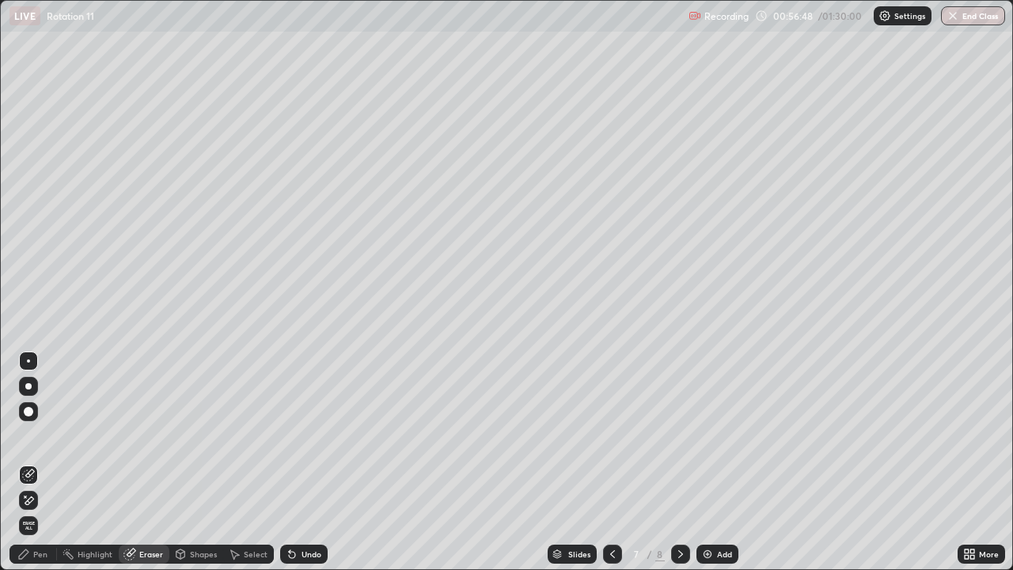
click at [40, 462] on div "Pen" at bounding box center [40, 554] width 14 height 8
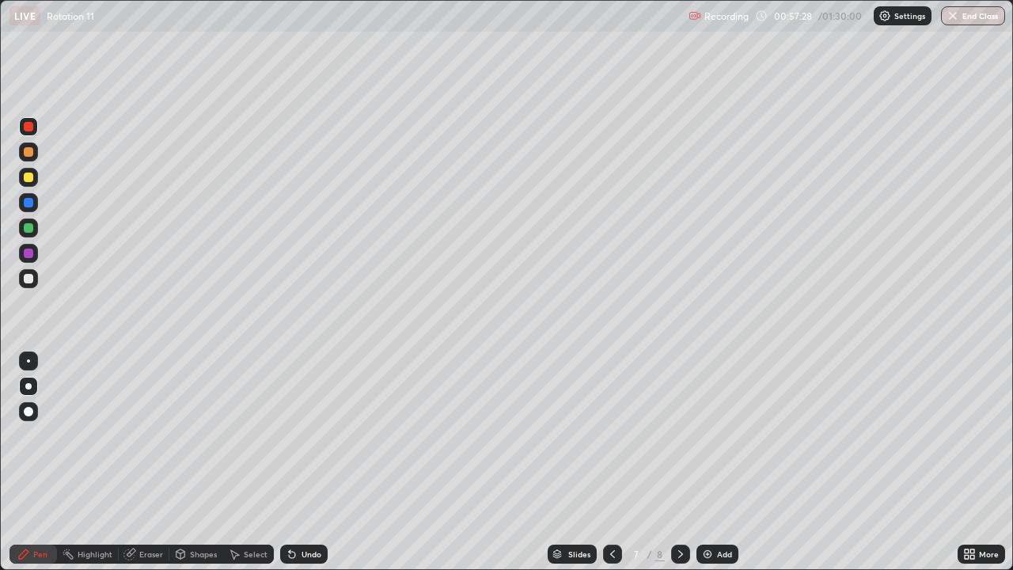
click at [200, 462] on div "Shapes" at bounding box center [203, 554] width 27 height 8
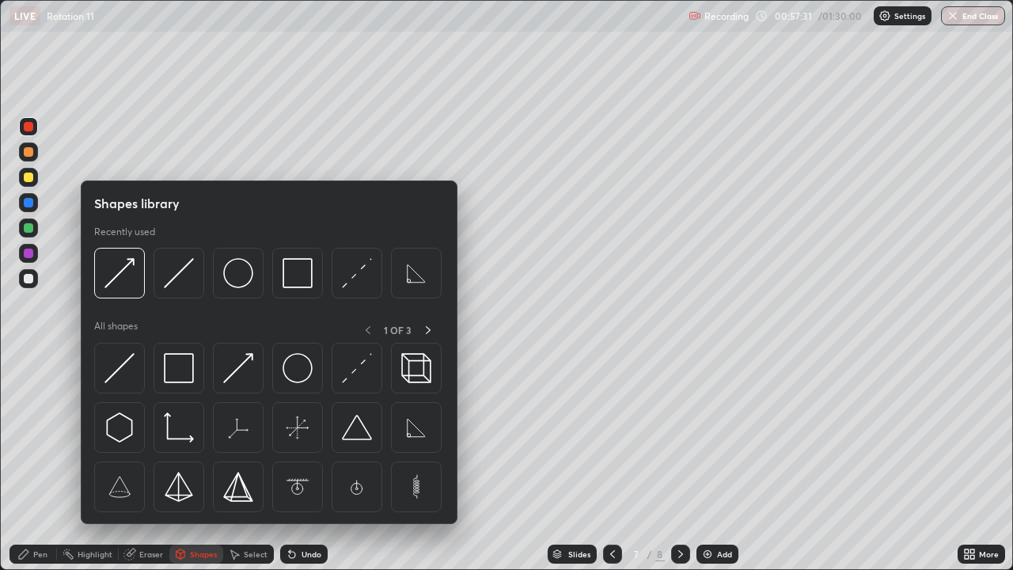
click at [140, 462] on div "Eraser" at bounding box center [151, 554] width 24 height 8
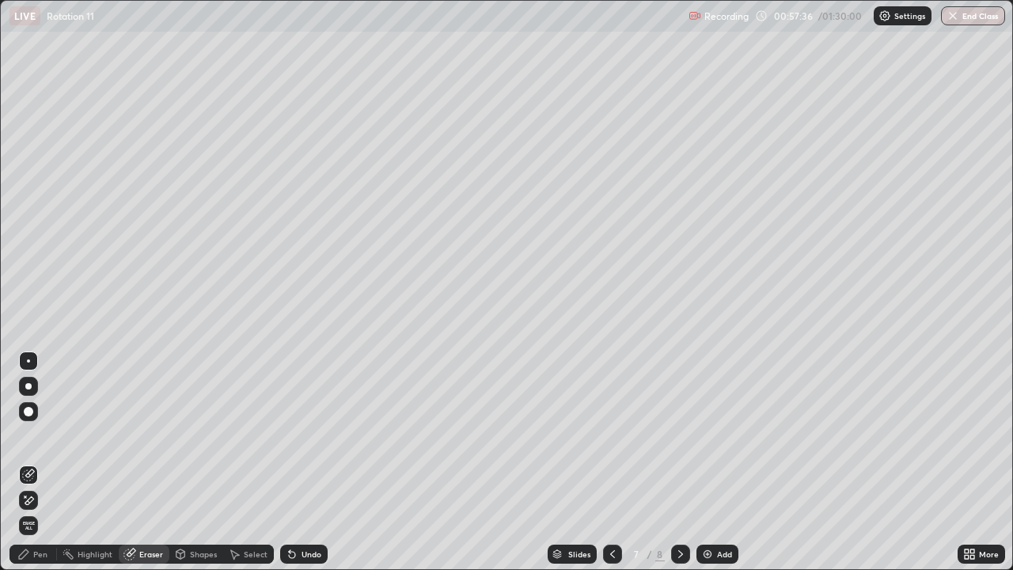
click at [33, 462] on div "Pen" at bounding box center [34, 554] width 48 height 19
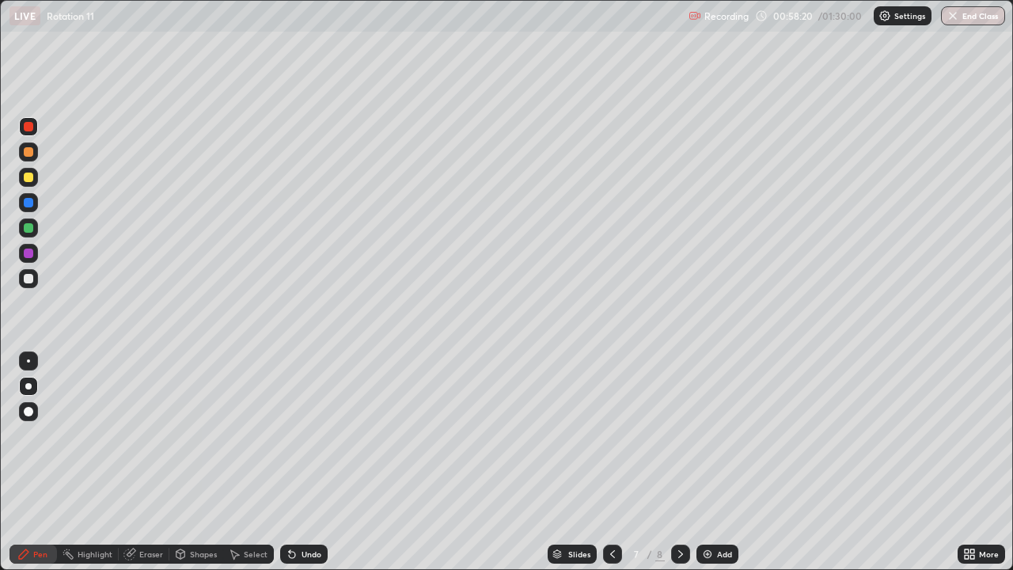
click at [302, 462] on div "Undo" at bounding box center [312, 554] width 20 height 8
click at [143, 462] on div "Eraser" at bounding box center [144, 554] width 51 height 19
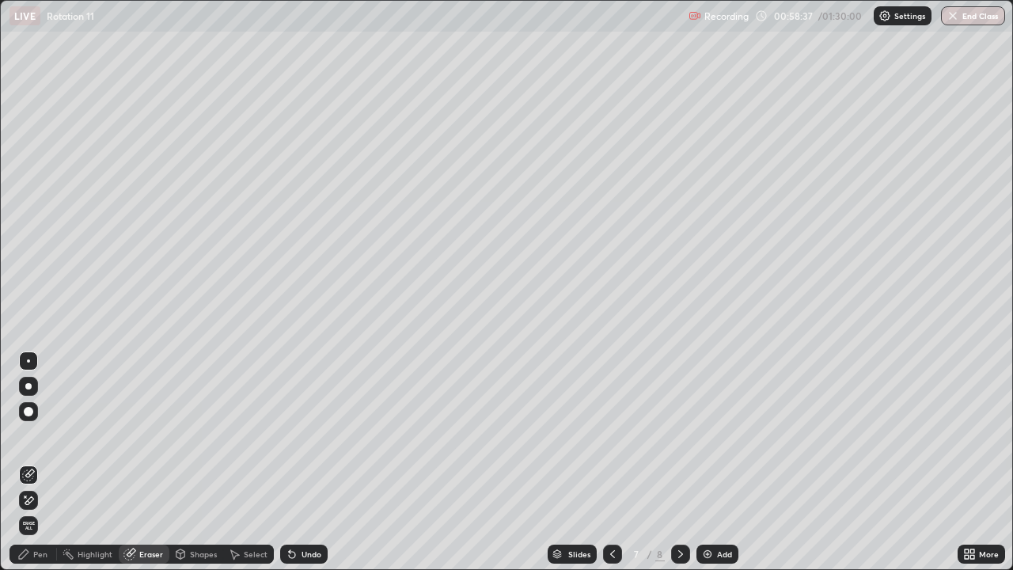
click at [32, 462] on div "Pen" at bounding box center [34, 554] width 48 height 19
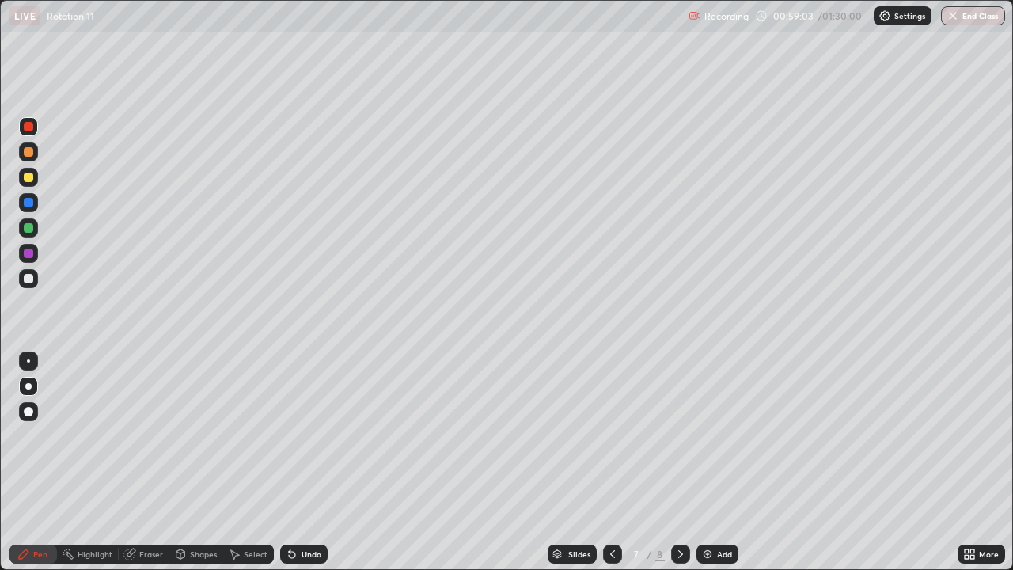
click at [311, 462] on div "Undo" at bounding box center [304, 554] width 48 height 19
click at [308, 462] on div "Undo" at bounding box center [312, 554] width 20 height 8
click at [302, 462] on div "Undo" at bounding box center [312, 554] width 20 height 8
click at [26, 274] on div at bounding box center [29, 279] width 10 height 10
click at [302, 462] on div "Undo" at bounding box center [312, 554] width 20 height 8
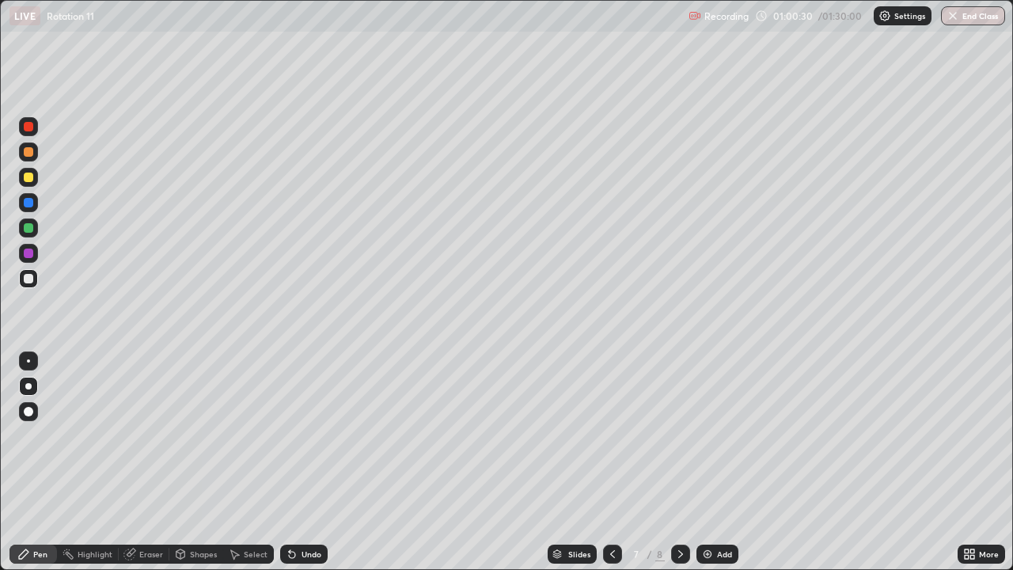
click at [302, 462] on div "Undo" at bounding box center [312, 554] width 20 height 8
click at [297, 462] on div "Undo" at bounding box center [304, 554] width 48 height 19
click at [298, 462] on div "Undo" at bounding box center [304, 554] width 48 height 19
click at [302, 462] on div "Undo" at bounding box center [312, 554] width 20 height 8
click at [305, 462] on div "Undo" at bounding box center [312, 554] width 20 height 8
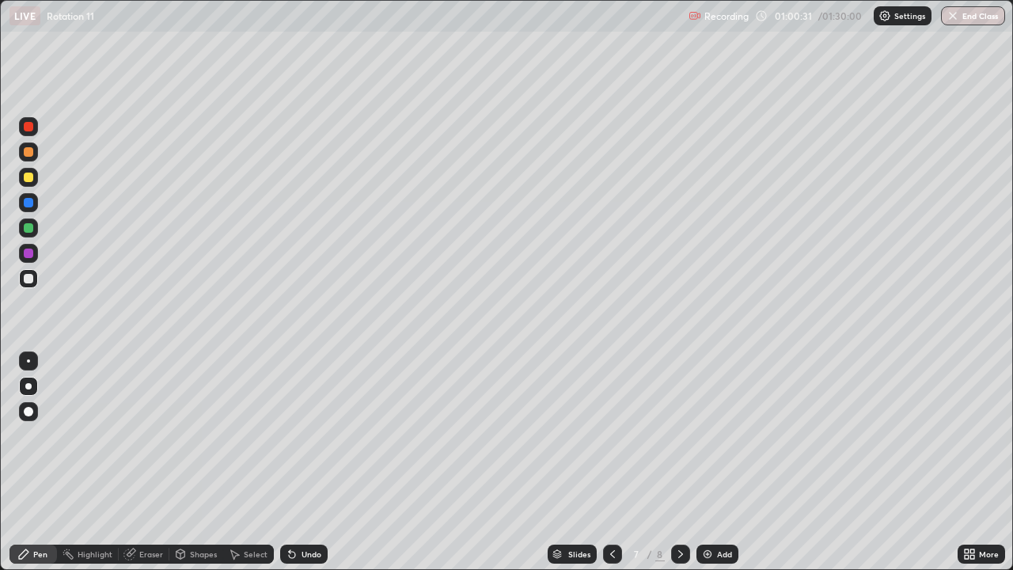
click at [306, 462] on div "Undo" at bounding box center [312, 554] width 20 height 8
click at [306, 462] on div "Undo" at bounding box center [304, 554] width 48 height 19
click at [147, 462] on div "Eraser" at bounding box center [144, 554] width 51 height 19
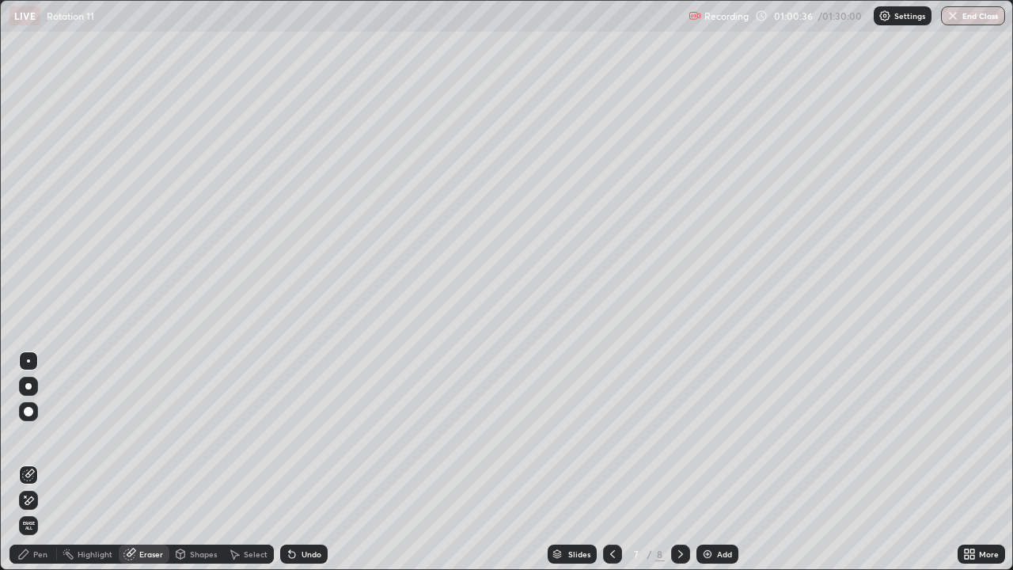
click at [45, 462] on div "Pen" at bounding box center [40, 554] width 14 height 8
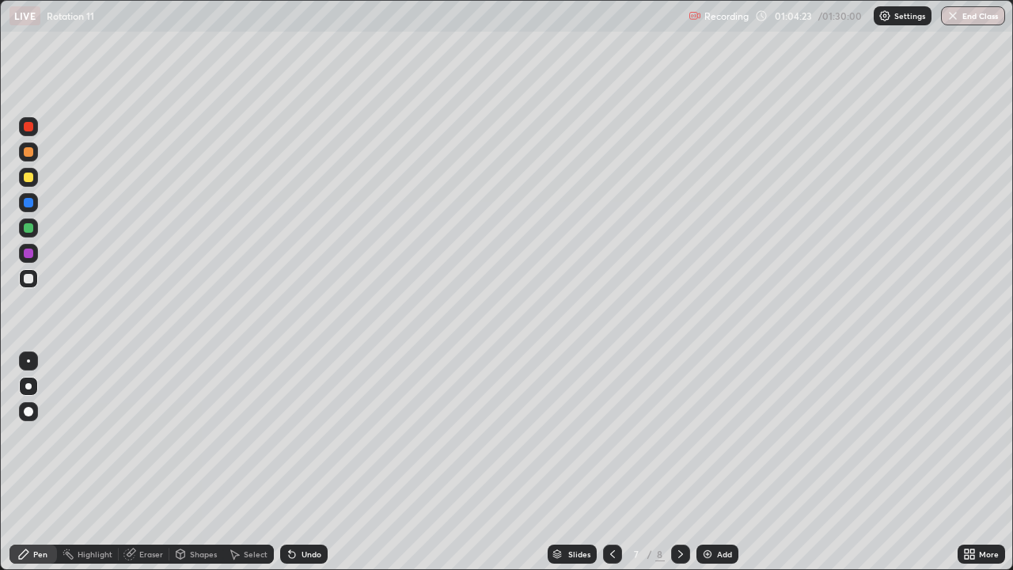
click at [705, 462] on img at bounding box center [707, 554] width 13 height 13
click at [187, 462] on div "Shapes" at bounding box center [196, 554] width 54 height 19
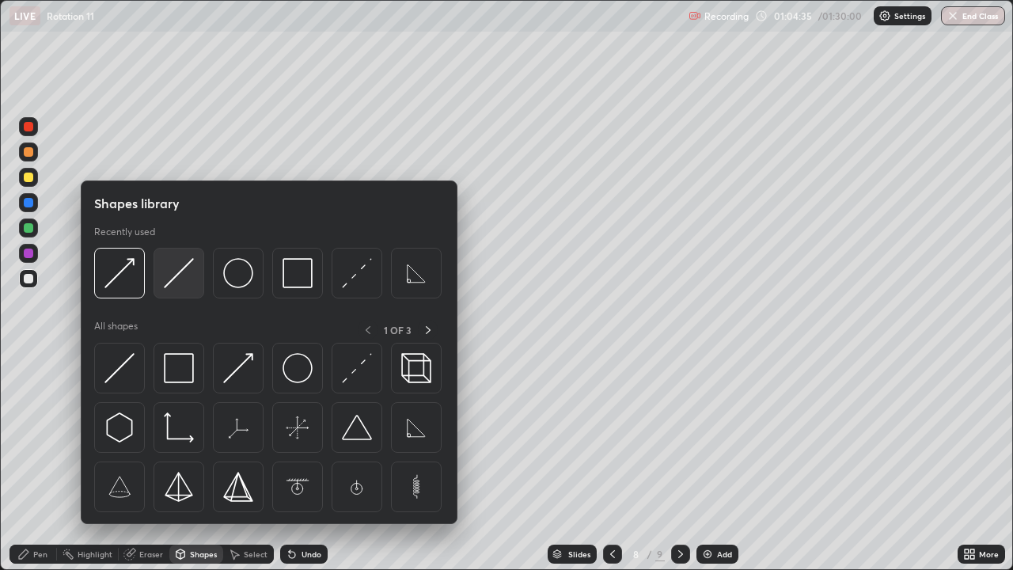
click at [175, 285] on img at bounding box center [179, 273] width 30 height 30
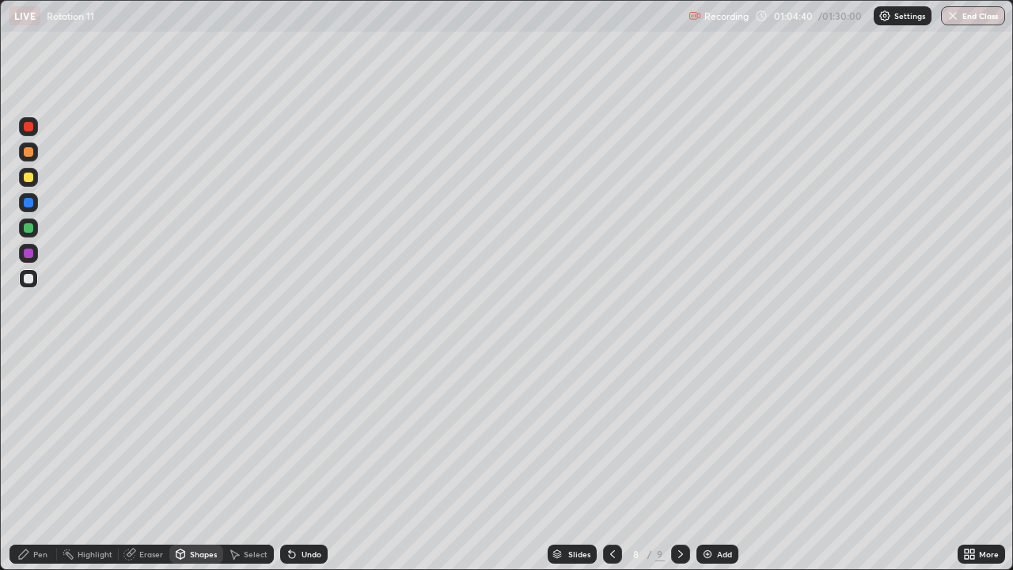
click at [307, 462] on div "Undo" at bounding box center [312, 554] width 20 height 8
click at [201, 462] on div "Shapes" at bounding box center [203, 554] width 27 height 8
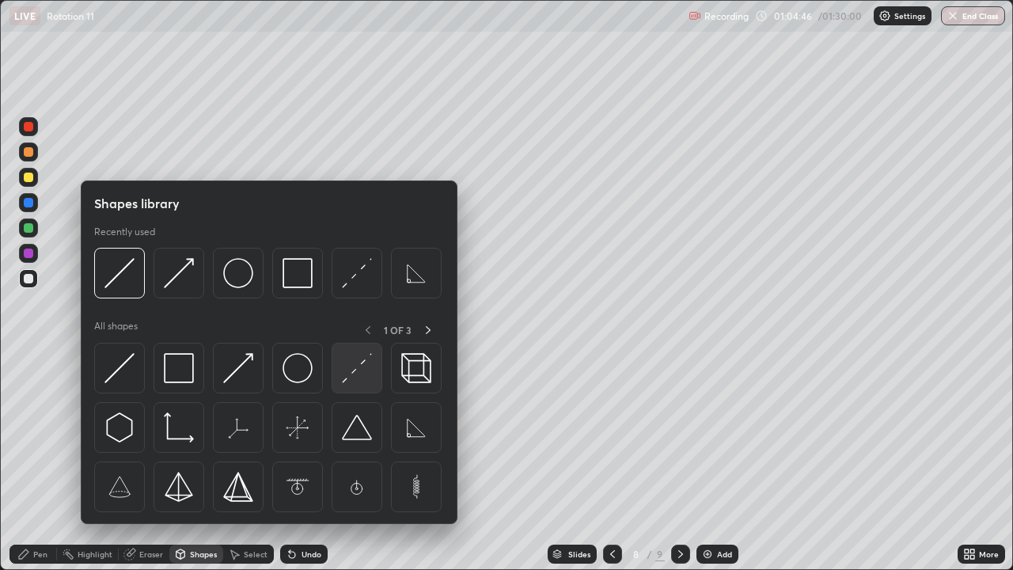
click at [348, 374] on img at bounding box center [357, 368] width 30 height 30
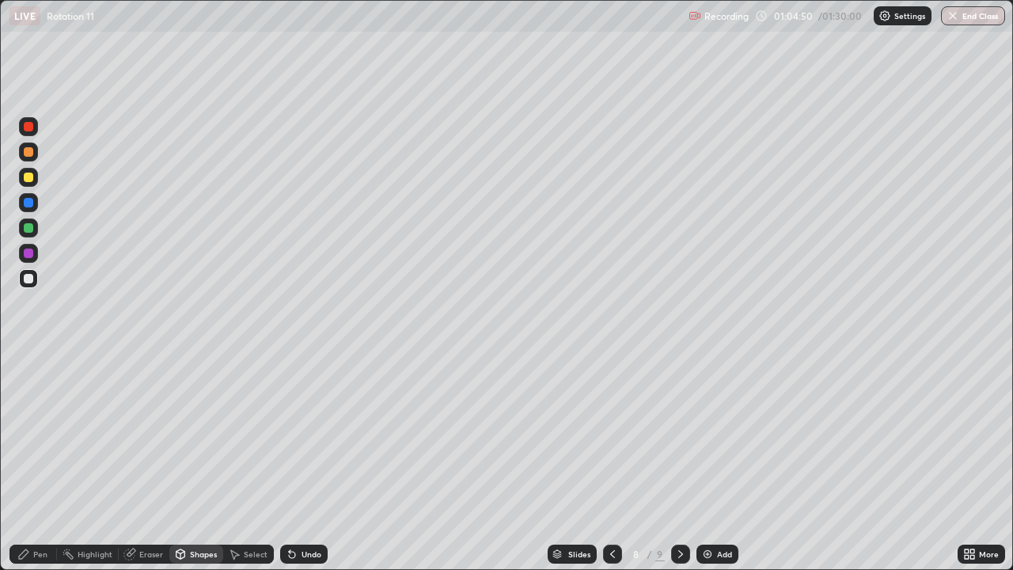
click at [204, 462] on div "Shapes" at bounding box center [196, 554] width 54 height 19
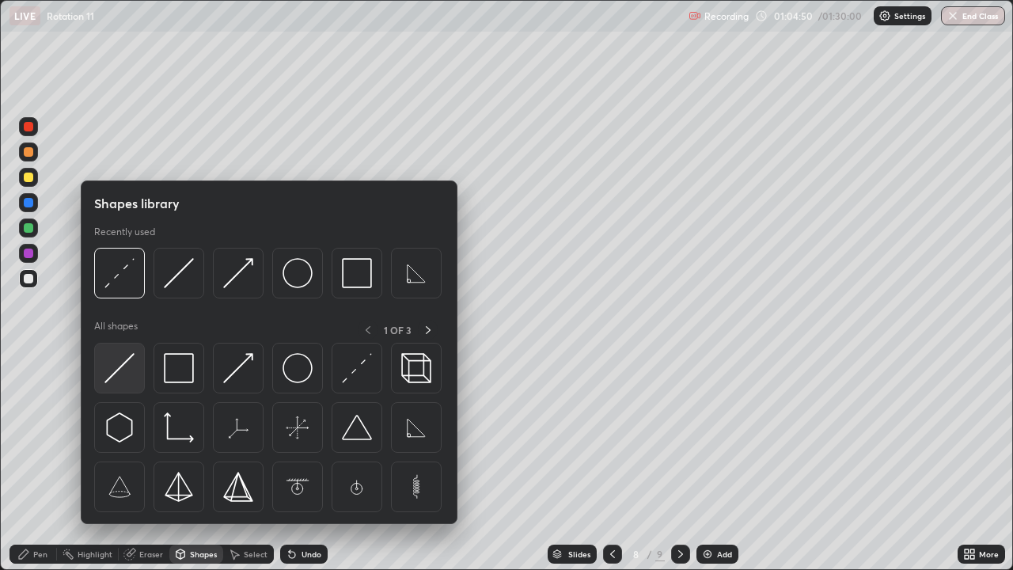
click at [124, 374] on img at bounding box center [120, 368] width 30 height 30
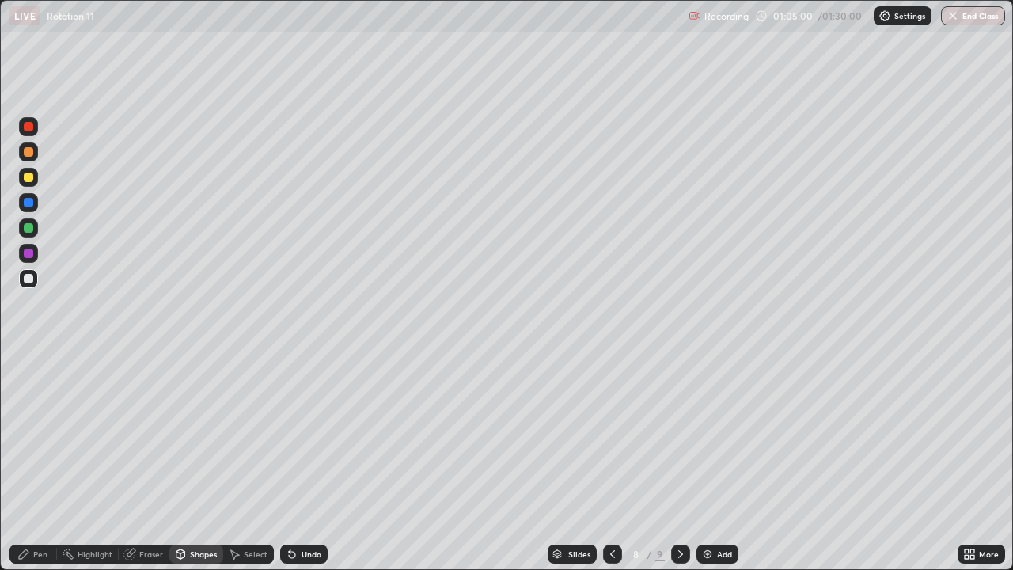
click at [32, 462] on div "Pen" at bounding box center [34, 554] width 48 height 19
click at [27, 251] on div at bounding box center [29, 254] width 10 height 10
click at [30, 201] on div at bounding box center [29, 203] width 10 height 10
click at [303, 462] on div "Undo" at bounding box center [312, 554] width 20 height 8
click at [196, 462] on div "Shapes" at bounding box center [203, 554] width 27 height 8
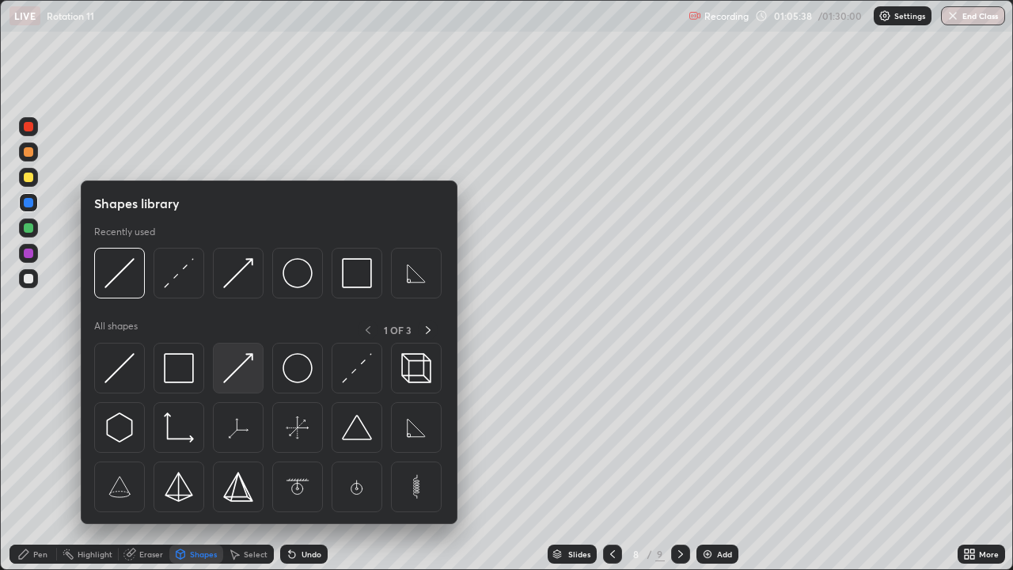
click at [235, 380] on img at bounding box center [238, 368] width 30 height 30
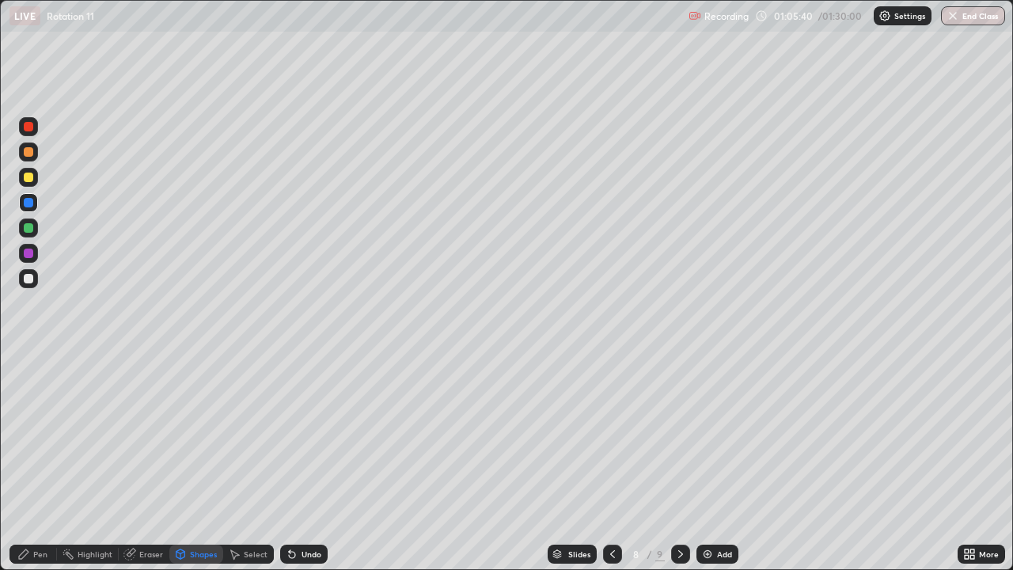
click at [298, 462] on div "Undo" at bounding box center [304, 554] width 48 height 19
click at [29, 226] on div at bounding box center [29, 228] width 10 height 10
click at [40, 462] on div "Pen" at bounding box center [40, 554] width 14 height 8
click at [27, 276] on div at bounding box center [29, 279] width 10 height 10
click at [28, 177] on div at bounding box center [29, 178] width 10 height 10
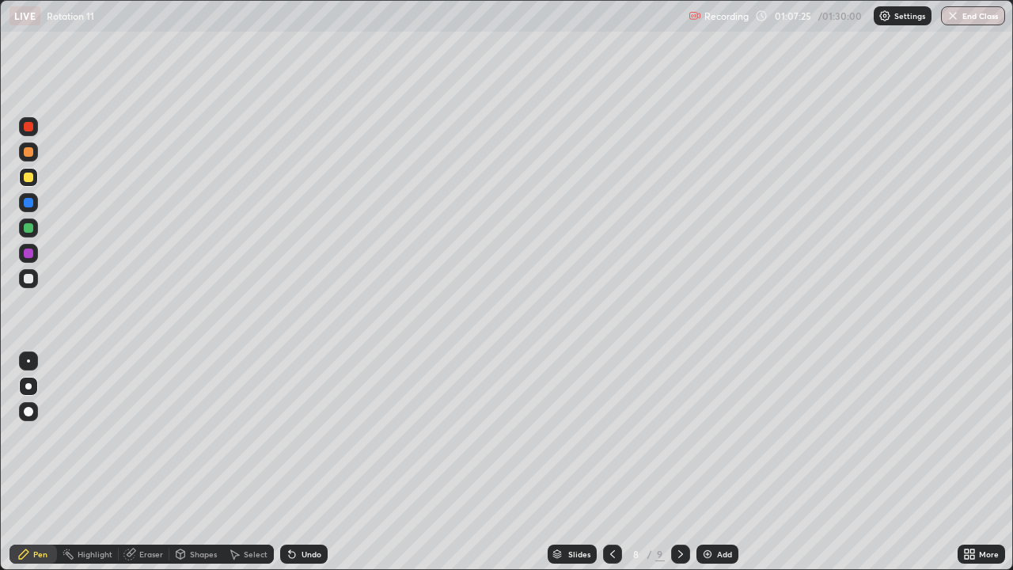
click at [193, 462] on div "Shapes" at bounding box center [203, 554] width 27 height 8
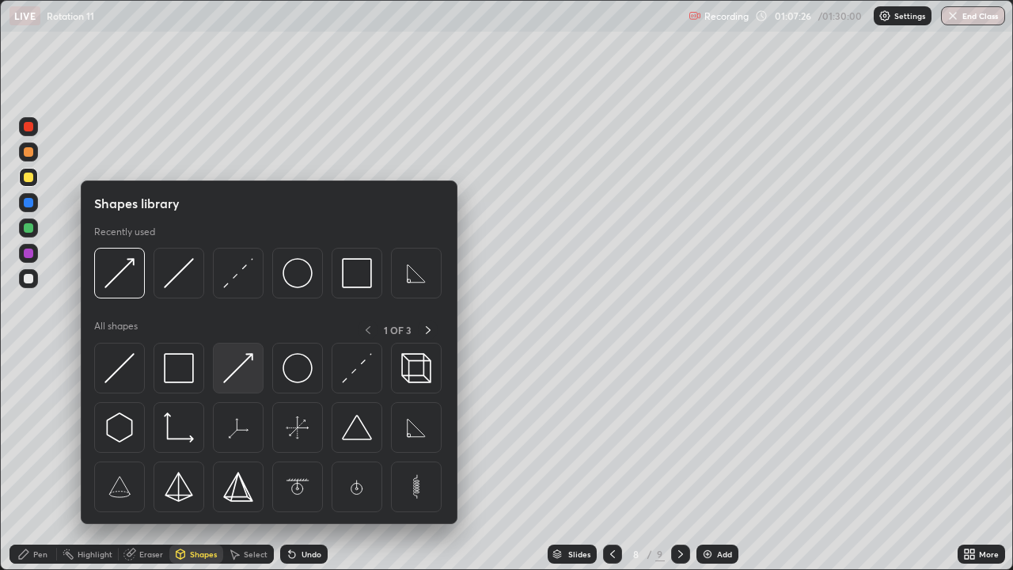
click at [243, 377] on img at bounding box center [238, 368] width 30 height 30
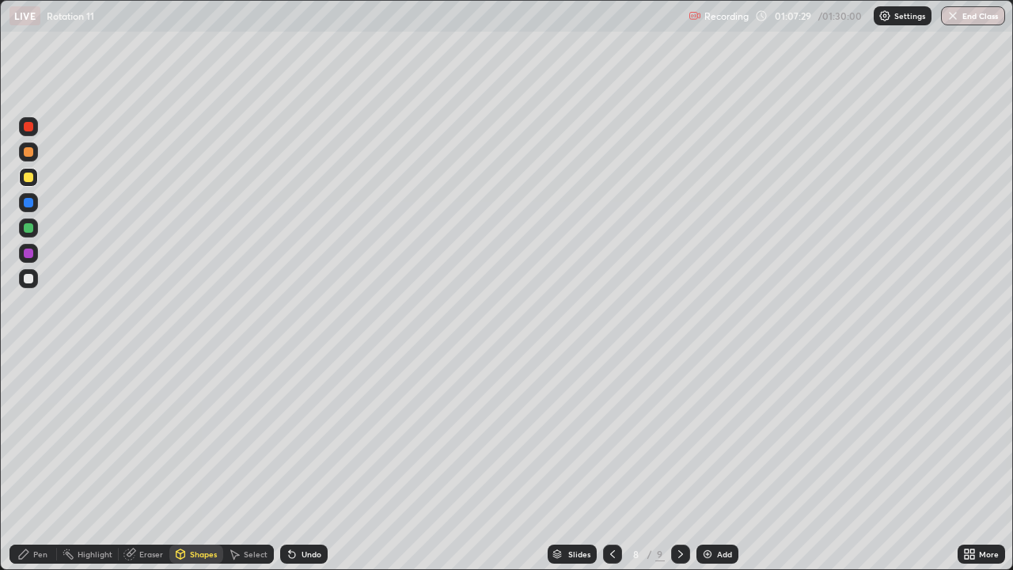
click at [298, 462] on div "Undo" at bounding box center [304, 554] width 48 height 19
click at [306, 462] on div "Undo" at bounding box center [304, 554] width 48 height 19
click at [36, 462] on div "Pen" at bounding box center [40, 554] width 14 height 8
click at [307, 462] on div "Undo" at bounding box center [304, 554] width 48 height 19
click at [30, 175] on div at bounding box center [29, 178] width 10 height 10
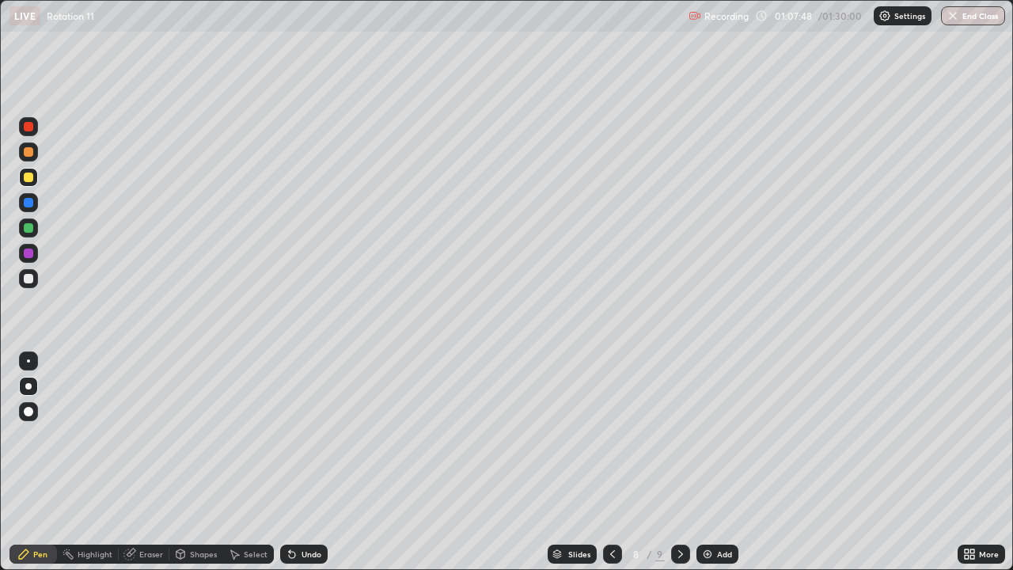
click at [197, 462] on div "Shapes" at bounding box center [203, 554] width 27 height 8
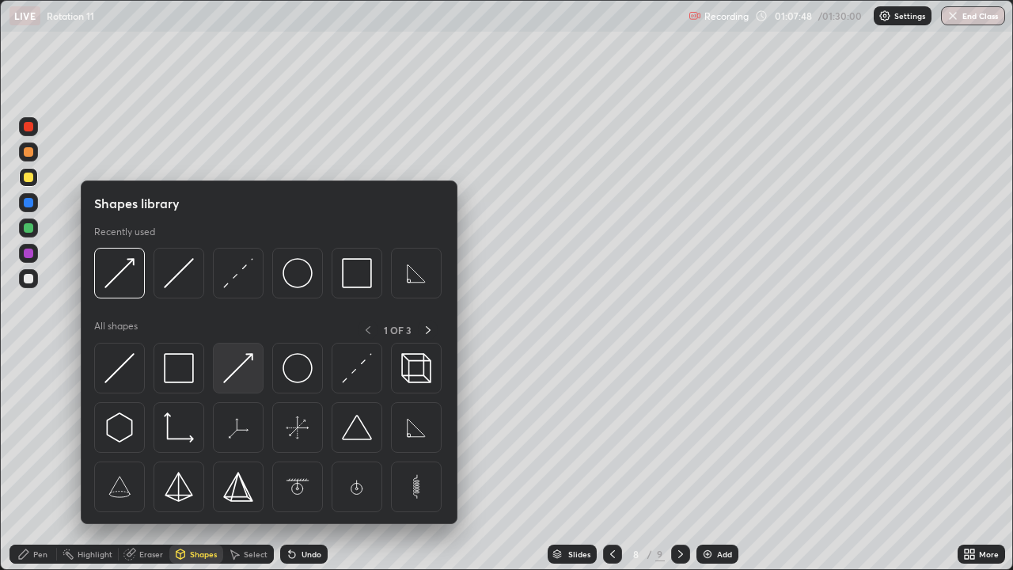
click at [242, 381] on img at bounding box center [238, 368] width 30 height 30
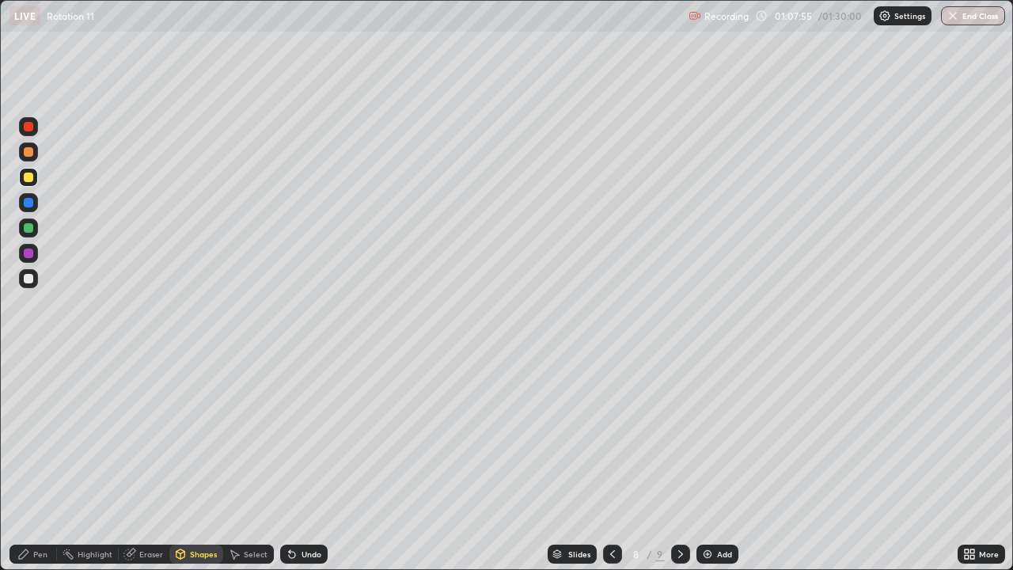
click at [32, 232] on div at bounding box center [28, 228] width 19 height 19
click at [30, 134] on div at bounding box center [28, 126] width 19 height 19
click at [301, 462] on div "Undo" at bounding box center [304, 554] width 48 height 19
click at [306, 462] on div "Undo" at bounding box center [304, 554] width 48 height 19
click at [302, 462] on div "Undo" at bounding box center [312, 554] width 20 height 8
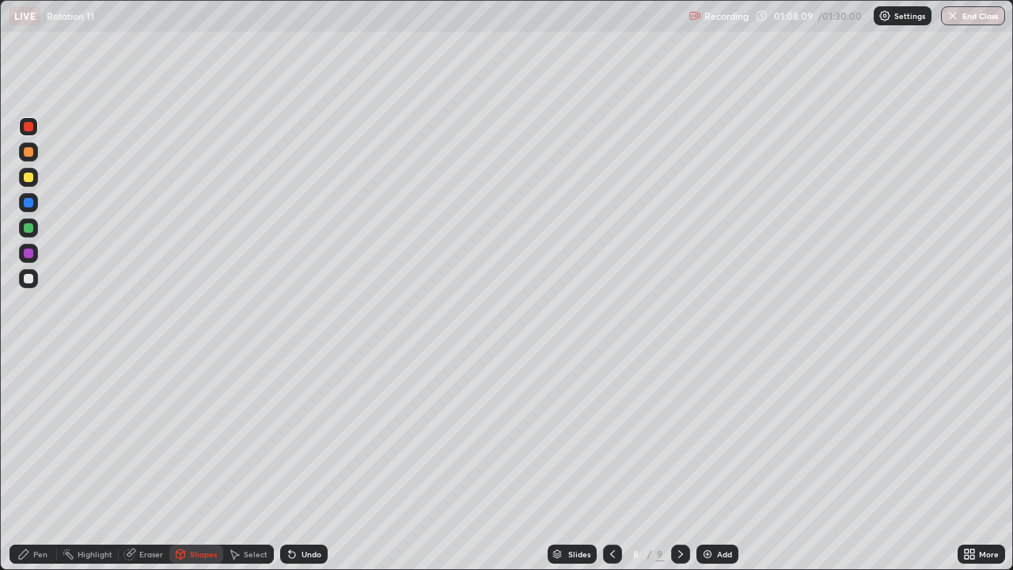
click at [28, 462] on icon at bounding box center [23, 554] width 13 height 13
click at [26, 274] on div at bounding box center [29, 279] width 10 height 10
click at [314, 462] on div "Undo" at bounding box center [304, 554] width 48 height 19
click at [303, 462] on div "Undo" at bounding box center [312, 554] width 20 height 8
click at [302, 462] on div "Undo" at bounding box center [312, 554] width 20 height 8
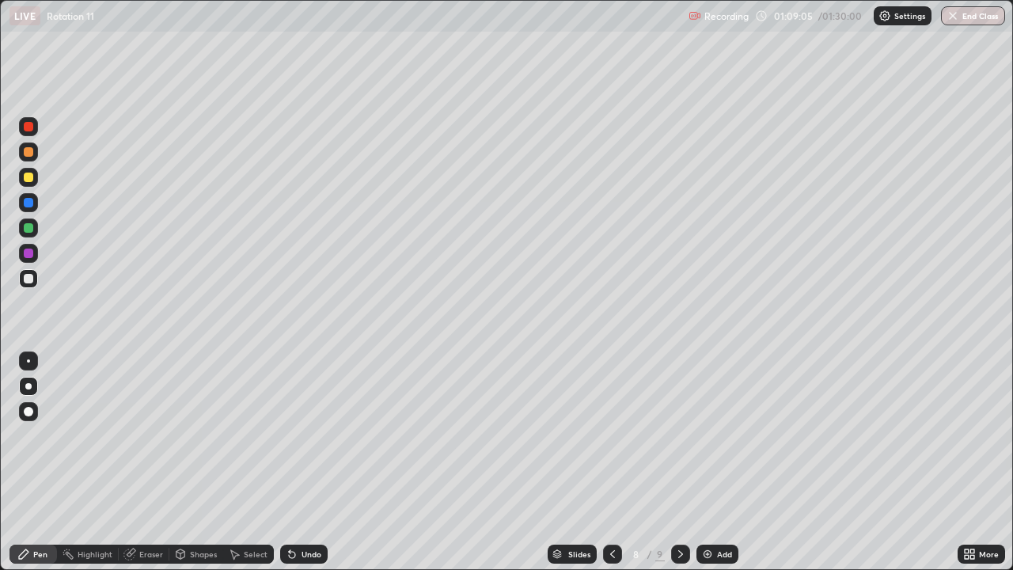
click at [306, 462] on div "Undo" at bounding box center [312, 554] width 20 height 8
click at [305, 462] on div "Undo" at bounding box center [312, 554] width 20 height 8
click at [306, 462] on div "Undo" at bounding box center [312, 554] width 20 height 8
click at [310, 462] on div "Undo" at bounding box center [312, 554] width 20 height 8
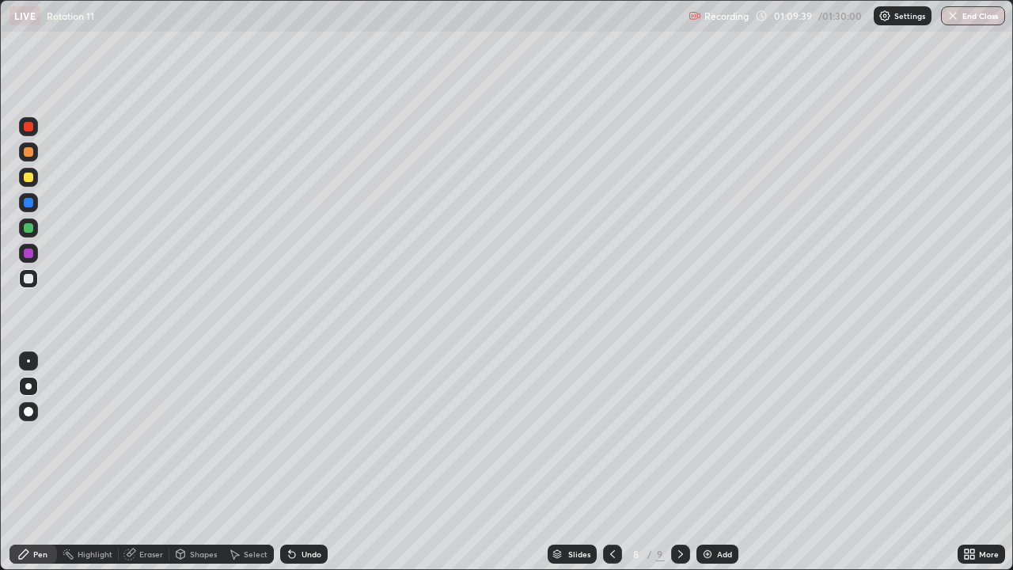
click at [148, 462] on div "Eraser" at bounding box center [151, 554] width 24 height 8
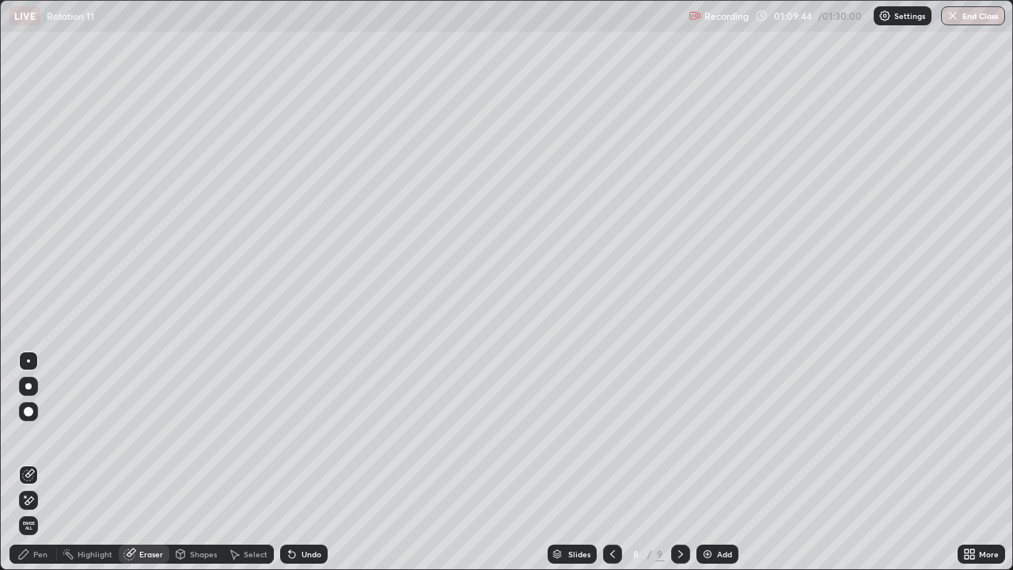
click at [45, 462] on div "Pen" at bounding box center [40, 554] width 14 height 8
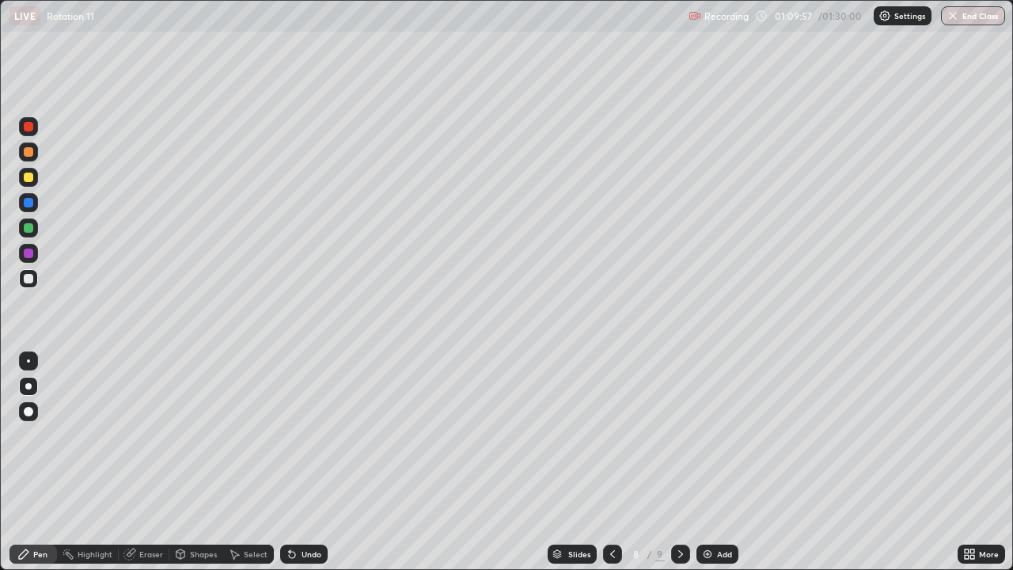
click at [152, 462] on div "Eraser" at bounding box center [151, 554] width 24 height 8
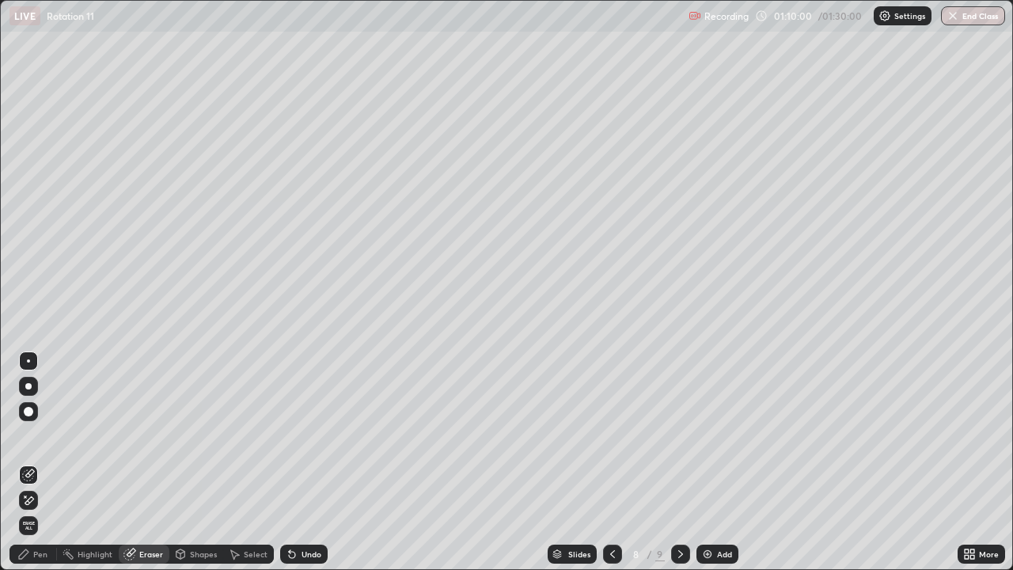
click at [42, 462] on div "Pen" at bounding box center [40, 554] width 14 height 8
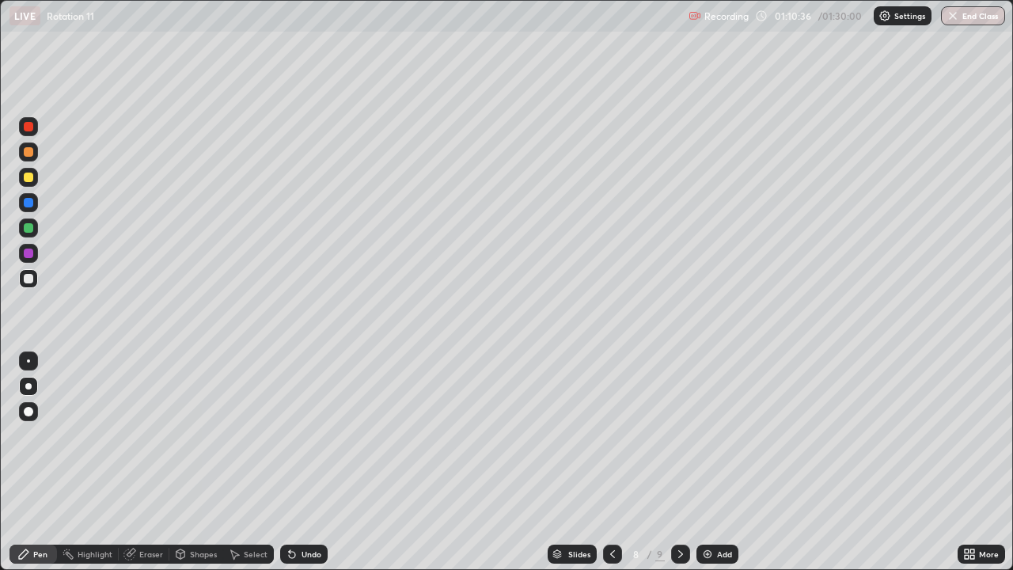
click at [307, 462] on div "Undo" at bounding box center [312, 554] width 20 height 8
click at [309, 462] on div "Undo" at bounding box center [312, 554] width 20 height 8
click at [308, 462] on div "Undo" at bounding box center [312, 554] width 20 height 8
click at [310, 462] on div "Undo" at bounding box center [312, 554] width 20 height 8
click at [29, 178] on div at bounding box center [29, 178] width 10 height 10
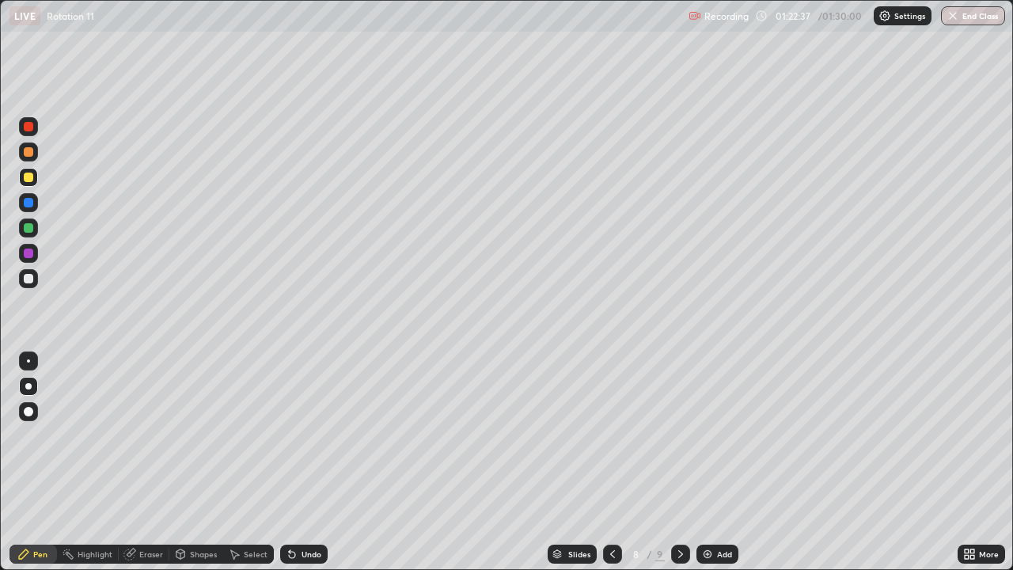
click at [947, 17] on img "button" at bounding box center [953, 16] width 13 height 13
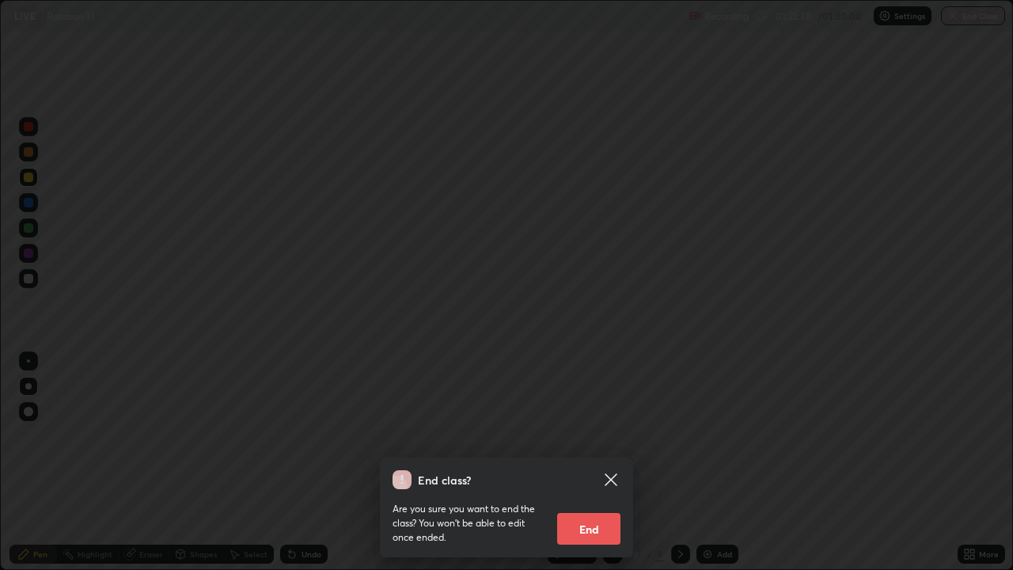
click at [593, 462] on button "End" at bounding box center [588, 529] width 63 height 32
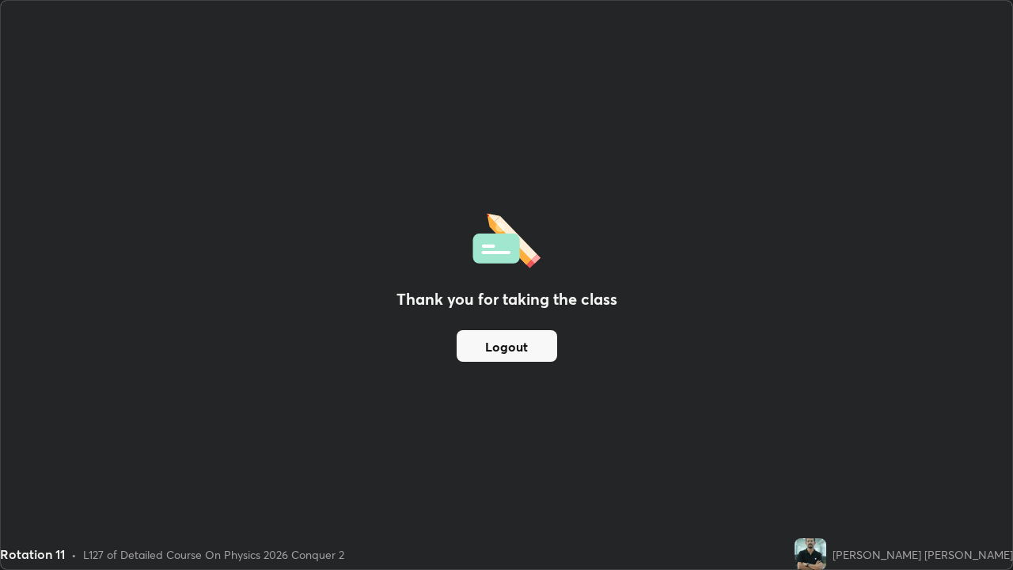
click at [528, 352] on button "Logout" at bounding box center [507, 346] width 101 height 32
click at [532, 348] on button "Logout" at bounding box center [507, 346] width 101 height 32
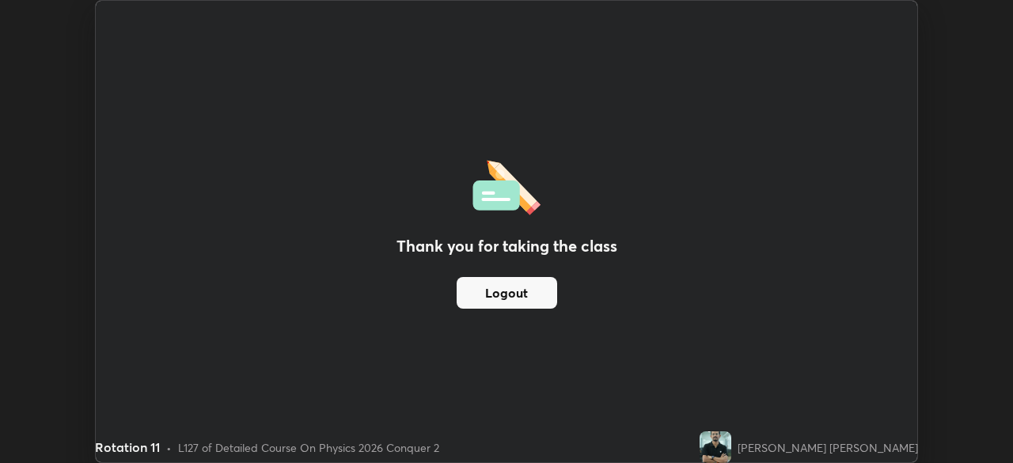
scroll to position [78709, 78159]
